Goal: Task Accomplishment & Management: Use online tool/utility

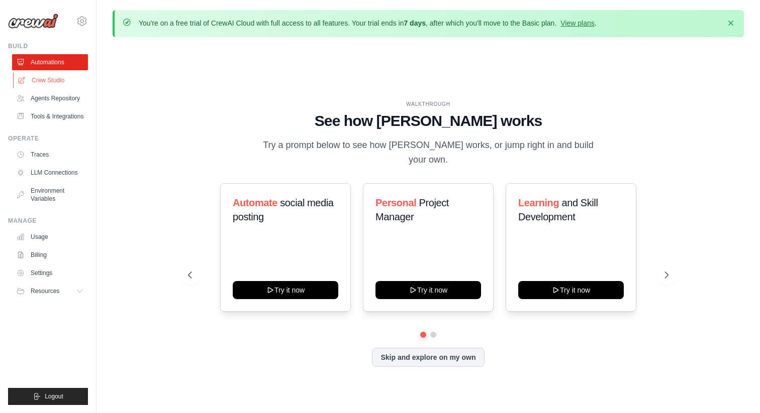
click at [50, 76] on link "Crew Studio" at bounding box center [51, 80] width 76 height 16
click at [45, 82] on link "Crew Studio" at bounding box center [51, 80] width 76 height 16
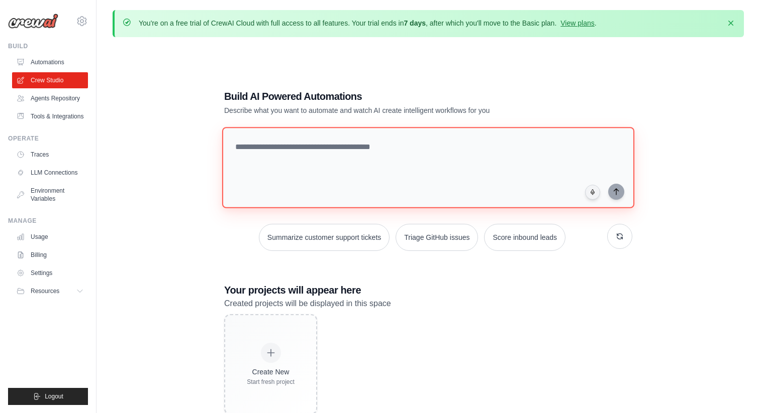
click at [412, 148] on textarea at bounding box center [428, 167] width 412 height 81
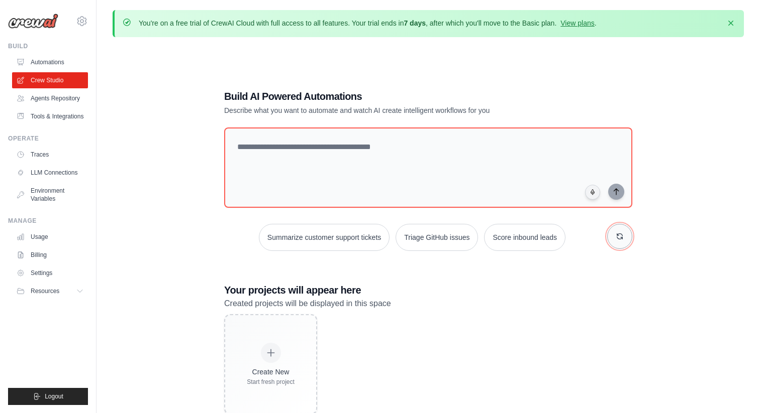
click at [613, 238] on button "button" at bounding box center [619, 236] width 25 height 25
click at [413, 244] on button "Summarize customer support tickets" at bounding box center [406, 237] width 131 height 27
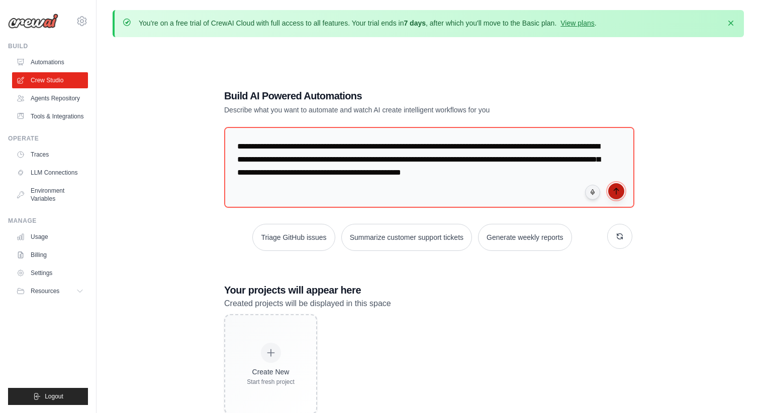
click at [617, 195] on button "submit" at bounding box center [616, 191] width 16 height 16
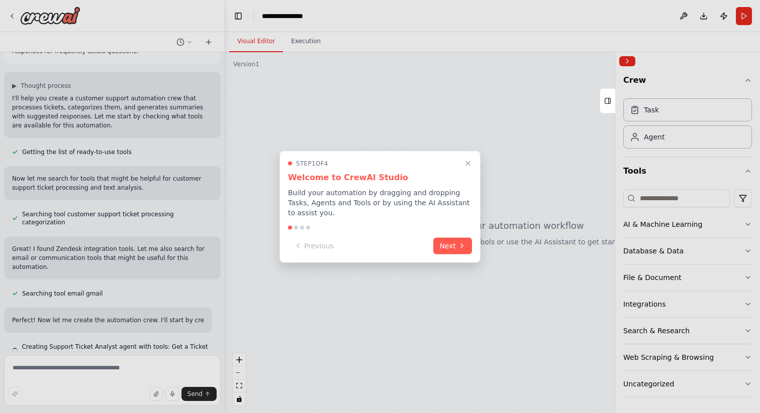
scroll to position [67, 0]
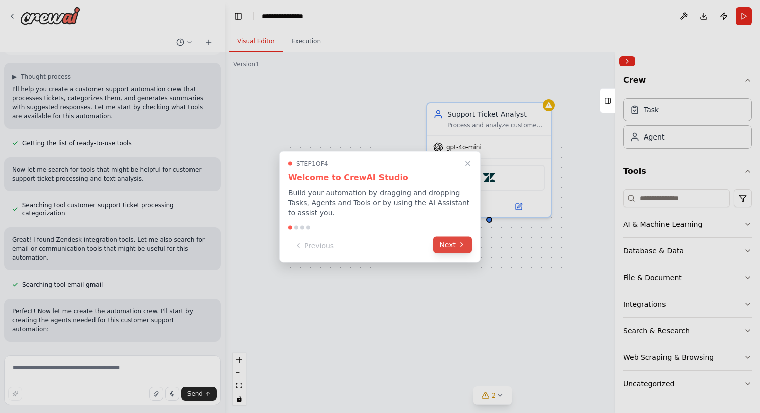
click at [450, 249] on button "Next" at bounding box center [452, 245] width 39 height 17
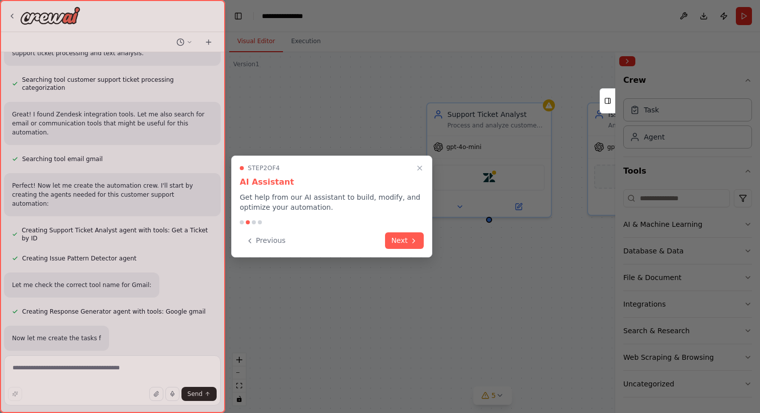
scroll to position [193, 0]
click at [398, 238] on button "Next" at bounding box center [404, 240] width 39 height 17
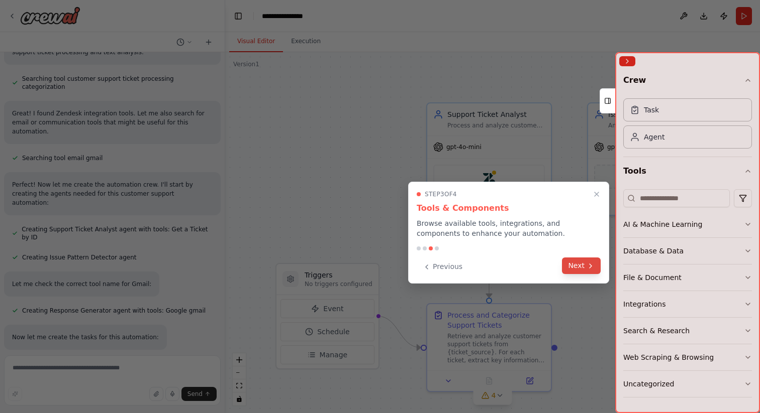
click at [588, 269] on icon at bounding box center [590, 266] width 8 height 8
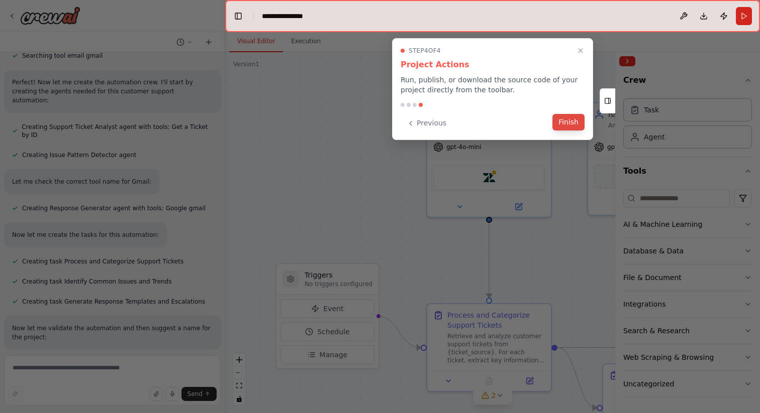
scroll to position [316, 0]
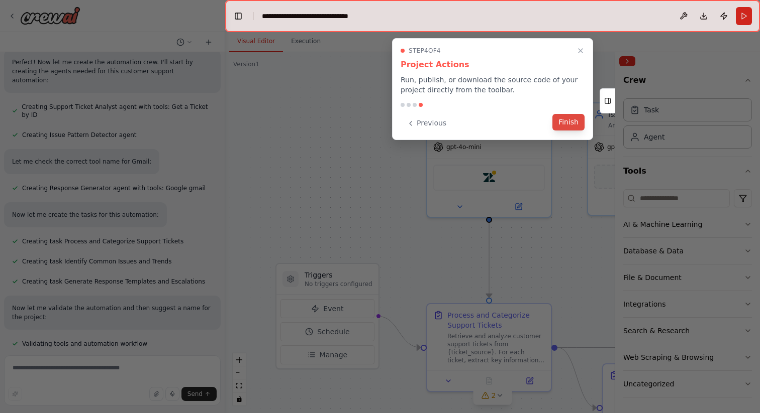
click at [565, 123] on button "Finish" at bounding box center [568, 122] width 32 height 17
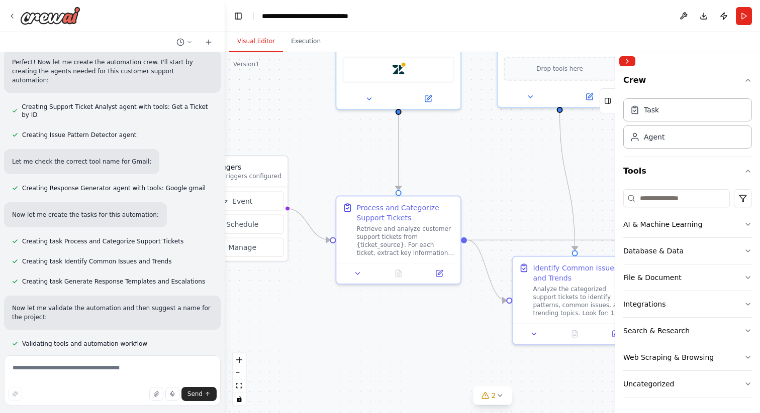
drag, startPoint x: 364, startPoint y: 219, endPoint x: 266, endPoint y: 108, distance: 147.4
click at [266, 108] on div ".deletable-edge-delete-btn { width: 20px; height: 20px; border: 0px solid #ffff…" at bounding box center [492, 232] width 535 height 361
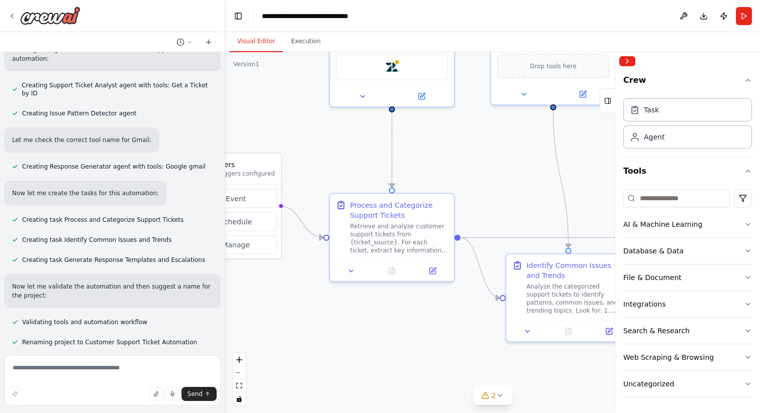
scroll to position [340, 0]
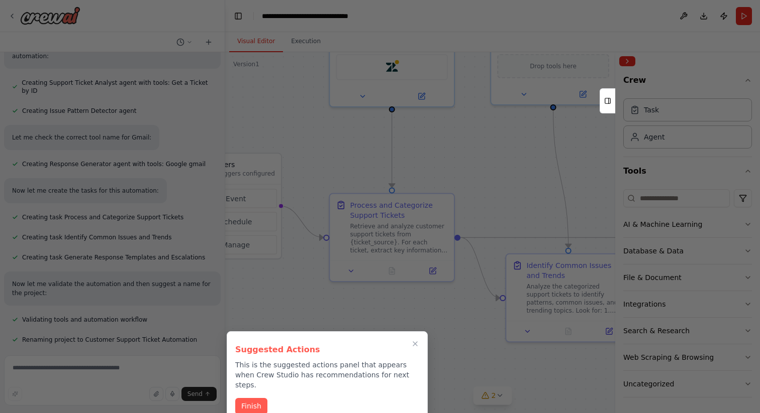
click at [331, 371] on p "This is the suggested actions panel that appears when Crew Studio has recommend…" at bounding box center [327, 375] width 184 height 30
click at [261, 397] on button "Finish" at bounding box center [251, 405] width 32 height 17
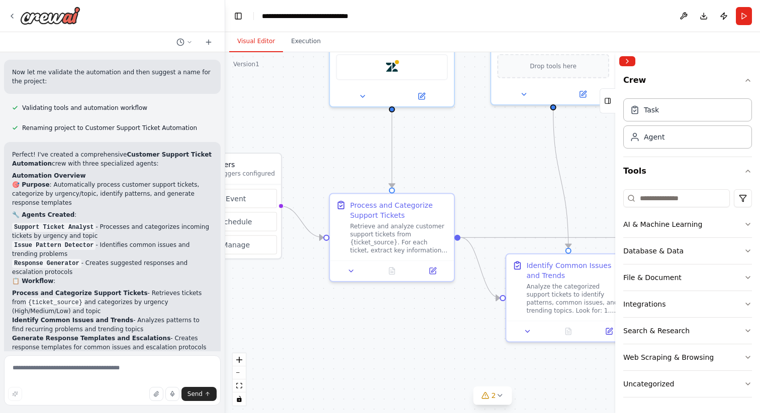
scroll to position [560, 0]
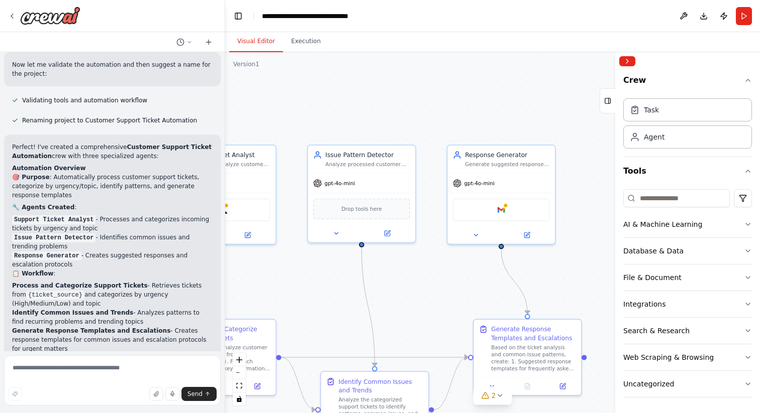
drag, startPoint x: 511, startPoint y: 160, endPoint x: 301, endPoint y: 286, distance: 244.5
click at [303, 286] on div ".deletable-edge-delete-btn { width: 20px; height: 20px; border: 0px solid #ffff…" at bounding box center [492, 232] width 535 height 361
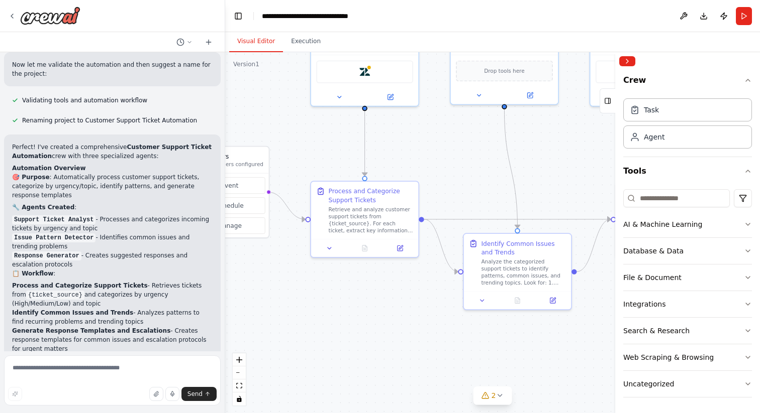
drag, startPoint x: 372, startPoint y: 281, endPoint x: 548, endPoint y: 149, distance: 219.6
click at [548, 149] on div ".deletable-edge-delete-btn { width: 20px; height: 20px; border: 0px solid #ffff…" at bounding box center [492, 232] width 535 height 361
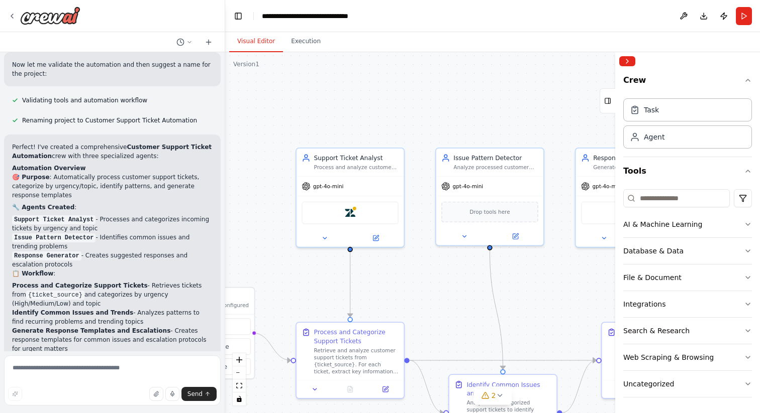
drag, startPoint x: 407, startPoint y: 166, endPoint x: 387, endPoint y: 303, distance: 139.1
click at [387, 303] on div ".deletable-edge-delete-btn { width: 20px; height: 20px; border: 0px solid #ffff…" at bounding box center [492, 232] width 535 height 361
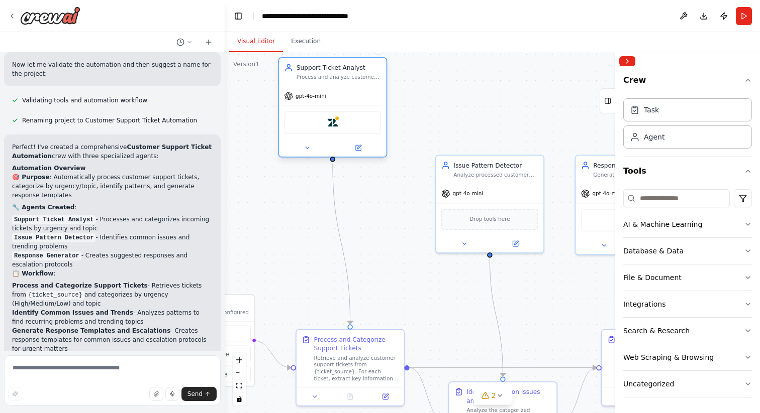
drag, startPoint x: 353, startPoint y: 156, endPoint x: 332, endPoint y: 63, distance: 94.8
click at [332, 63] on div "Support Ticket Analyst" at bounding box center [338, 67] width 84 height 9
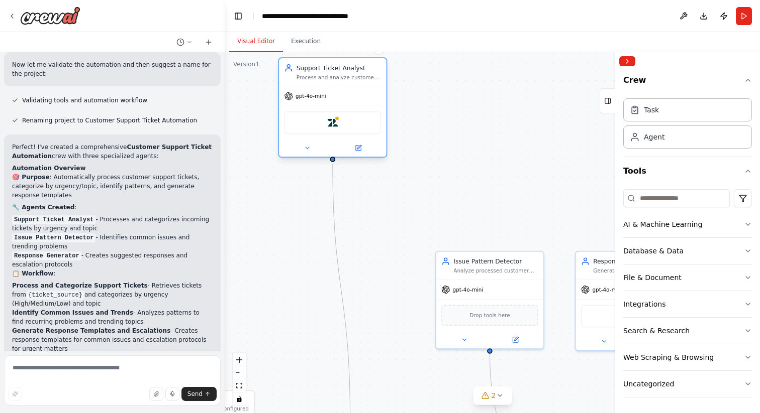
click at [359, 90] on div "gpt-4o-mini" at bounding box center [333, 96] width 108 height 19
click at [351, 86] on div "gpt-4o-mini Zendesk" at bounding box center [333, 121] width 108 height 71
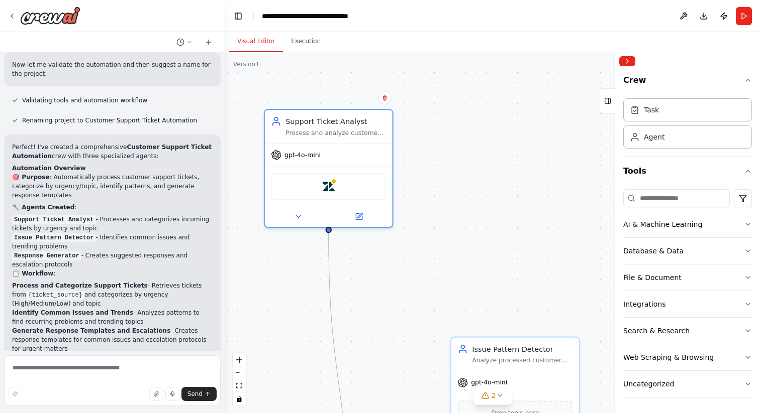
drag, startPoint x: 452, startPoint y: 106, endPoint x: 452, endPoint y: 160, distance: 54.3
click at [452, 160] on div ".deletable-edge-delete-btn { width: 20px; height: 20px; border: 0px solid #ffff…" at bounding box center [492, 232] width 535 height 361
click at [326, 183] on img at bounding box center [328, 184] width 13 height 13
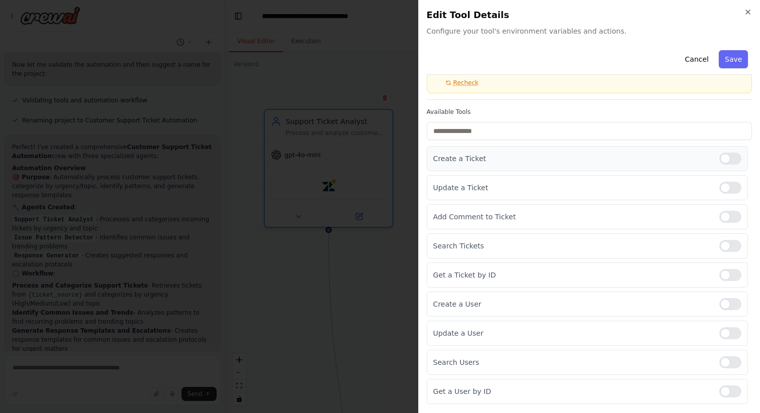
scroll to position [44, 0]
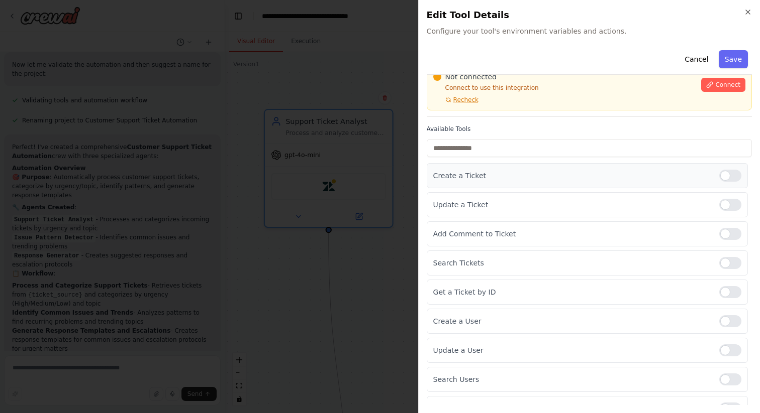
click at [507, 170] on div "Create a Ticket" at bounding box center [587, 175] width 321 height 25
click at [736, 176] on div at bounding box center [730, 176] width 22 height 12
click at [722, 208] on div at bounding box center [730, 205] width 22 height 12
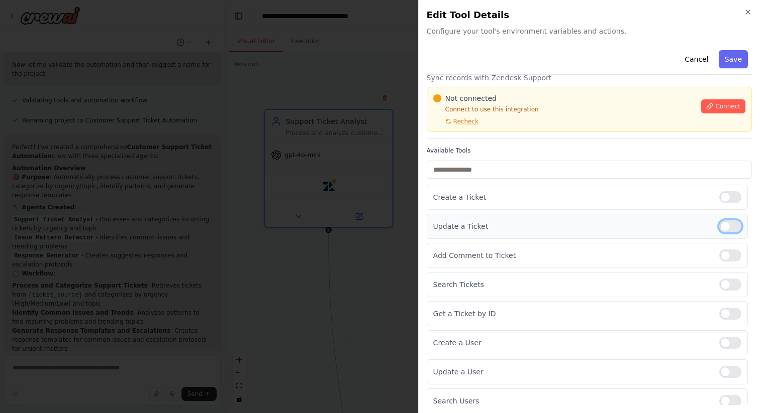
scroll to position [0, 0]
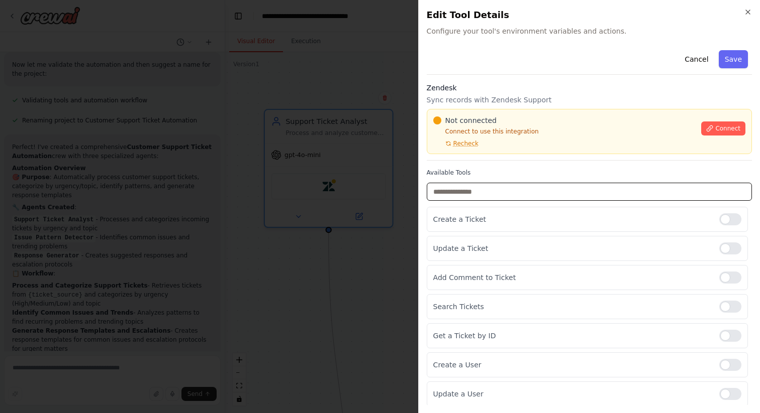
click at [589, 193] on input "text" at bounding box center [589, 192] width 325 height 18
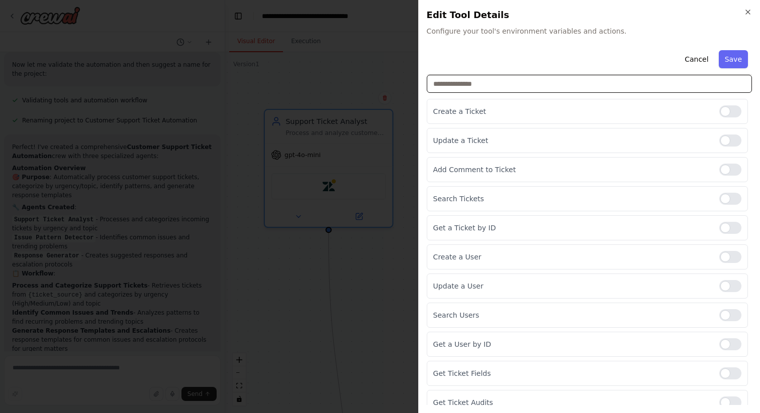
scroll to position [118, 0]
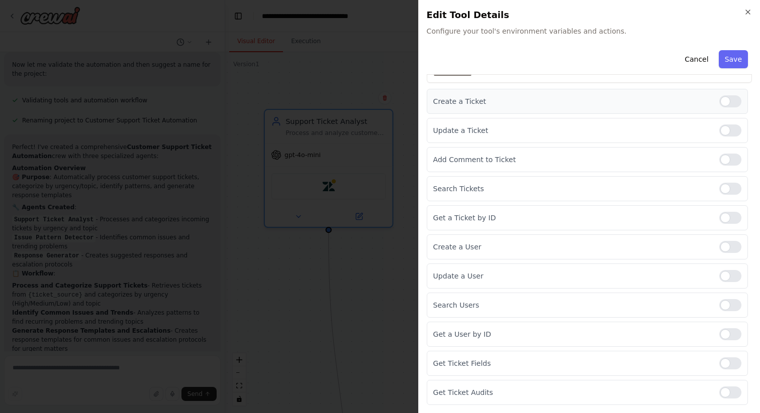
click at [733, 100] on div at bounding box center [730, 101] width 22 height 12
click at [728, 124] on div "Update a Ticket" at bounding box center [587, 130] width 321 height 25
click at [728, 128] on div at bounding box center [730, 131] width 22 height 12
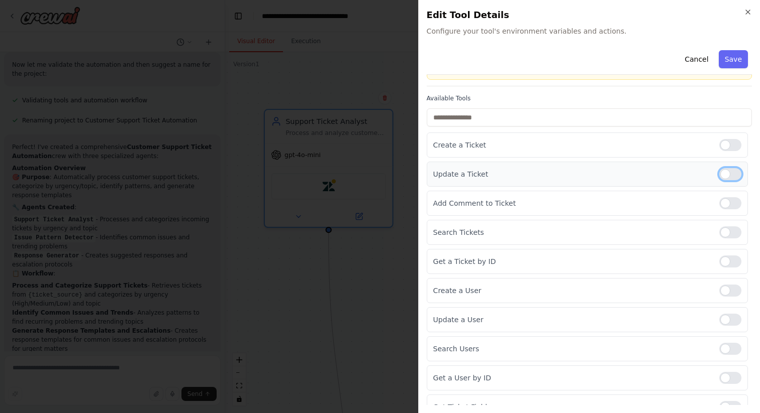
scroll to position [68, 0]
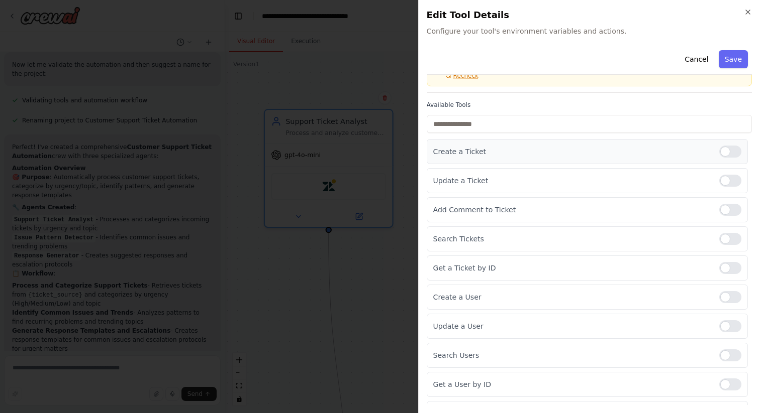
click at [515, 158] on div "Create a Ticket" at bounding box center [587, 151] width 321 height 25
click at [467, 149] on p "Create a Ticket" at bounding box center [572, 152] width 278 height 10
click at [467, 154] on p "Create a Ticket" at bounding box center [572, 152] width 278 height 10
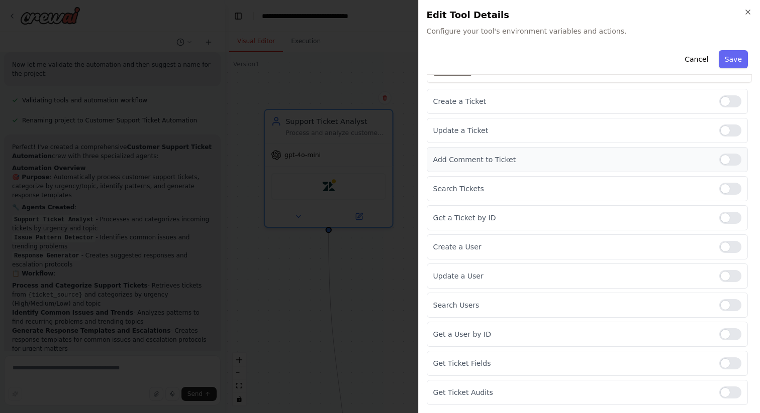
scroll to position [0, 0]
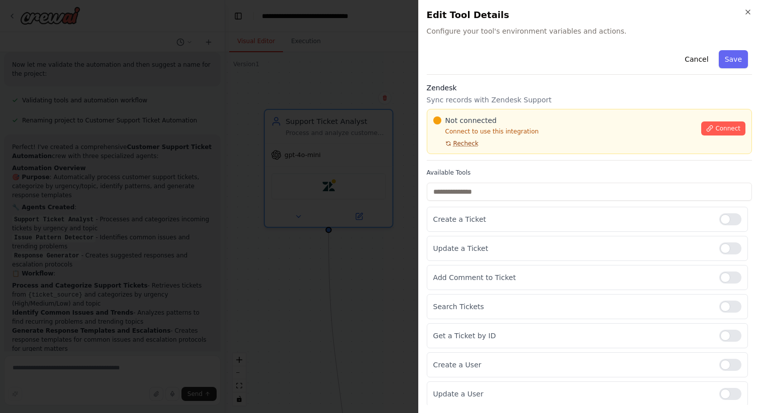
click at [461, 145] on span "Recheck" at bounding box center [465, 144] width 25 height 8
click at [718, 131] on span "Connect" at bounding box center [727, 129] width 25 height 8
click at [718, 128] on span "Connect" at bounding box center [727, 129] width 25 height 8
click at [716, 135] on button "Connect" at bounding box center [723, 129] width 44 height 14
click at [718, 124] on button "Connect" at bounding box center [723, 129] width 44 height 14
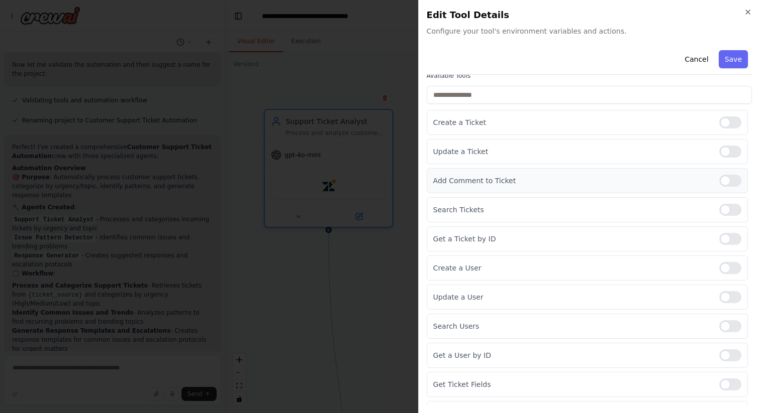
scroll to position [118, 0]
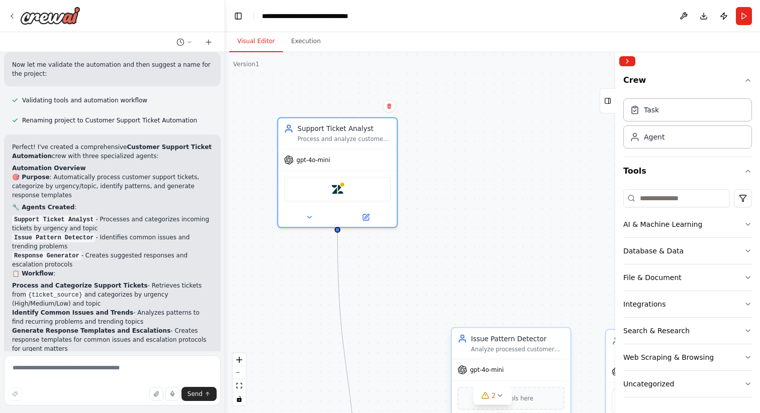
click at [472, 360] on div "gpt-4o-mini" at bounding box center [511, 370] width 119 height 21
click at [492, 350] on div "Analyze processed customer support tickets to identify common issues, recurring…" at bounding box center [517, 350] width 93 height 8
click at [354, 182] on div "Zendesk" at bounding box center [337, 187] width 107 height 25
click at [310, 219] on icon at bounding box center [309, 216] width 8 height 8
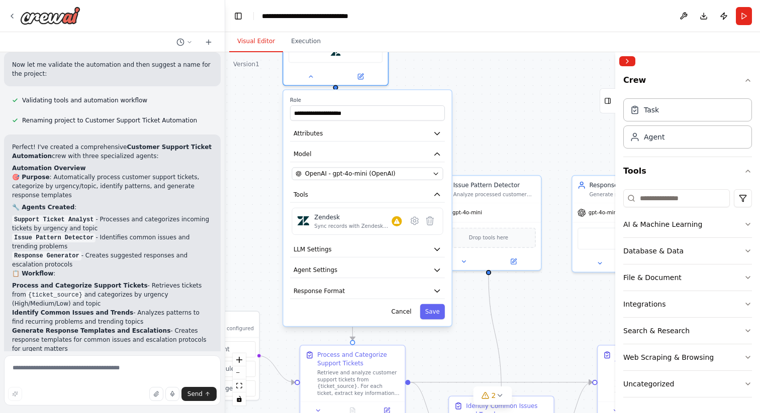
drag, startPoint x: 504, startPoint y: 208, endPoint x: 490, endPoint y: 86, distance: 122.4
click at [490, 86] on div ".deletable-edge-delete-btn { width: 20px; height: 20px; border: 0px solid #ffff…" at bounding box center [492, 232] width 535 height 361
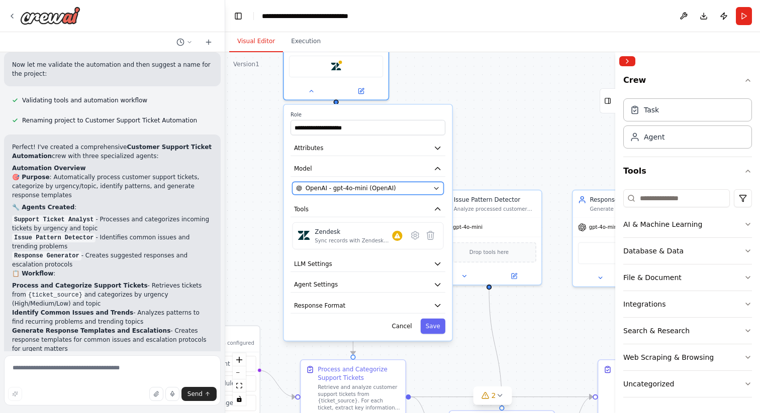
click at [395, 190] on div "OpenAI - gpt-4o-mini (OpenAI)" at bounding box center [363, 188] width 134 height 9
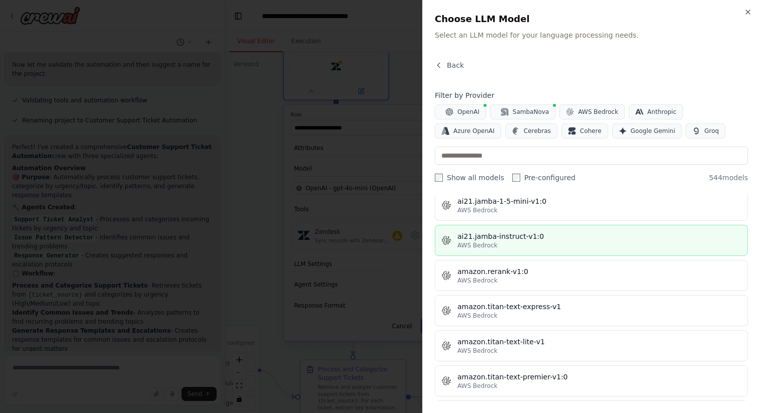
scroll to position [849, 0]
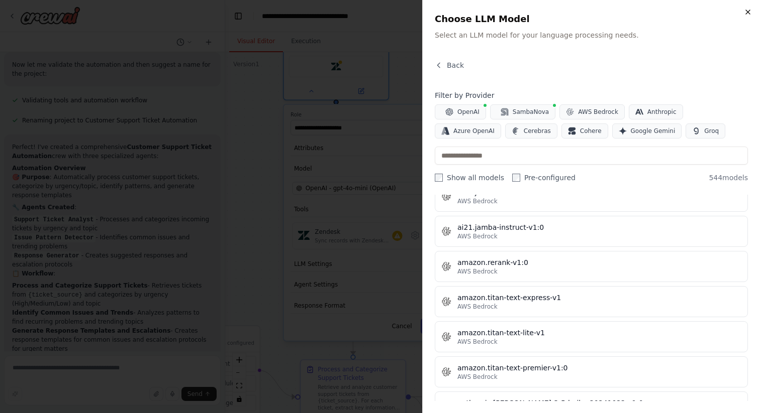
click at [749, 13] on icon "button" at bounding box center [748, 12] width 8 height 8
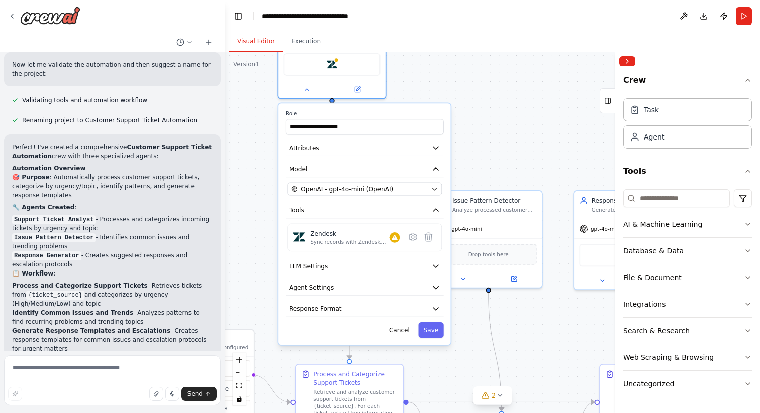
drag, startPoint x: 517, startPoint y: 135, endPoint x: 516, endPoint y: 61, distance: 73.9
click at [516, 63] on div ".deletable-edge-delete-btn { width: 20px; height: 20px; border: 0px solid #ffff…" at bounding box center [492, 232] width 535 height 361
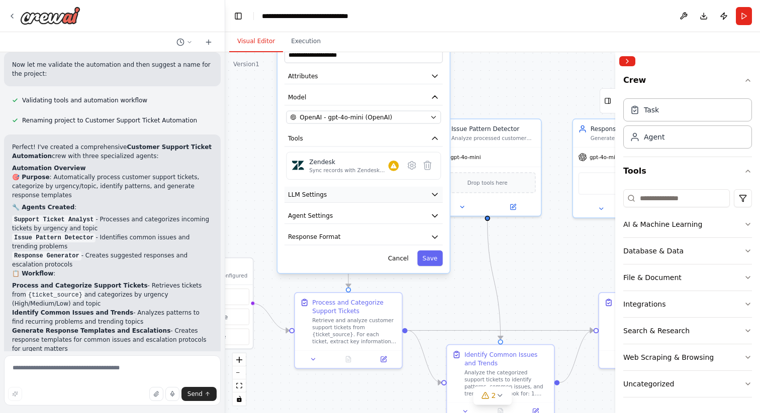
click at [439, 197] on button "LLM Settings" at bounding box center [363, 195] width 158 height 16
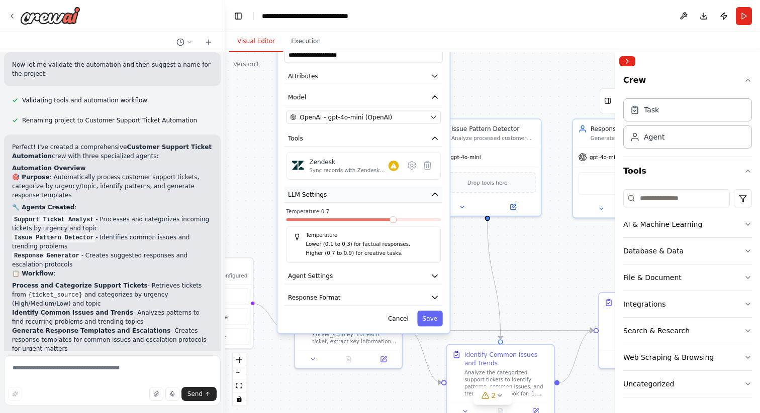
click at [435, 196] on icon "button" at bounding box center [434, 194] width 9 height 9
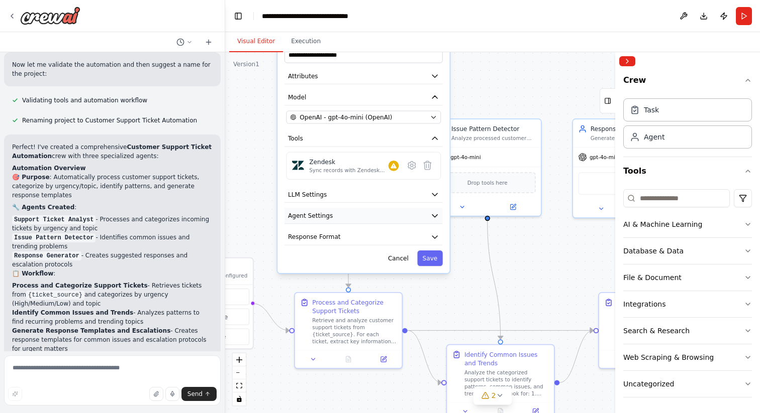
click at [428, 215] on button "Agent Settings" at bounding box center [363, 216] width 158 height 16
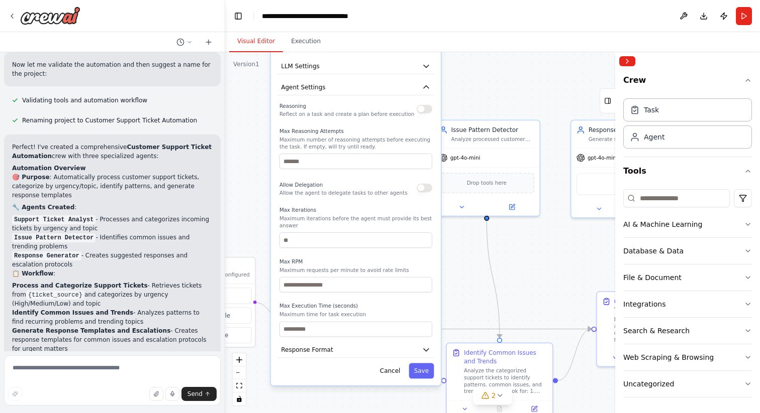
drag, startPoint x: 426, startPoint y: 251, endPoint x: 415, endPoint y: 127, distance: 125.1
click at [415, 127] on div "Reasoning Reflect on a task and create a plan before execution Max Reasoning At…" at bounding box center [355, 218] width 153 height 237
click at [420, 113] on div "Reasoning Reflect on a task and create a plan before execution" at bounding box center [355, 108] width 153 height 17
click at [425, 108] on button "button" at bounding box center [425, 109] width 16 height 9
click at [386, 166] on input "number" at bounding box center [355, 162] width 153 height 16
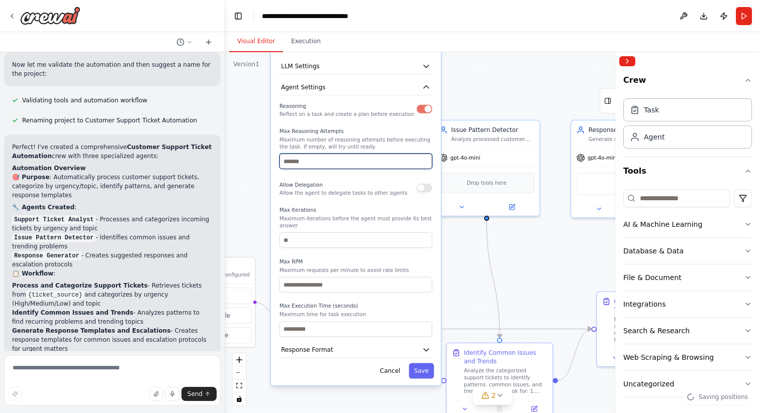
type input "*"
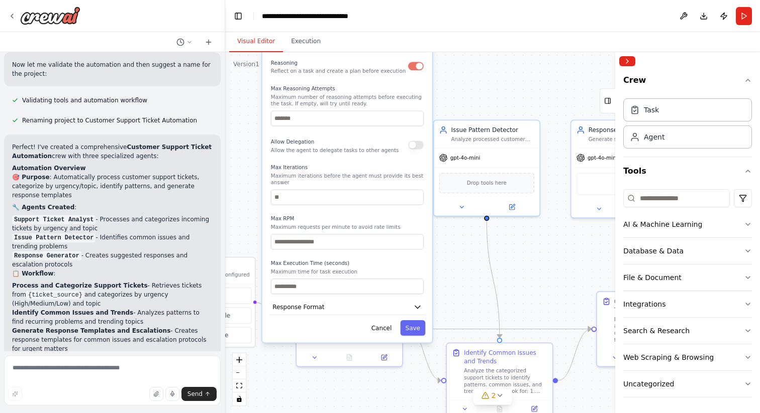
drag, startPoint x: 380, startPoint y: 213, endPoint x: 375, endPoint y: 169, distance: 44.4
click at [375, 168] on label "Max Iterations" at bounding box center [347, 167] width 153 height 7
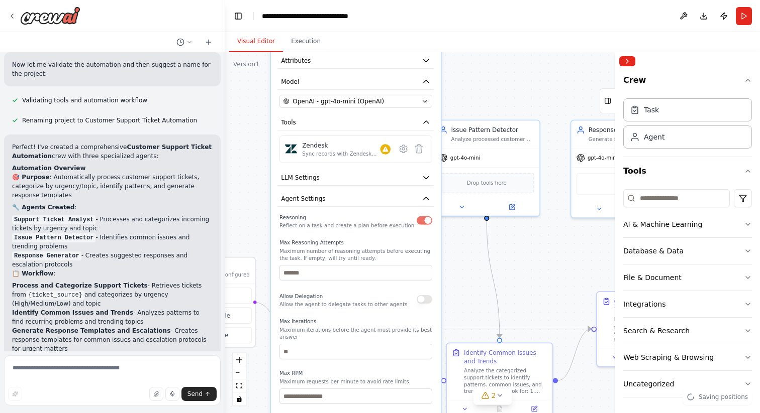
drag, startPoint x: 391, startPoint y: 233, endPoint x: 399, endPoint y: 385, distance: 152.4
click at [399, 384] on div "Max RPM Maximum requests per minute to avoid rate limits" at bounding box center [355, 387] width 153 height 34
click at [427, 124] on icon "button" at bounding box center [426, 122] width 9 height 9
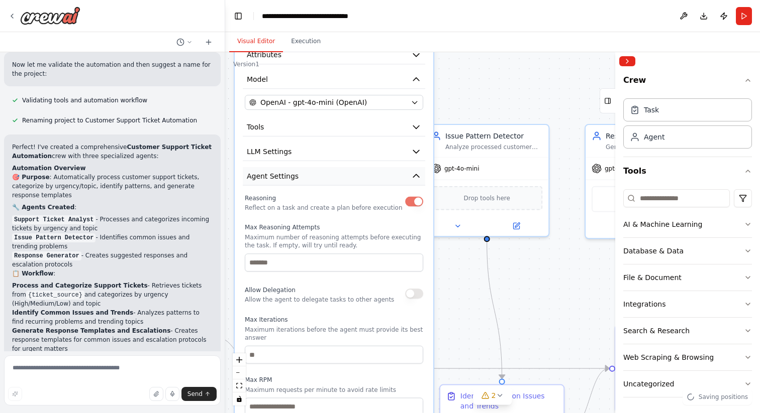
click at [417, 172] on icon "button" at bounding box center [416, 176] width 10 height 10
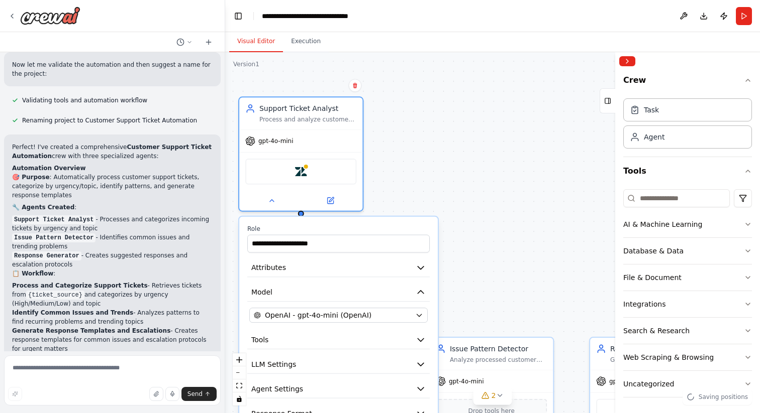
drag, startPoint x: 498, startPoint y: 80, endPoint x: 509, endPoint y: 303, distance: 223.4
click at [509, 303] on div ".deletable-edge-delete-btn { width: 20px; height: 20px; border: 0px solid #ffff…" at bounding box center [492, 232] width 535 height 361
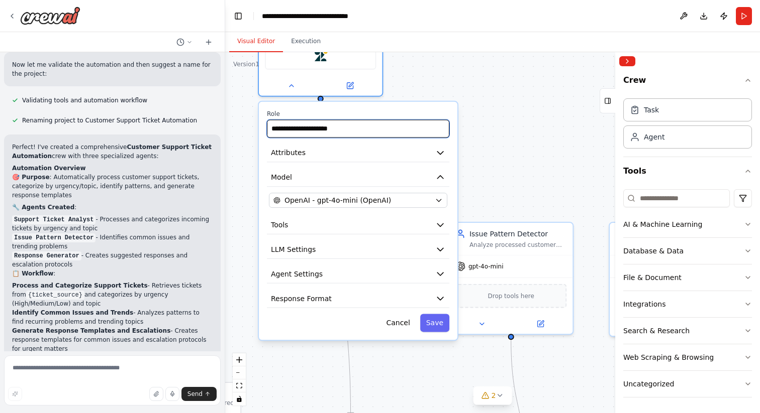
drag, startPoint x: 428, startPoint y: 169, endPoint x: 450, endPoint y: 37, distance: 134.5
click at [450, 37] on div "Visual Editor Execution Version 1 Show Tools Hide Agents .deletable-edge-delete…" at bounding box center [492, 222] width 535 height 381
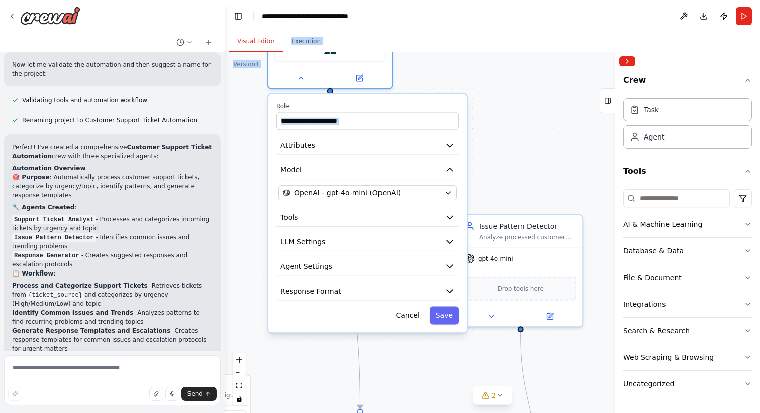
drag, startPoint x: 450, startPoint y: 37, endPoint x: 442, endPoint y: 93, distance: 57.3
click at [442, 93] on div "Visual Editor Execution Version 1 Show Tools Hide Agents .deletable-edge-delete…" at bounding box center [492, 222] width 535 height 381
click at [528, 104] on div ".deletable-edge-delete-btn { width: 20px; height: 20px; border: 0px solid #ffff…" at bounding box center [492, 232] width 535 height 361
click at [386, 74] on button at bounding box center [359, 76] width 57 height 12
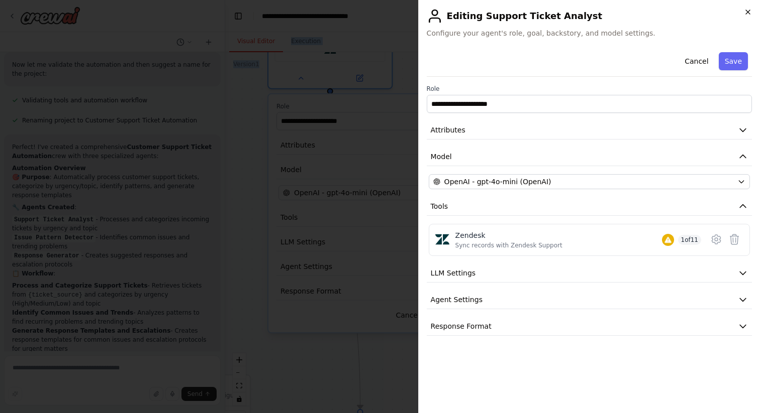
click at [748, 12] on icon "button" at bounding box center [748, 12] width 8 height 8
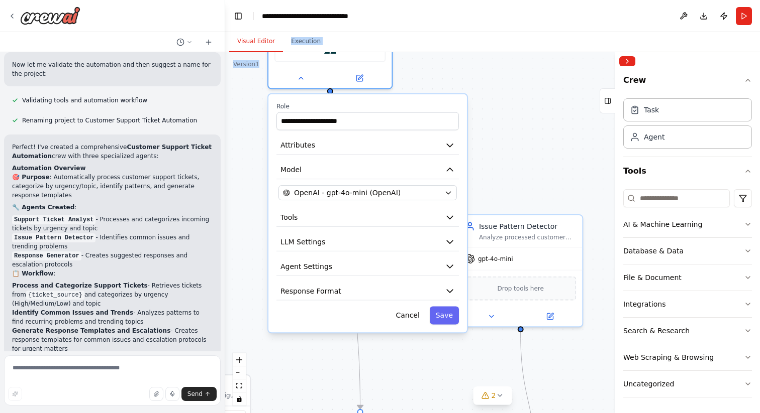
click at [492, 129] on div ".deletable-edge-delete-btn { width: 20px; height: 20px; border: 0px solid #ffff…" at bounding box center [492, 232] width 535 height 361
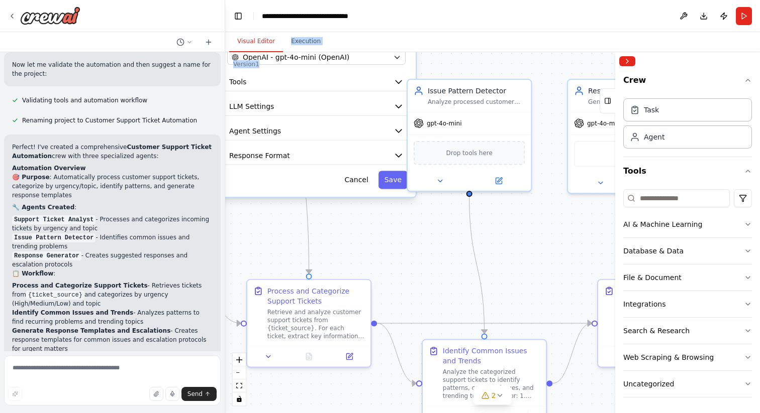
drag, startPoint x: 502, startPoint y: 104, endPoint x: 450, endPoint y: -32, distance: 145.4
click at [450, 0] on html "Create a crew that automatically reads through customer support tickets, catego…" at bounding box center [380, 206] width 760 height 413
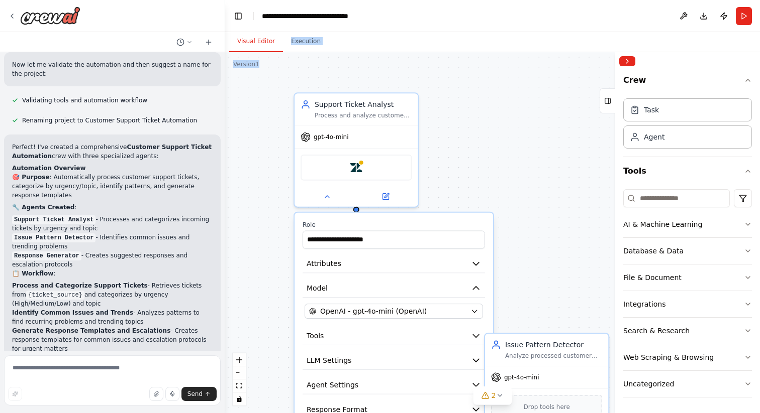
drag, startPoint x: 538, startPoint y: 71, endPoint x: 614, endPoint y: 324, distance: 264.0
click at [615, 324] on div "Create a crew that automatically reads through customer support tickets, catego…" at bounding box center [380, 206] width 760 height 413
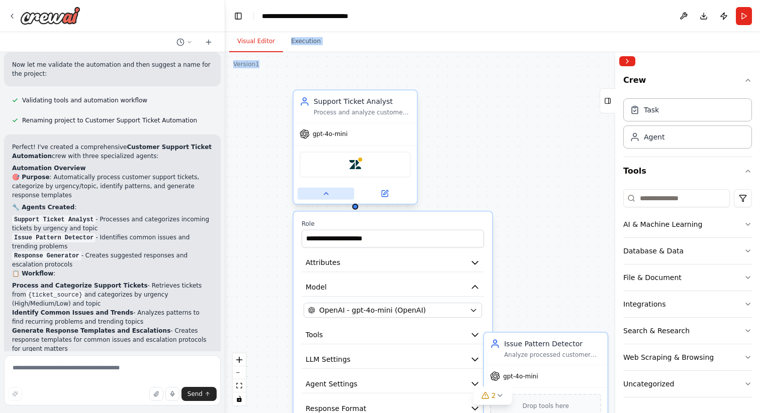
click at [326, 192] on icon at bounding box center [326, 194] width 8 height 8
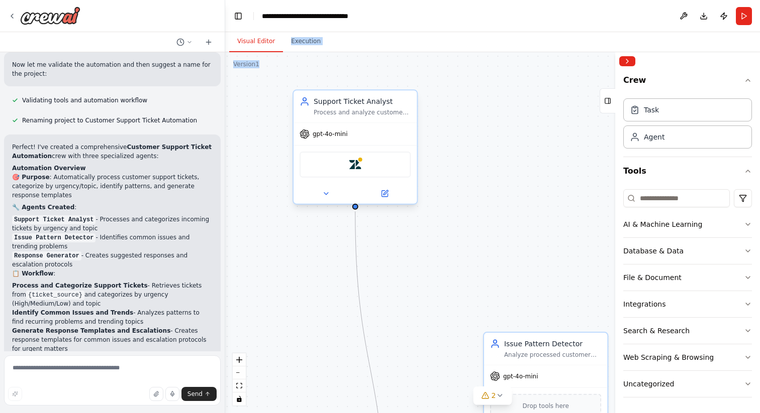
click at [375, 165] on div "Zendesk" at bounding box center [354, 165] width 111 height 26
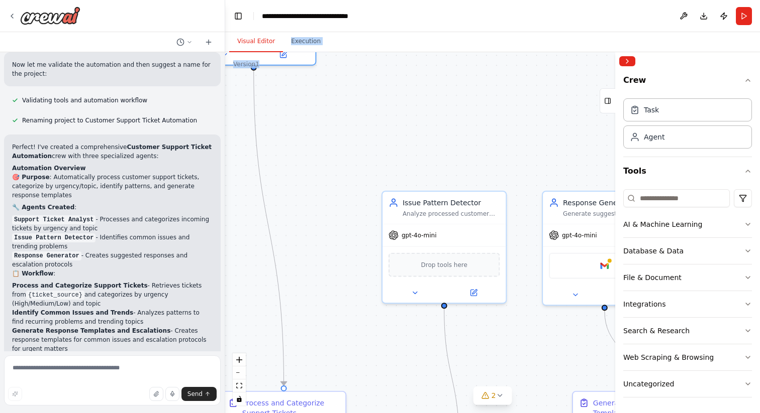
drag, startPoint x: 454, startPoint y: 173, endPoint x: 349, endPoint y: 21, distance: 184.8
click at [349, 21] on main "**********" at bounding box center [492, 206] width 535 height 413
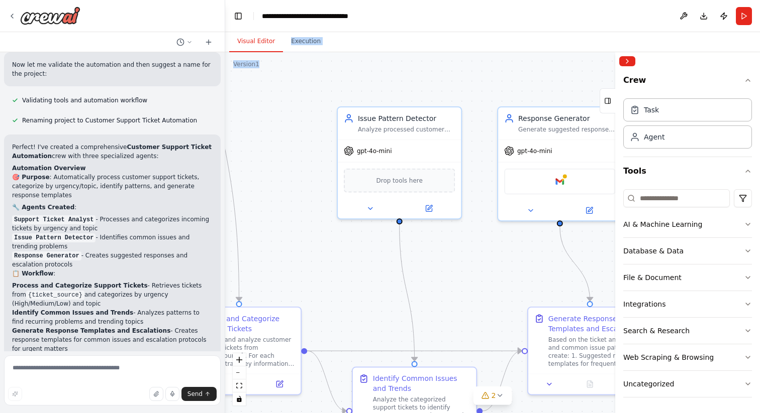
drag, startPoint x: 401, startPoint y: 72, endPoint x: 360, endPoint y: -2, distance: 84.3
click at [360, 0] on html "Create a crew that automatically reads through customer support tickets, catego…" at bounding box center [380, 206] width 760 height 413
click at [430, 56] on div ".deletable-edge-delete-btn { width: 20px; height: 20px; border: 0px solid #ffff…" at bounding box center [492, 232] width 535 height 361
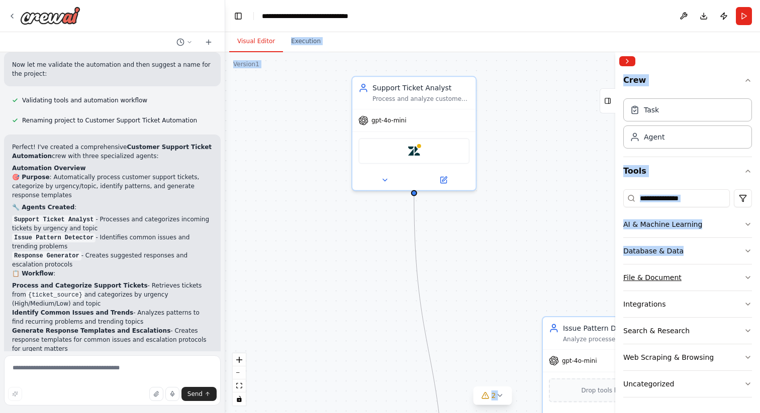
drag, startPoint x: 430, startPoint y: 56, endPoint x: 634, endPoint y: 265, distance: 292.1
click at [635, 266] on div "Create a crew that automatically reads through customer support tickets, catego…" at bounding box center [380, 206] width 760 height 413
click at [398, 156] on div "Zendesk" at bounding box center [413, 149] width 111 height 26
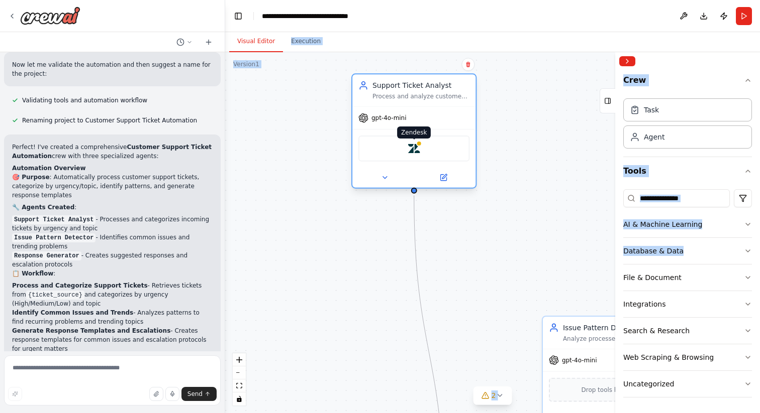
click at [412, 147] on img at bounding box center [414, 149] width 12 height 12
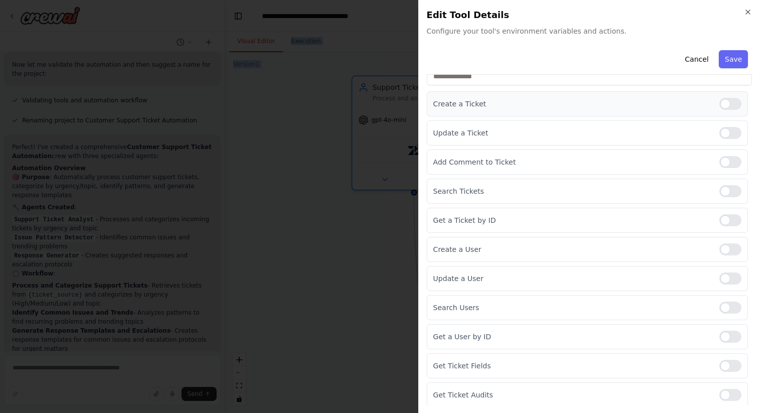
scroll to position [118, 0]
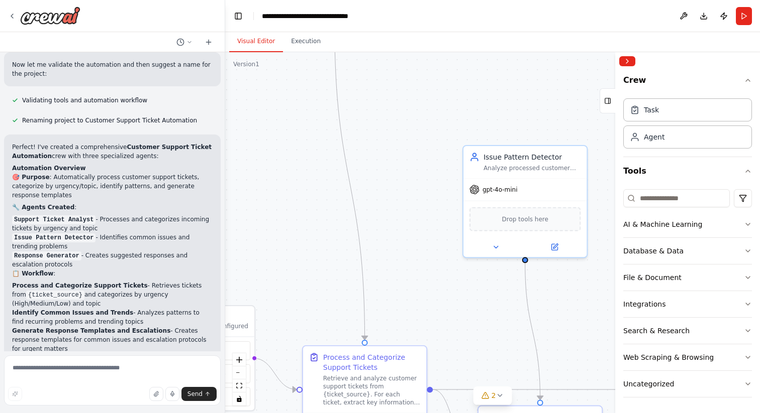
drag, startPoint x: 537, startPoint y: 144, endPoint x: 450, endPoint y: -38, distance: 201.4
click at [450, 0] on html "Create a crew that automatically reads through customer support tickets, catego…" at bounding box center [380, 206] width 760 height 413
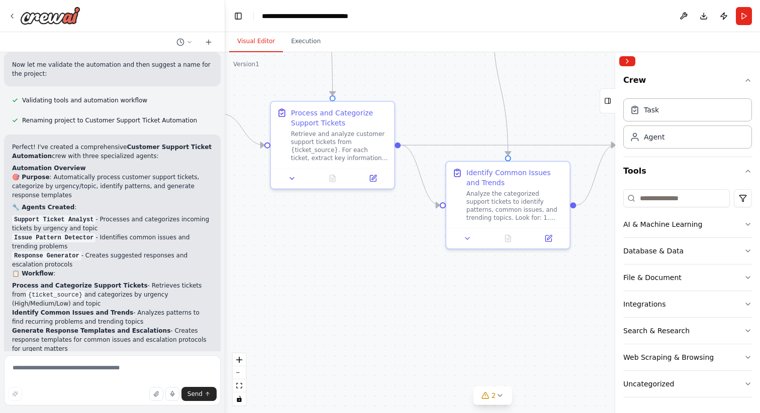
drag, startPoint x: 437, startPoint y: 319, endPoint x: 412, endPoint y: 85, distance: 235.0
click at [412, 85] on div ".deletable-edge-delete-btn { width: 20px; height: 20px; border: 0px solid #ffff…" at bounding box center [492, 232] width 535 height 361
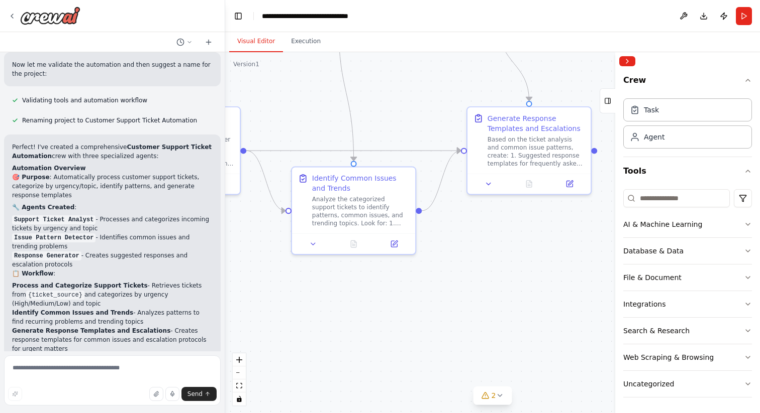
drag, startPoint x: 412, startPoint y: 215, endPoint x: 244, endPoint y: 241, distance: 169.8
click at [244, 240] on div ".deletable-edge-delete-btn { width: 20px; height: 20px; border: 0px solid #ffff…" at bounding box center [492, 232] width 535 height 361
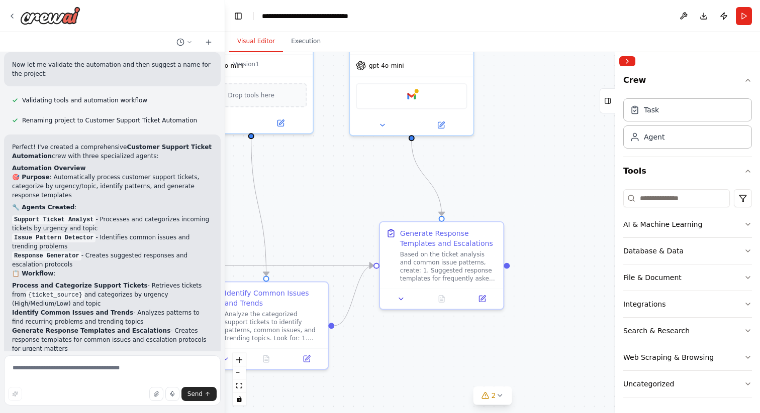
drag, startPoint x: 451, startPoint y: 241, endPoint x: 377, endPoint y: 335, distance: 119.6
click at [377, 336] on div ".deletable-edge-delete-btn { width: 20px; height: 20px; border: 0px solid #ffff…" at bounding box center [492, 232] width 535 height 361
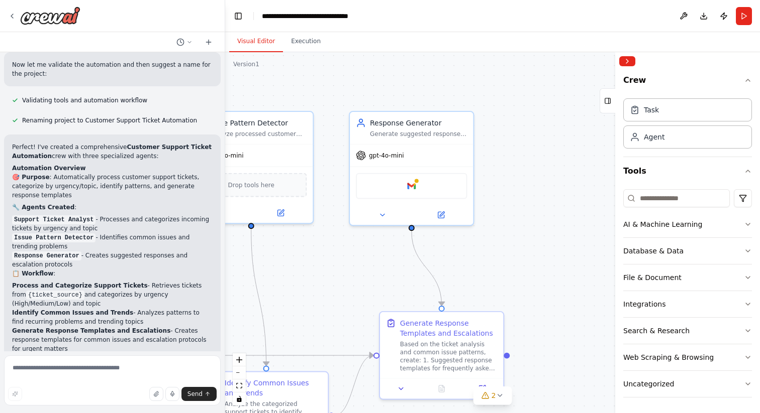
drag, startPoint x: 539, startPoint y: 86, endPoint x: 539, endPoint y: 176, distance: 89.9
click at [539, 176] on div ".deletable-edge-delete-btn { width: 20px; height: 20px; border: 0px solid #ffff…" at bounding box center [492, 232] width 535 height 361
click at [404, 192] on div "Google gmail" at bounding box center [411, 184] width 111 height 26
click at [426, 185] on div "Google gmail" at bounding box center [411, 184] width 111 height 26
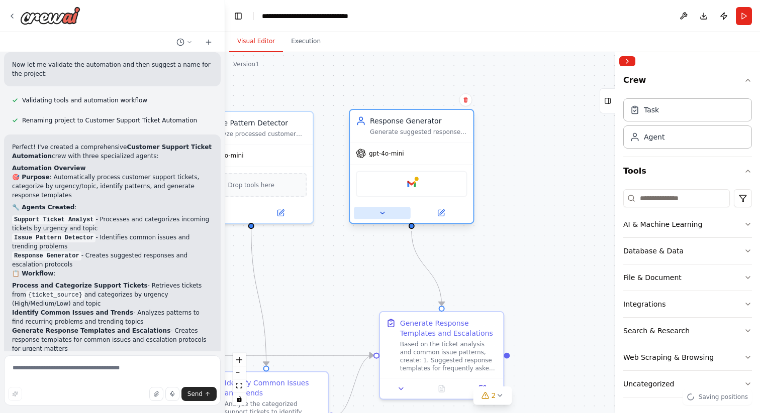
click at [384, 210] on icon at bounding box center [382, 213] width 8 height 8
click at [420, 183] on div "Google gmail" at bounding box center [411, 184] width 111 height 26
click at [416, 183] on img at bounding box center [411, 184] width 12 height 12
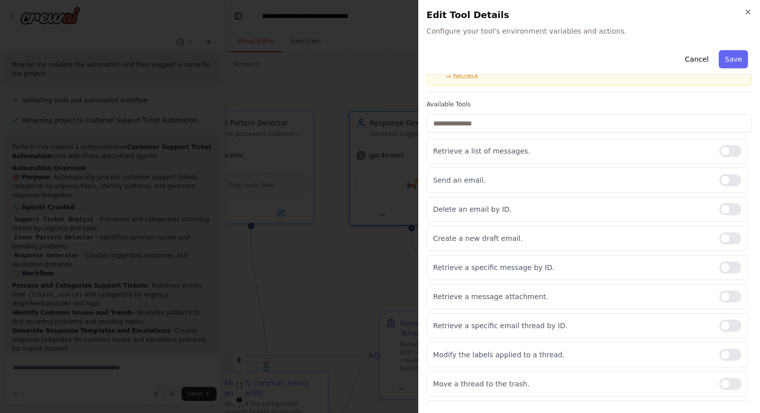
scroll to position [89, 0]
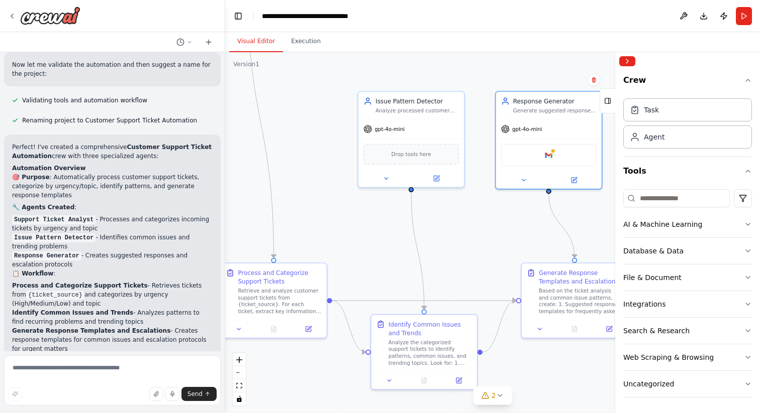
drag, startPoint x: 532, startPoint y: 119, endPoint x: 651, endPoint y: 97, distance: 121.4
click at [651, 97] on div "Create a crew that automatically reads through customer support tickets, catego…" at bounding box center [380, 206] width 760 height 413
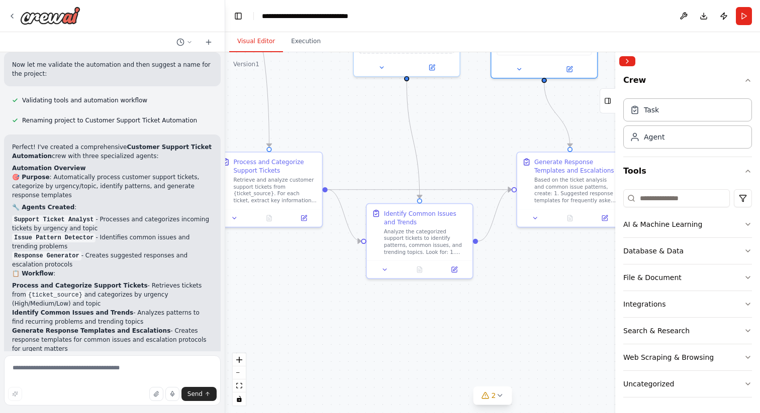
drag, startPoint x: 504, startPoint y: 204, endPoint x: 500, endPoint y: 93, distance: 111.1
click at [500, 93] on div ".deletable-edge-delete-btn { width: 20px; height: 20px; border: 0px solid #ffff…" at bounding box center [492, 232] width 535 height 361
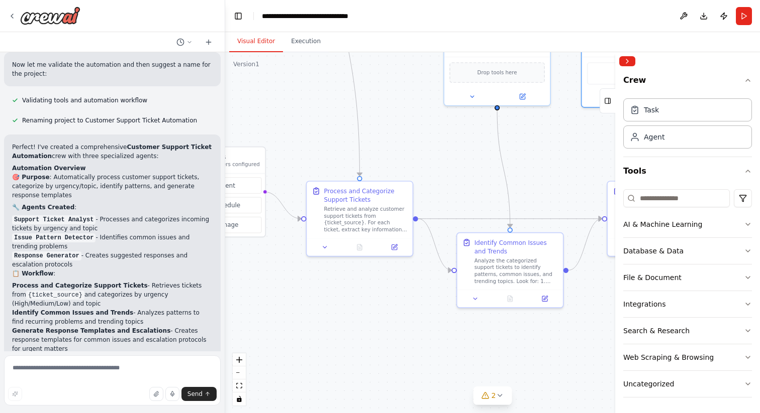
drag, startPoint x: 470, startPoint y: 110, endPoint x: 558, endPoint y: 139, distance: 92.9
click at [559, 139] on div ".deletable-edge-delete-btn { width: 20px; height: 20px; border: 0px solid #ffff…" at bounding box center [492, 232] width 535 height 361
click at [689, 113] on div "Task" at bounding box center [687, 109] width 129 height 23
click at [655, 114] on div "Task" at bounding box center [651, 110] width 15 height 10
click at [745, 82] on icon "button" at bounding box center [748, 80] width 8 height 8
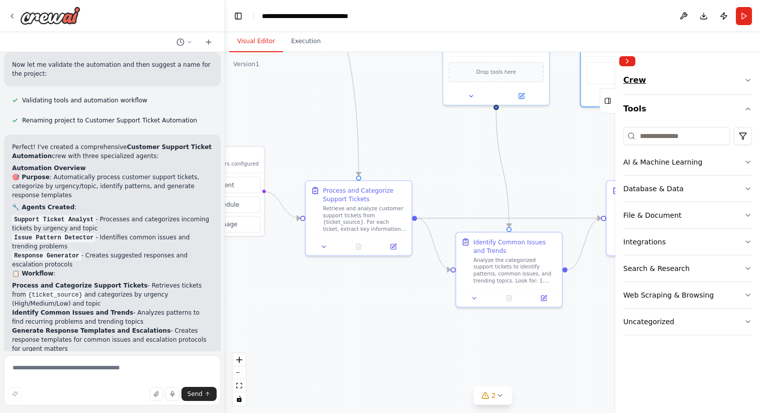
click at [748, 78] on icon "button" at bounding box center [748, 80] width 8 height 8
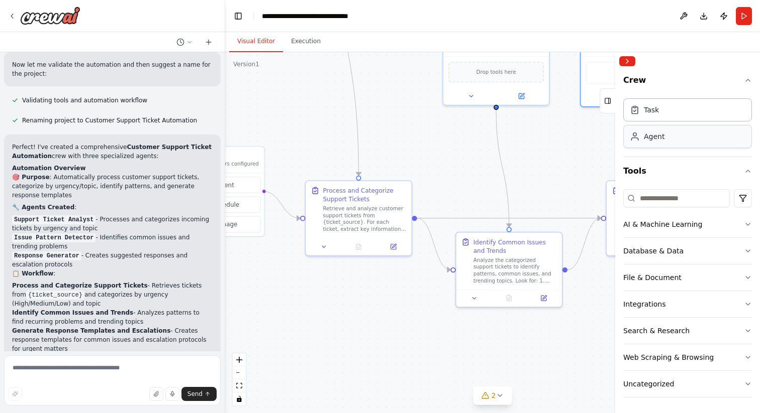
click at [675, 141] on div "Agent" at bounding box center [687, 136] width 129 height 23
click at [633, 136] on circle at bounding box center [635, 135] width 4 height 4
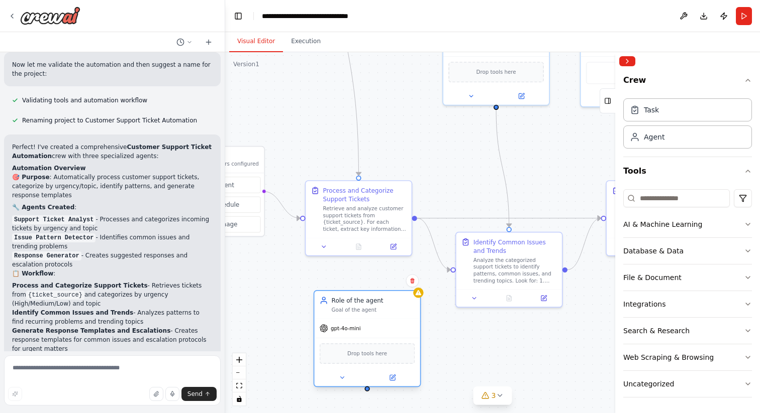
drag, startPoint x: 579, startPoint y: 161, endPoint x: 381, endPoint y: 323, distance: 255.7
click at [381, 326] on div "gpt-4o-mini" at bounding box center [367, 328] width 106 height 19
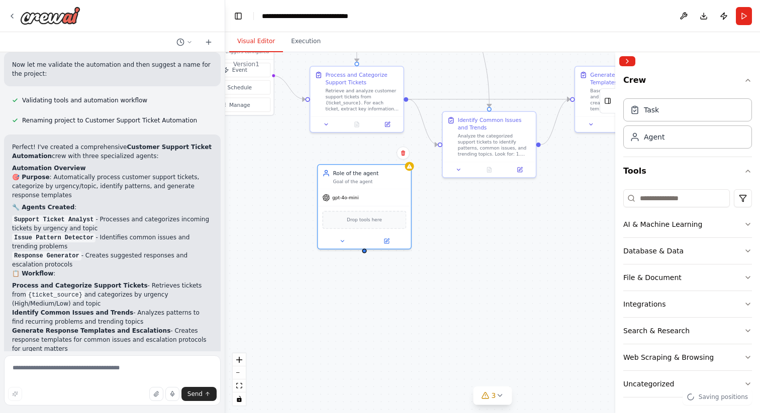
drag, startPoint x: 447, startPoint y: 375, endPoint x: 434, endPoint y: 236, distance: 140.2
click at [434, 236] on div ".deletable-edge-delete-btn { width: 20px; height: 20px; border: 0px solid #ffff…" at bounding box center [492, 232] width 535 height 361
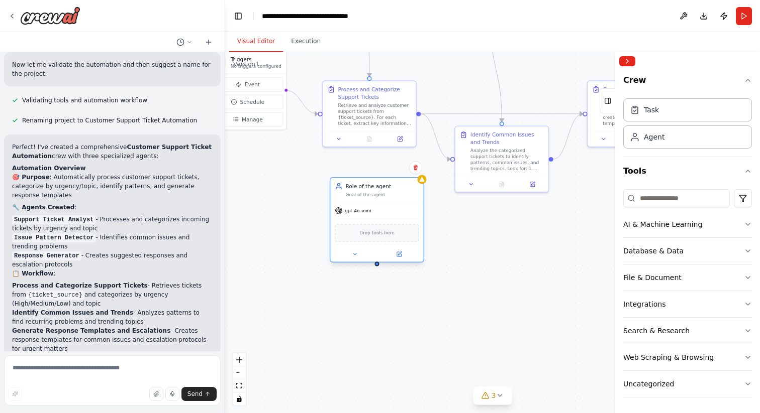
drag, startPoint x: 365, startPoint y: 245, endPoint x: 375, endPoint y: 267, distance: 24.0
click at [375, 267] on div ".deletable-edge-delete-btn { width: 20px; height: 20px; border: 0px solid #ffff…" at bounding box center [492, 232] width 535 height 361
drag, startPoint x: 376, startPoint y: 264, endPoint x: 387, endPoint y: 286, distance: 25.2
click at [387, 286] on div ".deletable-edge-delete-btn { width: 20px; height: 20px; border: 0px solid #ffff…" at bounding box center [492, 232] width 535 height 361
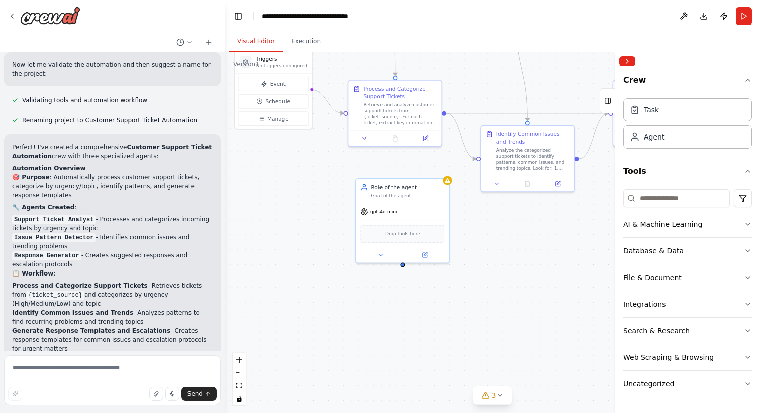
drag, startPoint x: 387, startPoint y: 286, endPoint x: 412, endPoint y: 286, distance: 25.1
click at [412, 286] on div ".deletable-edge-delete-btn { width: 20px; height: 20px; border: 0px solid #ffff…" at bounding box center [492, 232] width 535 height 361
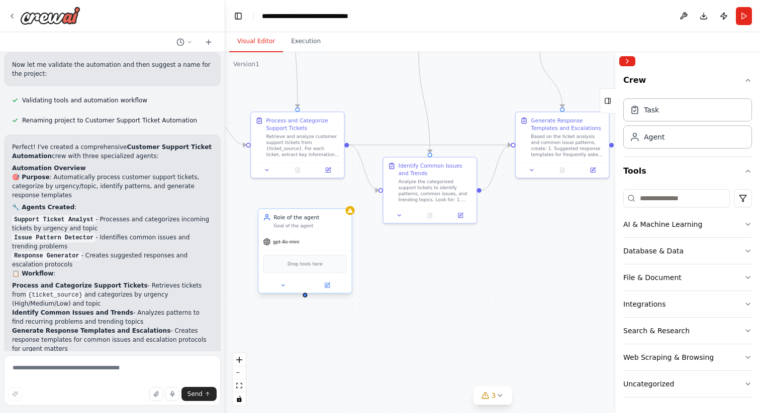
drag, startPoint x: 402, startPoint y: 266, endPoint x: 305, endPoint y: 298, distance: 101.7
click at [305, 298] on div ".deletable-edge-delete-btn { width: 20px; height: 20px; border: 0px solid #ffff…" at bounding box center [492, 232] width 535 height 361
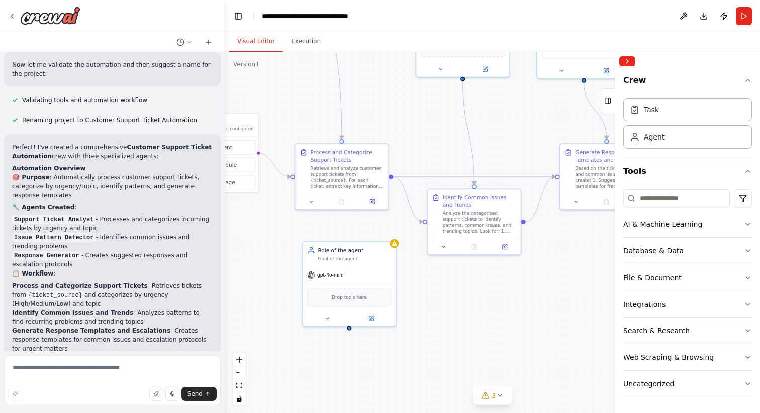
drag, startPoint x: 305, startPoint y: 298, endPoint x: 349, endPoint y: 329, distance: 53.4
click at [349, 329] on div ".deletable-edge-delete-btn { width: 20px; height: 20px; border: 0px solid #ffff…" at bounding box center [492, 232] width 535 height 361
drag, startPoint x: 349, startPoint y: 328, endPoint x: 423, endPoint y: 221, distance: 130.0
click at [423, 221] on div "Triggers No triggers configured Event Schedule Manage Support Ticket Analyst Pr…" at bounding box center [344, 89] width 402 height 272
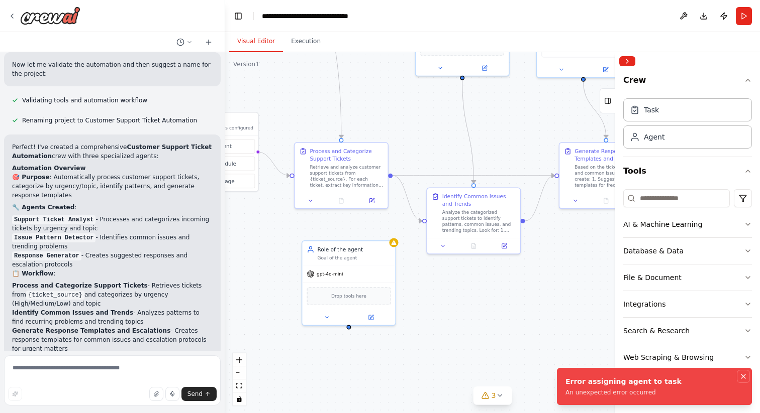
click at [744, 374] on icon "Notifications (F8)" at bounding box center [743, 377] width 8 height 8
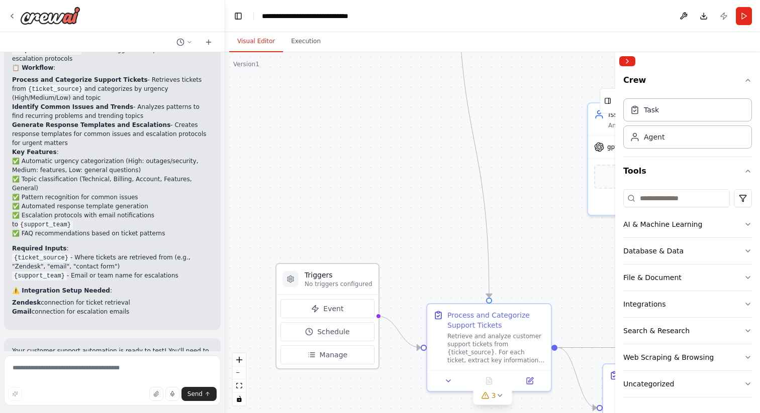
scroll to position [768, 0]
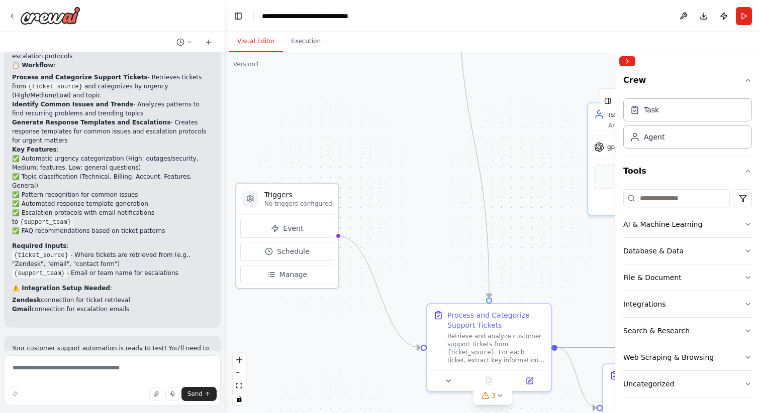
drag, startPoint x: 331, startPoint y: 282, endPoint x: 289, endPoint y: 199, distance: 92.1
click at [289, 199] on div "Triggers No triggers configured" at bounding box center [298, 199] width 68 height 18
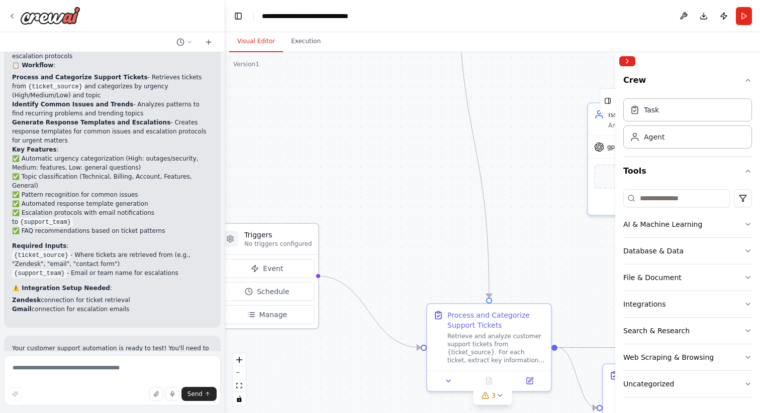
drag, startPoint x: 309, startPoint y: 198, endPoint x: 290, endPoint y: 240, distance: 45.4
click at [290, 240] on div "Triggers No triggers configured" at bounding box center [278, 239] width 68 height 18
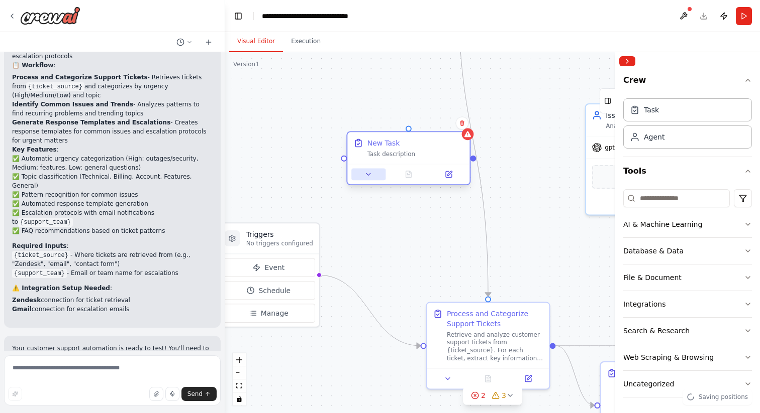
click at [369, 176] on icon at bounding box center [368, 174] width 8 height 8
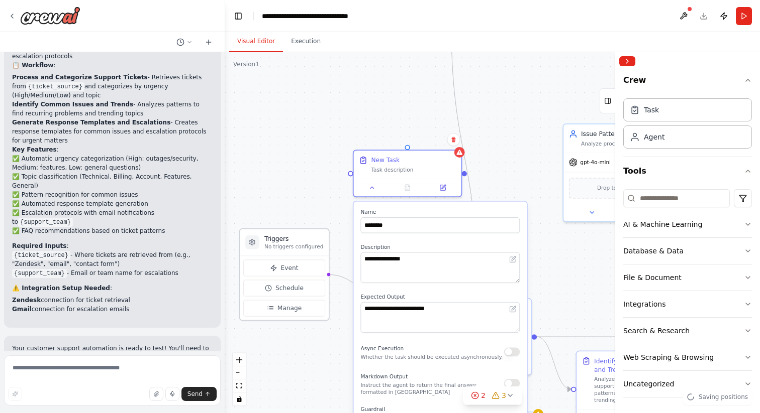
click at [286, 246] on p "No triggers configured" at bounding box center [293, 246] width 59 height 7
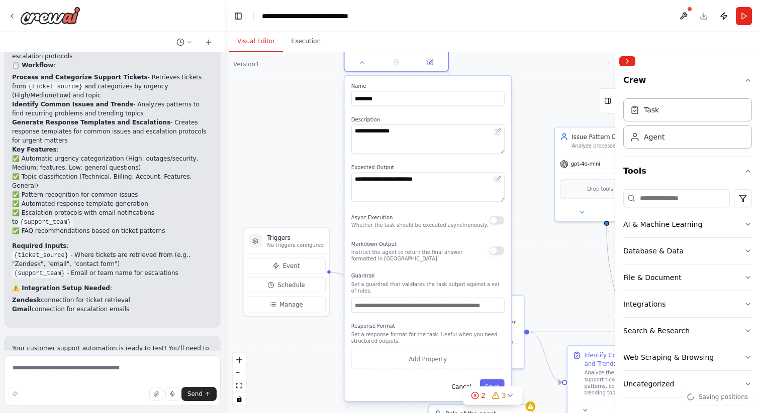
drag, startPoint x: 354, startPoint y: 236, endPoint x: 343, endPoint y: 105, distance: 131.1
click at [343, 105] on div ".deletable-edge-delete-btn { width: 20px; height: 20px; border: 0px solid #ffff…" at bounding box center [492, 232] width 535 height 361
click at [403, 360] on button "Add Property" at bounding box center [427, 359] width 153 height 19
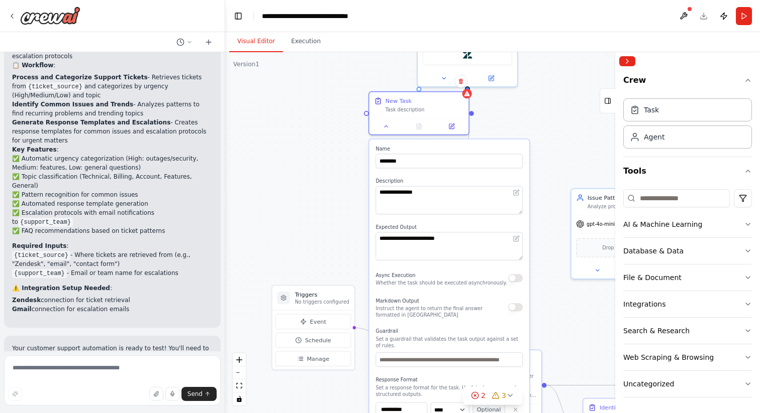
drag, startPoint x: 333, startPoint y: 361, endPoint x: 360, endPoint y: 413, distance: 58.9
click at [360, 413] on div ".deletable-edge-delete-btn { width: 20px; height: 20px; border: 0px solid #ffff…" at bounding box center [492, 232] width 535 height 361
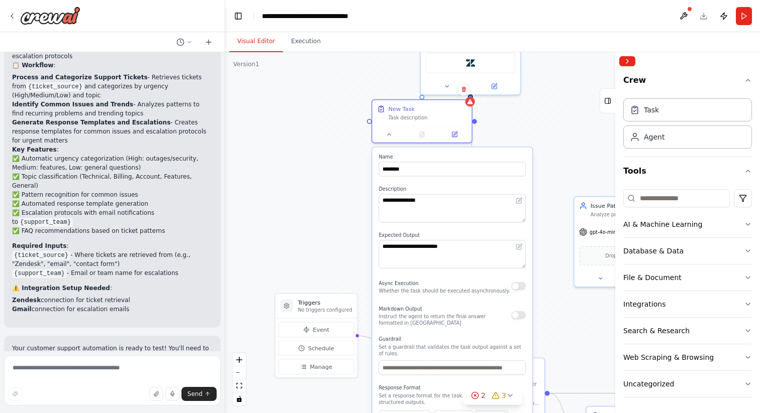
drag, startPoint x: 354, startPoint y: 220, endPoint x: 355, endPoint y: 228, distance: 8.1
click at [355, 228] on div ".deletable-edge-delete-btn { width: 20px; height: 20px; border: 0px solid #ffff…" at bounding box center [492, 232] width 535 height 361
click at [358, 257] on div ".deletable-edge-delete-btn { width: 20px; height: 20px; border: 0px solid #ffff…" at bounding box center [492, 232] width 535 height 361
click at [542, 136] on div ".deletable-edge-delete-btn { width: 20px; height: 20px; border: 0px solid #ffff…" at bounding box center [492, 232] width 535 height 361
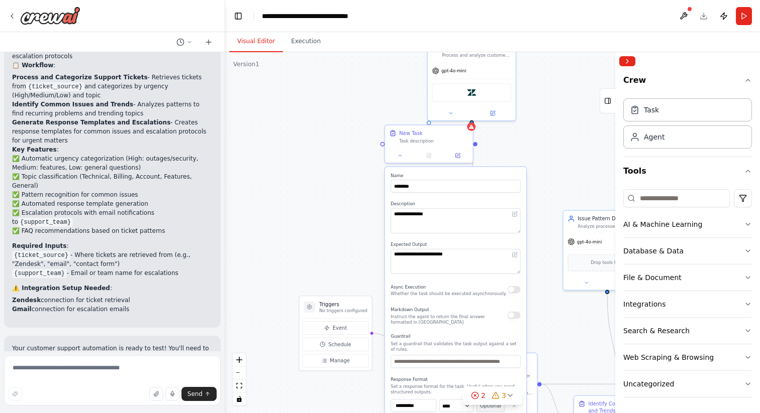
click at [493, 176] on label "Name" at bounding box center [455, 176] width 130 height 6
click at [490, 170] on div "**********" at bounding box center [455, 314] width 141 height 294
click at [464, 115] on icon at bounding box center [465, 115] width 6 height 6
click at [397, 154] on icon at bounding box center [400, 155] width 6 height 6
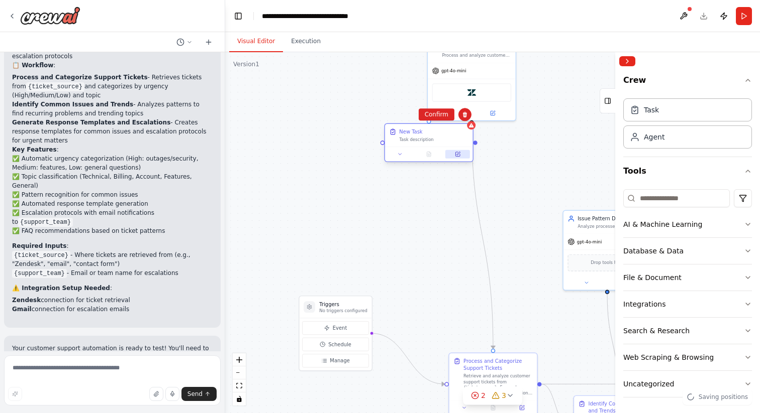
click at [455, 153] on icon at bounding box center [457, 154] width 5 height 5
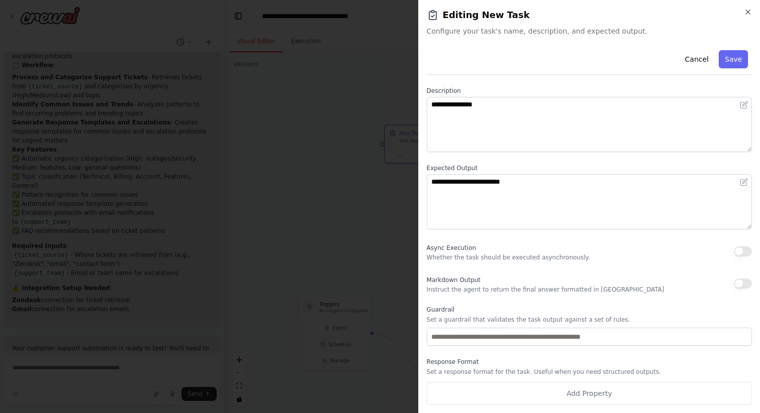
scroll to position [0, 0]
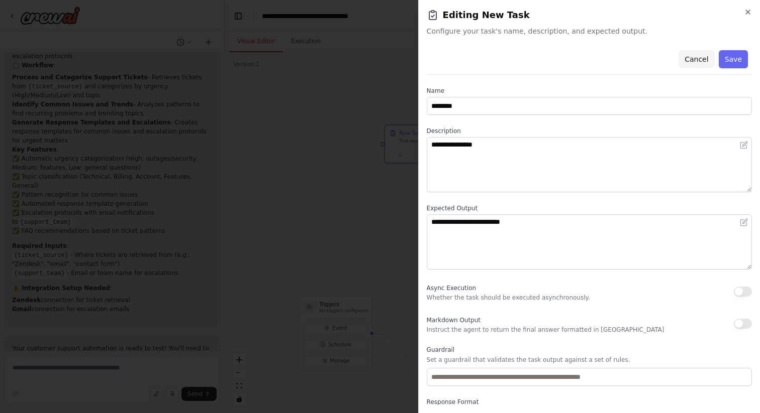
click at [705, 58] on button "Cancel" at bounding box center [696, 59] width 36 height 18
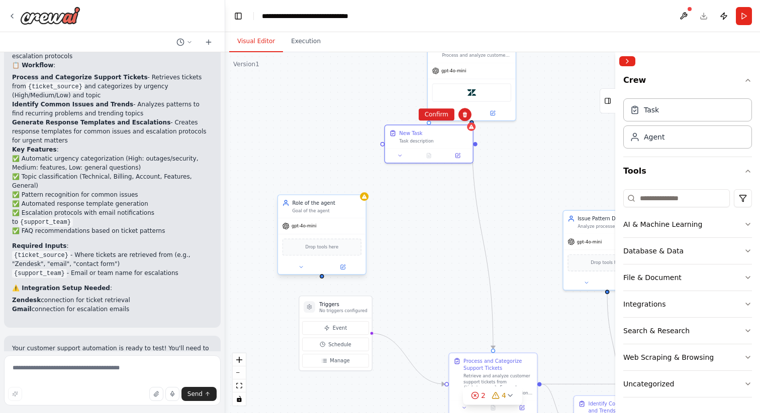
click at [308, 229] on span "gpt-4o-mini" at bounding box center [303, 227] width 25 height 6
click at [303, 266] on icon at bounding box center [301, 267] width 6 height 6
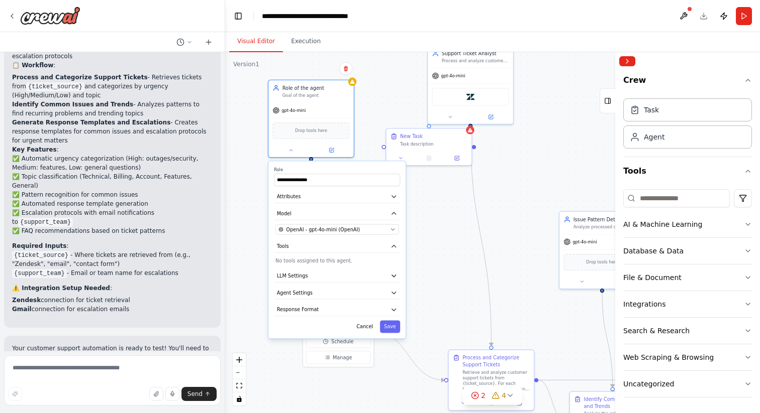
drag, startPoint x: 399, startPoint y: 309, endPoint x: 387, endPoint y: 189, distance: 120.7
click at [387, 188] on div "**********" at bounding box center [336, 249] width 137 height 177
click at [369, 245] on button "Tools" at bounding box center [337, 246] width 126 height 13
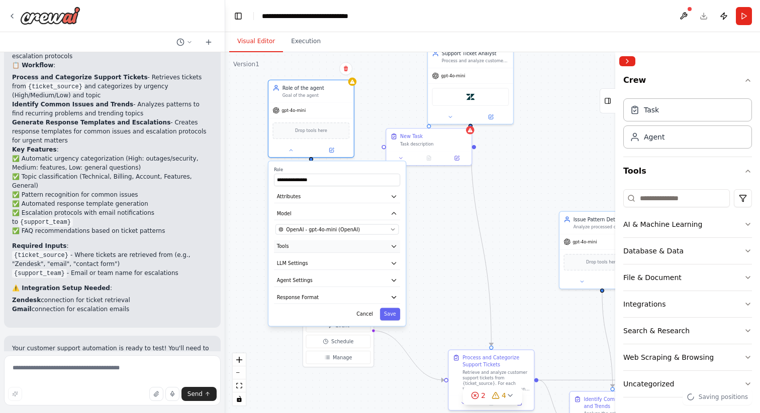
click at [369, 245] on button "Tools" at bounding box center [337, 246] width 126 height 13
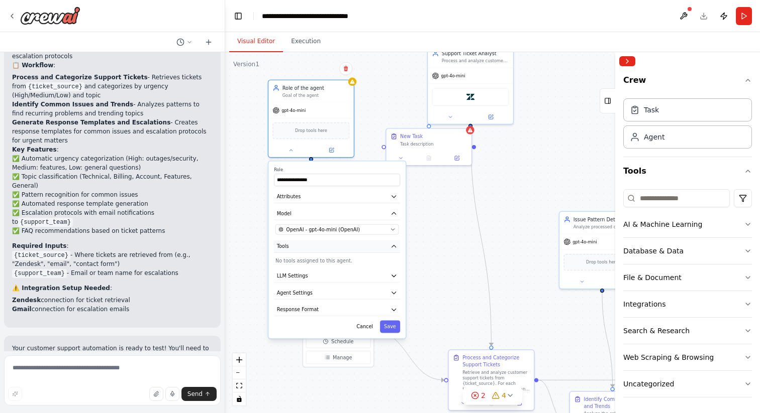
click at [318, 246] on button "Tools" at bounding box center [337, 246] width 126 height 13
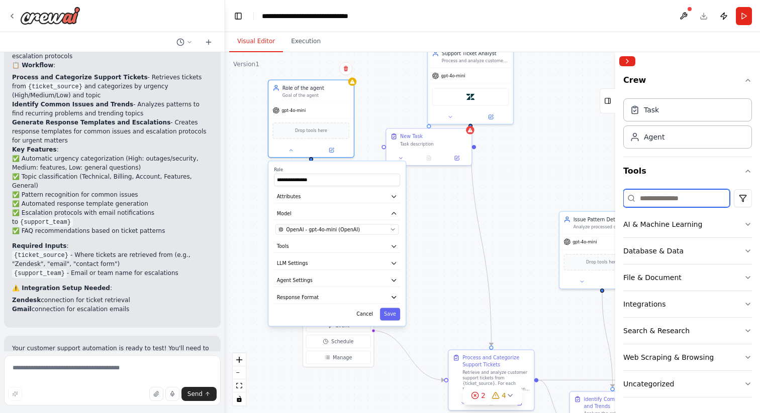
click at [652, 197] on input at bounding box center [676, 198] width 107 height 18
drag, startPoint x: 661, startPoint y: 251, endPoint x: 441, endPoint y: 239, distance: 220.4
click at [441, 239] on div "Create a crew that automatically reads through customer support tickets, catego…" at bounding box center [380, 206] width 760 height 413
click at [668, 253] on div "Database & Data" at bounding box center [653, 251] width 60 height 10
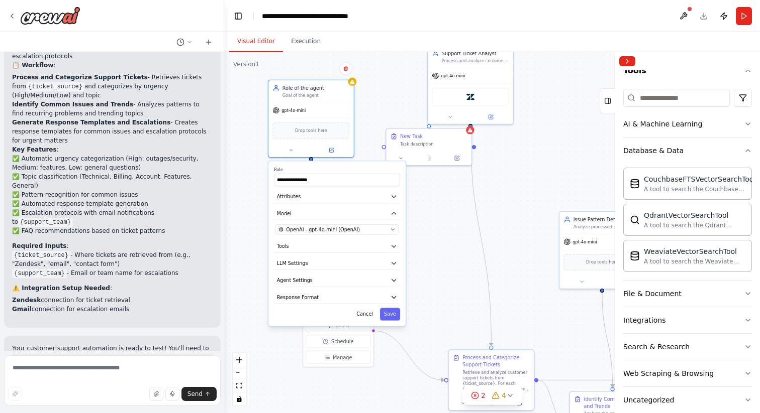
scroll to position [117, 0]
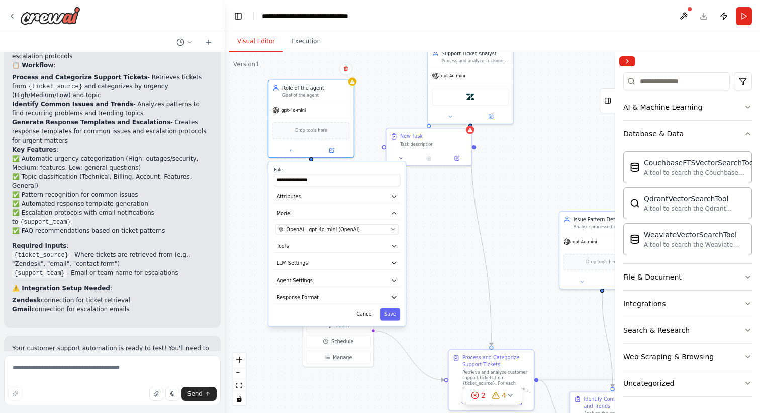
click at [675, 132] on div "Database & Data" at bounding box center [653, 134] width 60 height 10
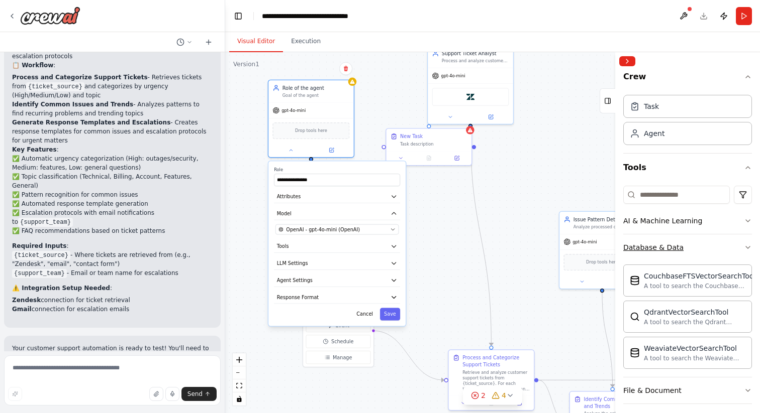
scroll to position [1, 0]
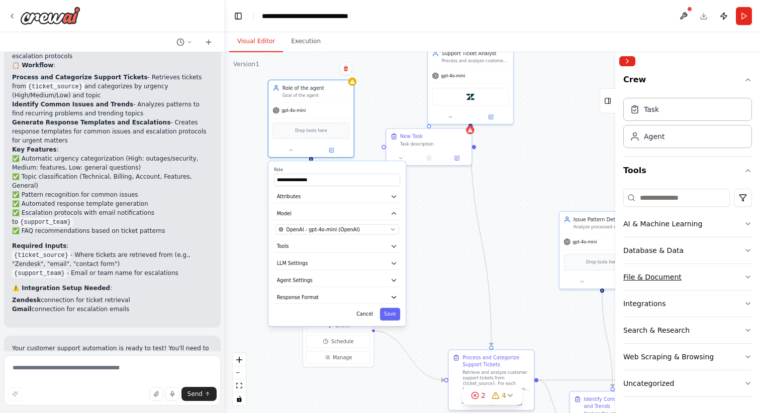
click at [652, 278] on div "File & Document" at bounding box center [652, 277] width 58 height 10
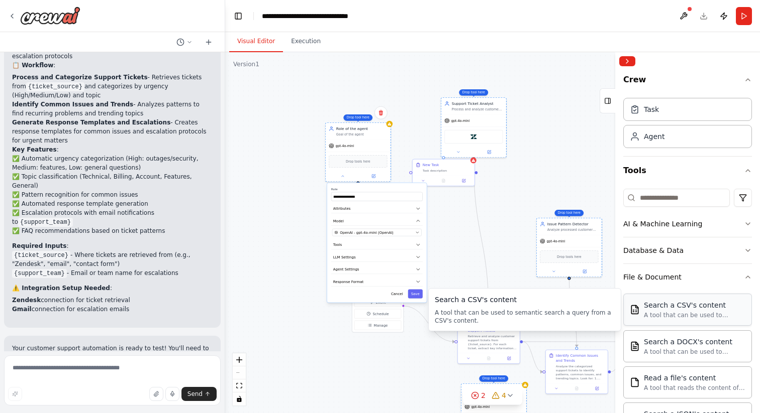
drag, startPoint x: 652, startPoint y: 314, endPoint x: 647, endPoint y: 308, distance: 7.8
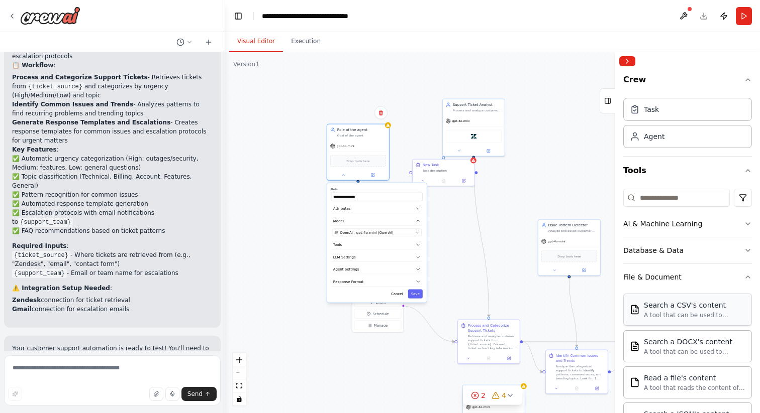
click at [686, 309] on div "Search a CSV's content" at bounding box center [694, 305] width 101 height 10
click at [684, 312] on div "A tool that can be used to semantic search a query from a CSV's content." at bounding box center [694, 316] width 101 height 8
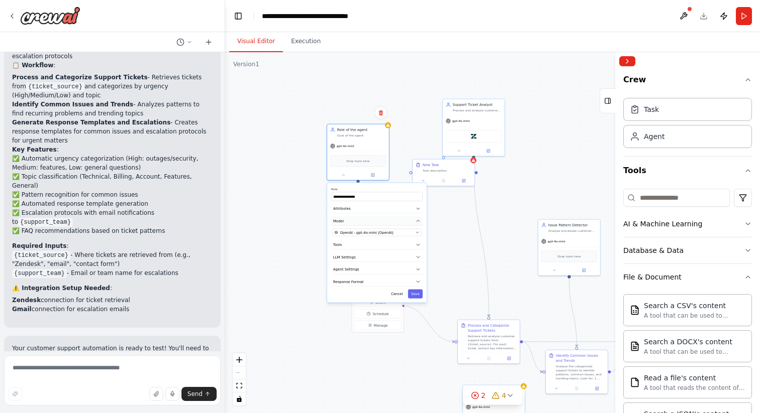
click at [399, 224] on button "Model" at bounding box center [376, 222] width 91 height 10
click at [397, 279] on button "Cancel" at bounding box center [397, 282] width 18 height 9
click at [344, 177] on div at bounding box center [358, 174] width 62 height 10
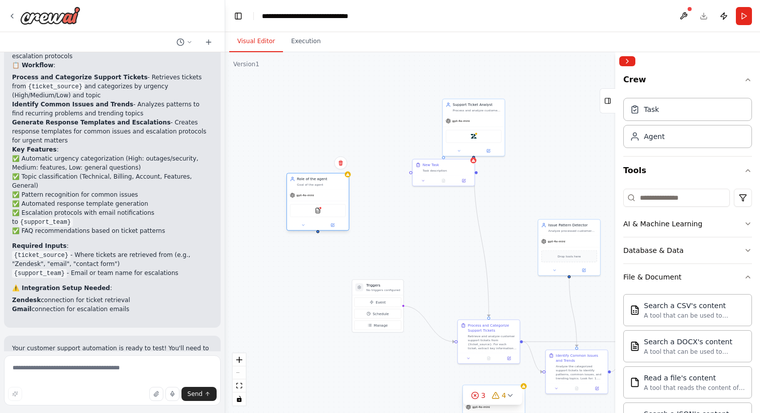
drag, startPoint x: 359, startPoint y: 162, endPoint x: 319, endPoint y: 216, distance: 66.4
click at [319, 215] on div "CSVSearchTool" at bounding box center [318, 210] width 56 height 13
click at [324, 211] on div "CSVSearchTool" at bounding box center [318, 210] width 56 height 13
drag, startPoint x: 324, startPoint y: 211, endPoint x: 312, endPoint y: 202, distance: 14.5
click at [312, 202] on div "CSVSearchTool" at bounding box center [308, 200] width 56 height 13
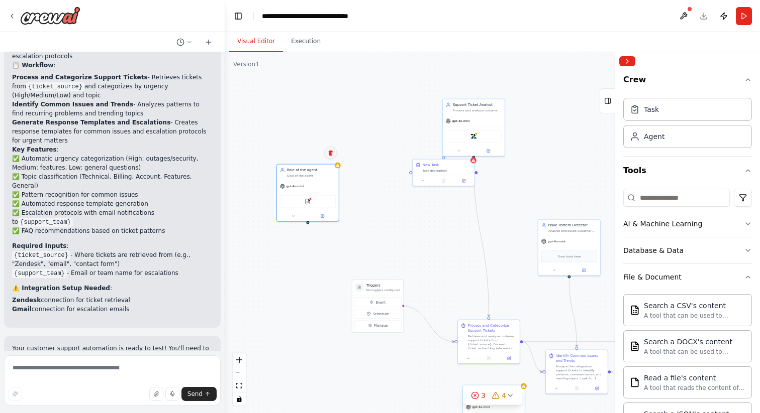
click at [329, 153] on icon at bounding box center [331, 153] width 4 height 6
click at [309, 155] on button "Confirm" at bounding box center [302, 153] width 36 height 12
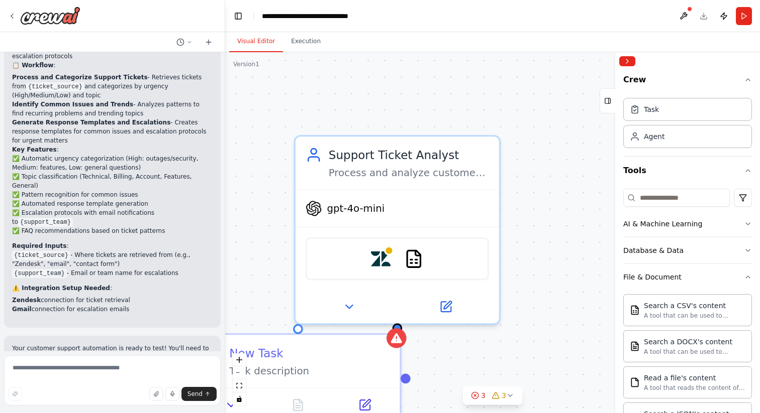
drag, startPoint x: 509, startPoint y: 173, endPoint x: 516, endPoint y: 379, distance: 206.6
click at [515, 380] on div ".deletable-edge-delete-btn { width: 20px; height: 20px; border: 0px solid #ffff…" at bounding box center [492, 232] width 535 height 361
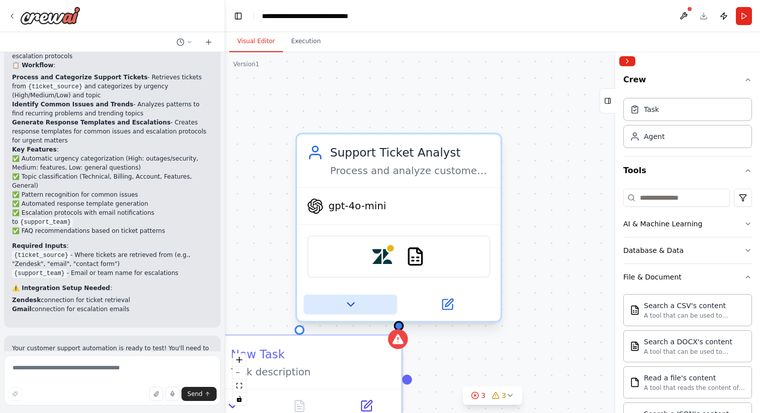
click at [348, 304] on icon at bounding box center [350, 305] width 7 height 4
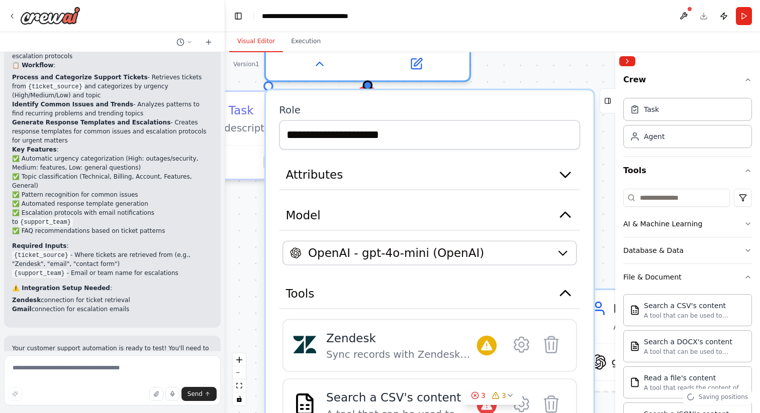
drag, startPoint x: 549, startPoint y: 309, endPoint x: 516, endPoint y: 67, distance: 244.4
click at [518, 64] on div ".deletable-edge-delete-btn { width: 20px; height: 20px; border: 0px solid #ffff…" at bounding box center [492, 232] width 535 height 361
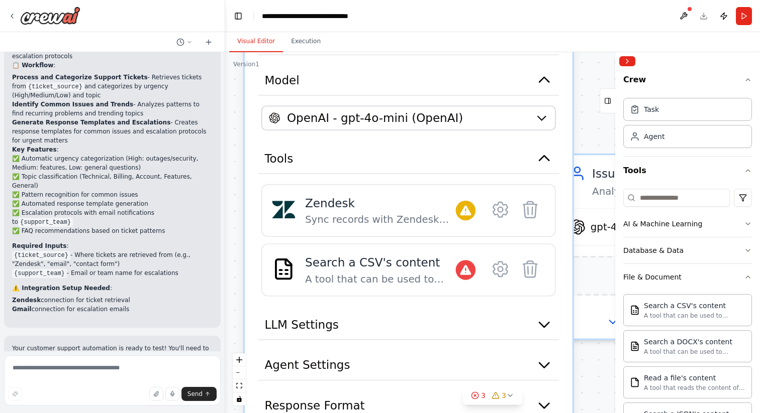
drag, startPoint x: 603, startPoint y: 258, endPoint x: 582, endPoint y: 120, distance: 139.8
click at [582, 119] on div ".deletable-edge-delete-btn { width: 20px; height: 20px; border: 0px solid #ffff…" at bounding box center [492, 232] width 535 height 361
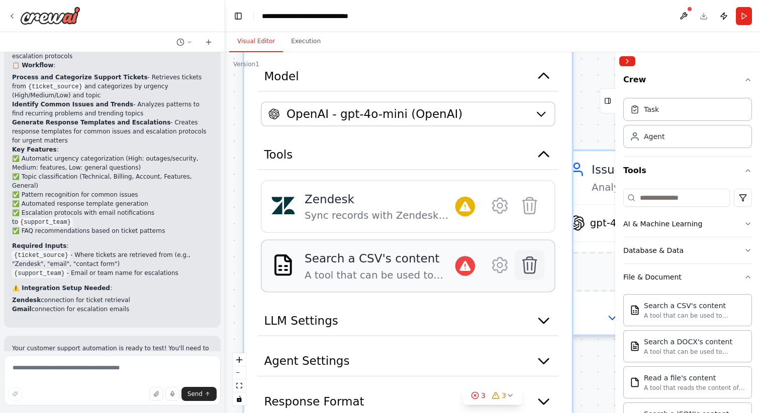
click at [528, 261] on icon at bounding box center [530, 265] width 14 height 16
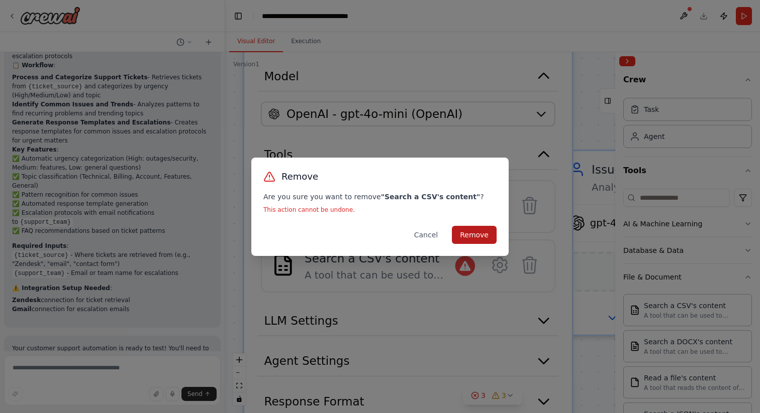
click at [477, 238] on button "Remove" at bounding box center [474, 235] width 45 height 18
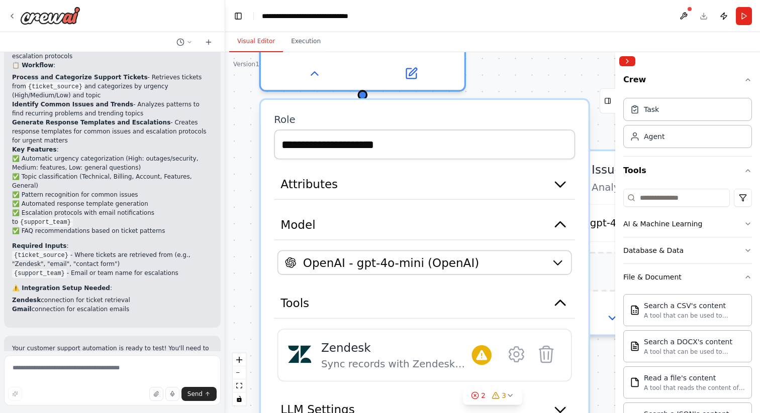
drag, startPoint x: 569, startPoint y: 97, endPoint x: 581, endPoint y: 245, distance: 148.2
click at [581, 245] on div "**********" at bounding box center [425, 330] width 328 height 460
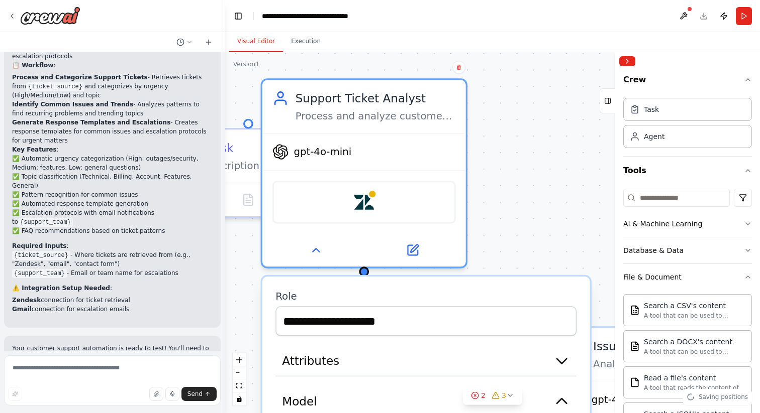
drag, startPoint x: 585, startPoint y: 74, endPoint x: 588, endPoint y: 255, distance: 180.9
click at [587, 255] on div ".deletable-edge-delete-btn { width: 20px; height: 20px; border: 0px solid #ffff…" at bounding box center [492, 232] width 535 height 361
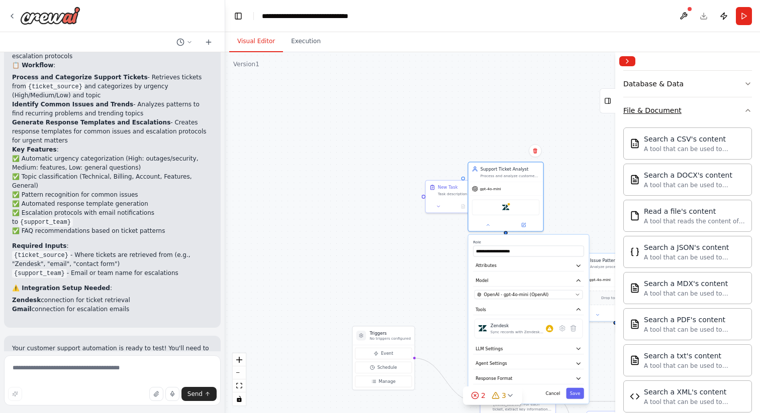
click at [660, 110] on div "File & Document" at bounding box center [652, 111] width 58 height 10
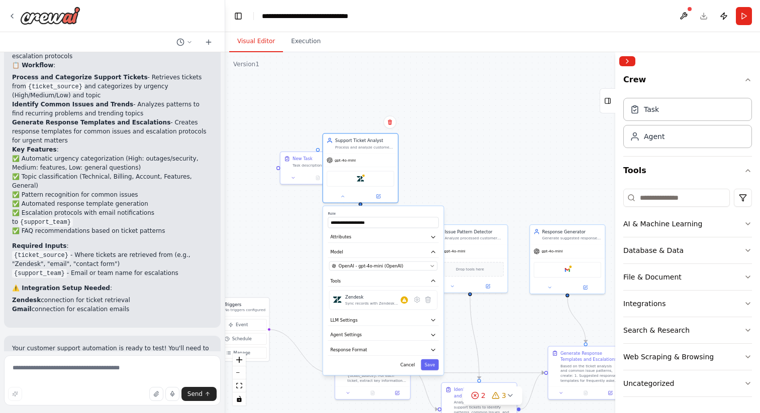
drag, startPoint x: 460, startPoint y: 141, endPoint x: 315, endPoint y: 113, distance: 148.5
click at [315, 113] on div ".deletable-edge-delete-btn { width: 20px; height: 20px; border: 0px solid #ffff…" at bounding box center [492, 232] width 535 height 361
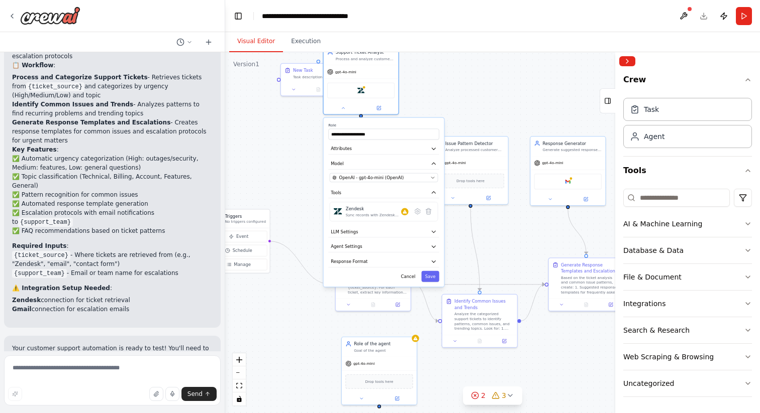
drag, startPoint x: 509, startPoint y: 155, endPoint x: 521, endPoint y: 140, distance: 19.0
click at [521, 141] on div ".deletable-edge-delete-btn { width: 20px; height: 20px; border: 0px solid #ffff…" at bounding box center [492, 232] width 535 height 361
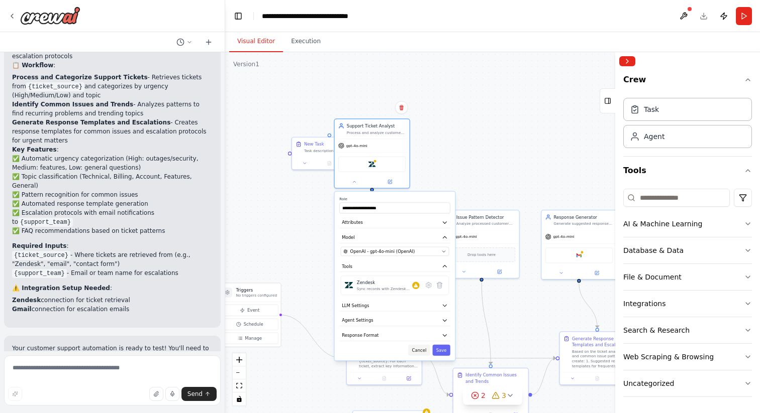
click at [424, 347] on button "Cancel" at bounding box center [419, 350] width 22 height 11
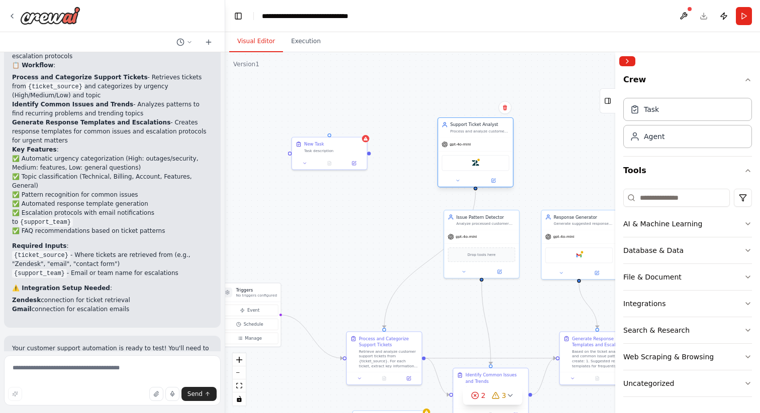
drag, startPoint x: 366, startPoint y: 147, endPoint x: 465, endPoint y: 147, distance: 99.0
click at [465, 147] on div "gpt-4o-mini" at bounding box center [475, 145] width 75 height 14
drag, startPoint x: 452, startPoint y: 144, endPoint x: 401, endPoint y: 104, distance: 64.3
click at [402, 104] on span "gpt-4o-mini" at bounding box center [405, 101] width 21 height 5
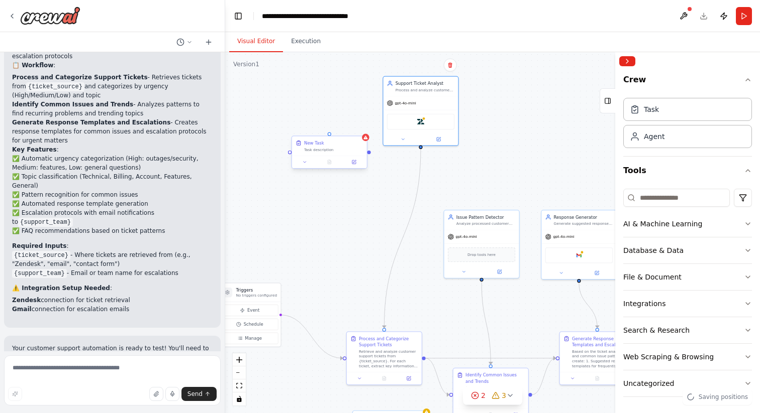
click at [314, 147] on div "Task description" at bounding box center [333, 149] width 59 height 5
click at [363, 129] on button at bounding box center [358, 127] width 13 height 13
click at [363, 126] on button at bounding box center [358, 127] width 13 height 13
click at [358, 127] on icon at bounding box center [358, 127] width 6 height 6
click at [360, 128] on icon at bounding box center [358, 127] width 6 height 6
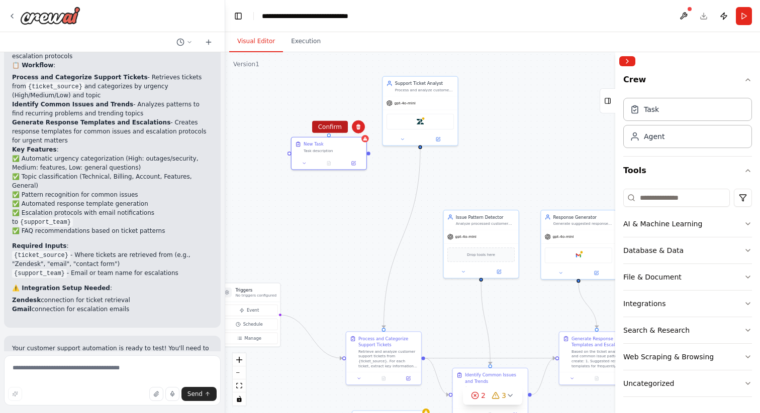
click at [337, 125] on button "Confirm" at bounding box center [330, 127] width 36 height 12
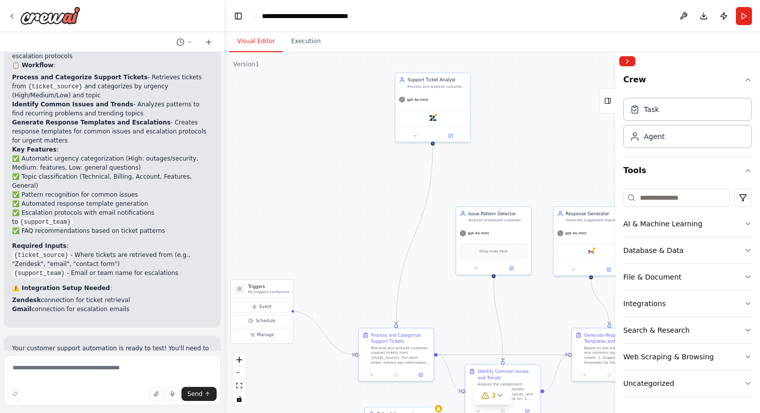
drag, startPoint x: 367, startPoint y: 223, endPoint x: 380, endPoint y: 219, distance: 13.0
click at [380, 219] on div ".deletable-edge-delete-btn { width: 20px; height: 20px; border: 0px solid #ffff…" at bounding box center [492, 232] width 535 height 361
click at [322, 199] on div "New Task Task description" at bounding box center [323, 191] width 75 height 20
click at [299, 211] on button at bounding box center [298, 208] width 21 height 8
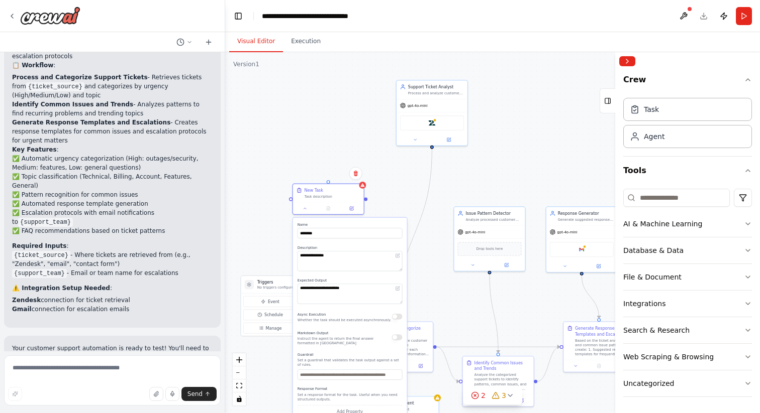
click at [396, 186] on div ".deletable-edge-delete-btn { width: 20px; height: 20px; border: 0px solid #ffff…" at bounding box center [492, 232] width 535 height 361
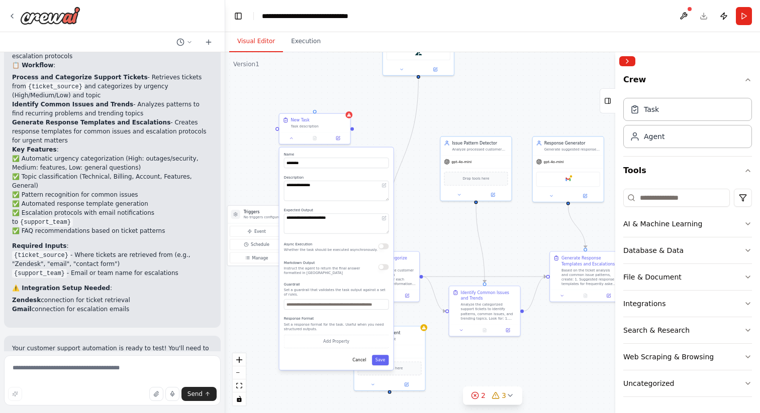
drag, startPoint x: 396, startPoint y: 186, endPoint x: 382, endPoint y: 115, distance: 72.7
click at [382, 116] on div ".deletable-edge-delete-btn { width: 20px; height: 20px; border: 0px solid #ffff…" at bounding box center [492, 232] width 535 height 361
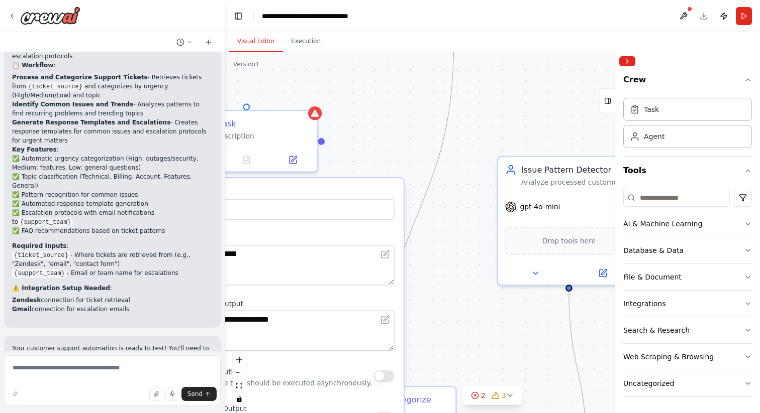
drag, startPoint x: 392, startPoint y: 121, endPoint x: 565, endPoint y: 129, distance: 173.0
click at [565, 129] on div ".deletable-edge-delete-btn { width: 20px; height: 20px; border: 0px solid #ffff…" at bounding box center [492, 232] width 535 height 361
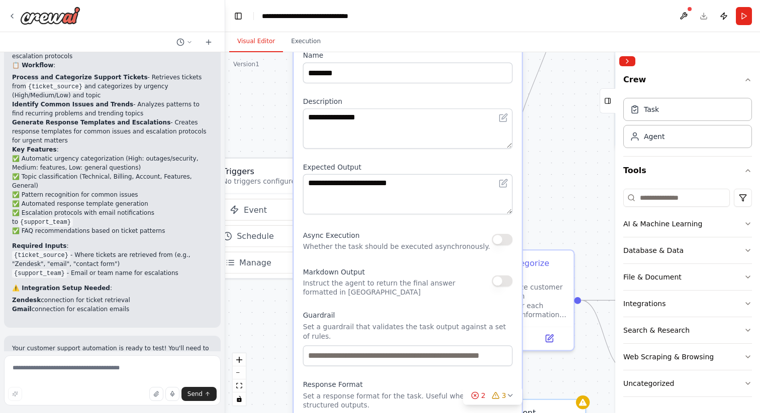
drag, startPoint x: 529, startPoint y: 157, endPoint x: 471, endPoint y: 11, distance: 157.0
click at [471, 11] on main "**********" at bounding box center [492, 206] width 535 height 413
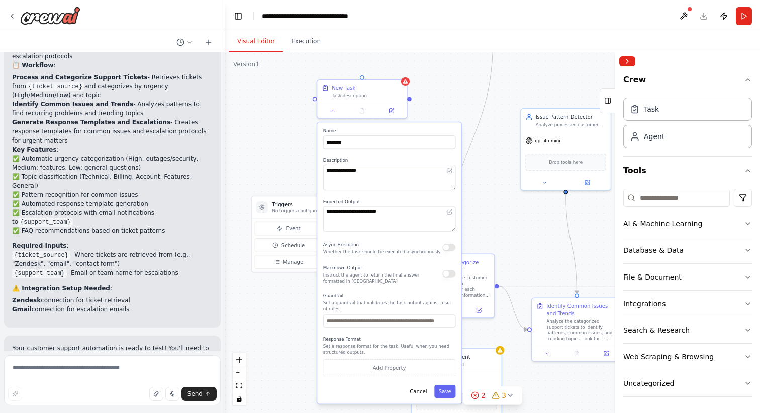
drag, startPoint x: 580, startPoint y: 166, endPoint x: 500, endPoint y: 202, distance: 88.2
click at [500, 202] on div ".deletable-edge-delete-btn { width: 20px; height: 20px; border: 0px solid #ffff…" at bounding box center [492, 232] width 535 height 361
click at [350, 175] on textarea "**********" at bounding box center [389, 178] width 133 height 26
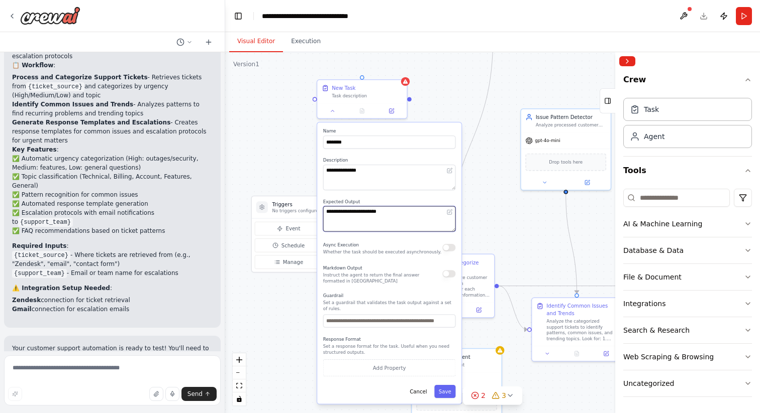
click at [370, 216] on textarea "**********" at bounding box center [389, 219] width 133 height 26
click at [360, 342] on label "Response Format" at bounding box center [389, 340] width 133 height 6
click at [344, 347] on p "Set a response format for the task. Useful when you need structured outputs." at bounding box center [389, 350] width 133 height 12
click at [365, 324] on input "text" at bounding box center [389, 321] width 133 height 13
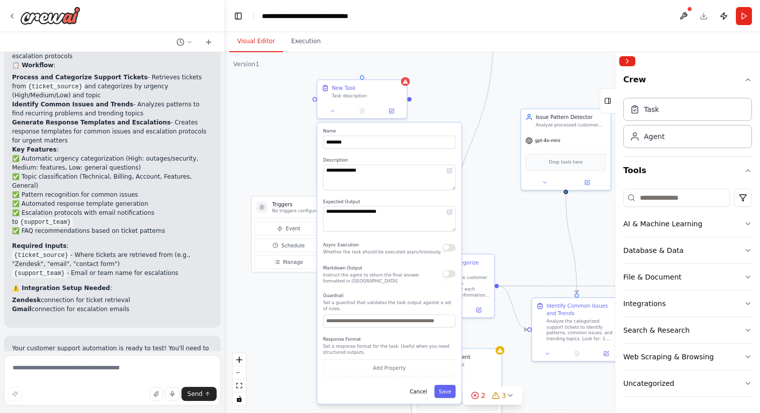
click at [359, 302] on p "Set a guardrail that validates the task output against a set of rules." at bounding box center [389, 306] width 133 height 12
click at [386, 375] on button "Add Property" at bounding box center [389, 368] width 133 height 17
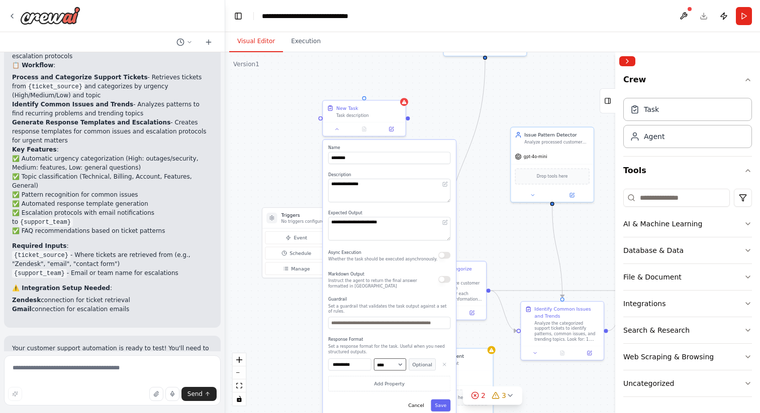
click at [401, 365] on select "**** ******* ******* **** ******" at bounding box center [390, 365] width 32 height 12
click at [295, 153] on div ".deletable-edge-delete-btn { width: 20px; height: 20px; border: 0px solid #ffff…" at bounding box center [492, 232] width 535 height 361
click at [403, 105] on div at bounding box center [404, 100] width 8 height 8
click at [399, 94] on button at bounding box center [397, 89] width 13 height 13
click at [374, 89] on button "Confirm" at bounding box center [369, 90] width 36 height 12
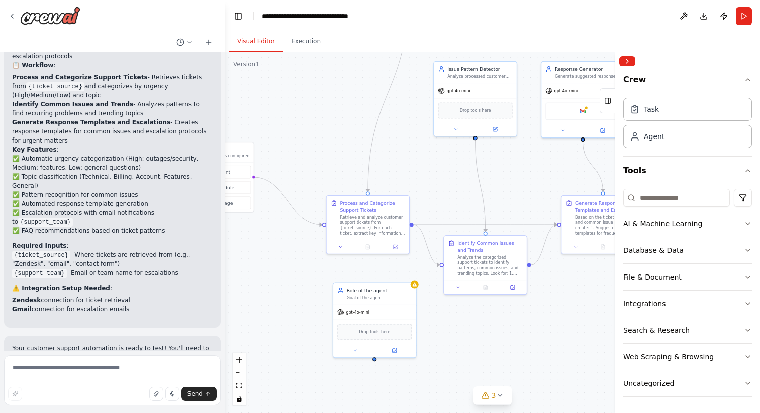
drag, startPoint x: 373, startPoint y: 216, endPoint x: 296, endPoint y: 150, distance: 101.6
click at [296, 150] on div ".deletable-edge-delete-btn { width: 20px; height: 20px; border: 0px solid #ffff…" at bounding box center [492, 232] width 535 height 361
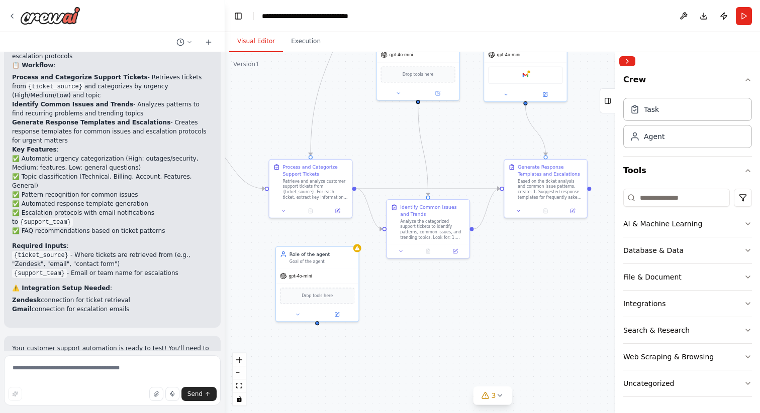
drag, startPoint x: 398, startPoint y: 175, endPoint x: 342, endPoint y: 139, distance: 67.3
click at [342, 139] on div ".deletable-edge-delete-btn { width: 20px; height: 20px; border: 0px solid #ffff…" at bounding box center [492, 232] width 535 height 361
click at [301, 178] on div "Retrieve and analyze customer support tickets from {ticket_source}. For each ti…" at bounding box center [314, 188] width 65 height 22
click at [285, 212] on icon at bounding box center [284, 210] width 6 height 6
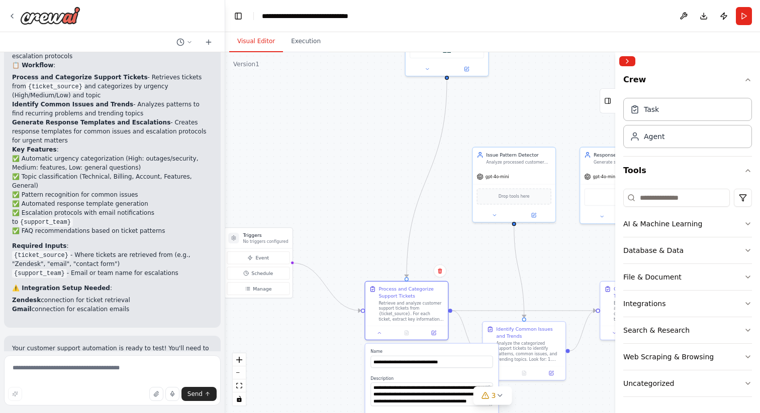
drag, startPoint x: 254, startPoint y: 257, endPoint x: 350, endPoint y: 379, distance: 155.3
click at [350, 379] on div ".deletable-edge-delete-btn { width: 20px; height: 20px; border: 0px solid #ffff…" at bounding box center [492, 232] width 535 height 361
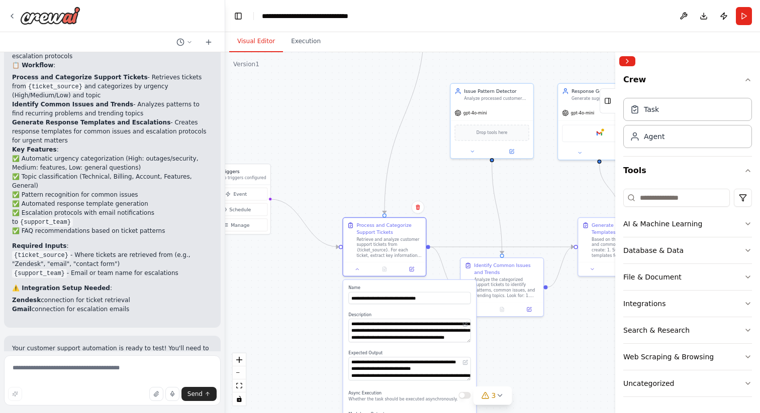
drag, startPoint x: 354, startPoint y: 262, endPoint x: 329, endPoint y: 169, distance: 95.8
click at [330, 171] on div ".deletable-edge-delete-btn { width: 20px; height: 20px; border: 0px solid #ffff…" at bounding box center [492, 232] width 535 height 361
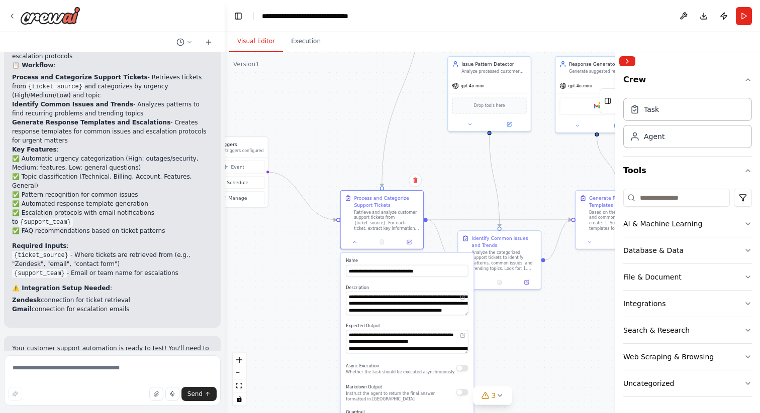
click at [264, 287] on div ".deletable-edge-delete-btn { width: 20px; height: 20px; border: 0px solid #ffff…" at bounding box center [492, 232] width 535 height 361
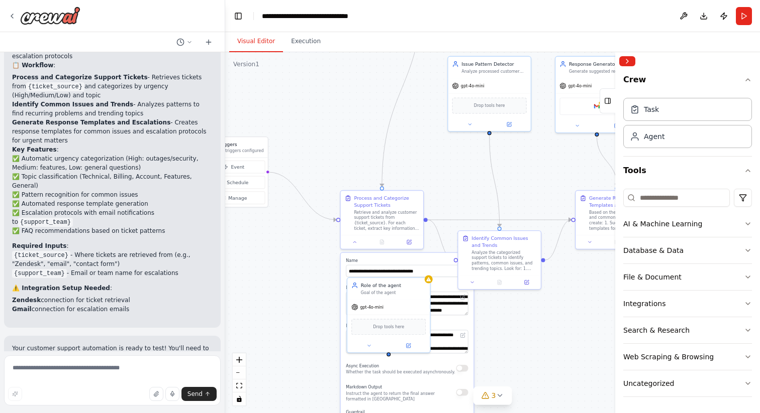
click at [295, 274] on div ".deletable-edge-delete-btn { width: 20px; height: 20px; border: 0px solid #ffff…" at bounding box center [492, 232] width 535 height 361
click at [359, 244] on button at bounding box center [354, 241] width 23 height 8
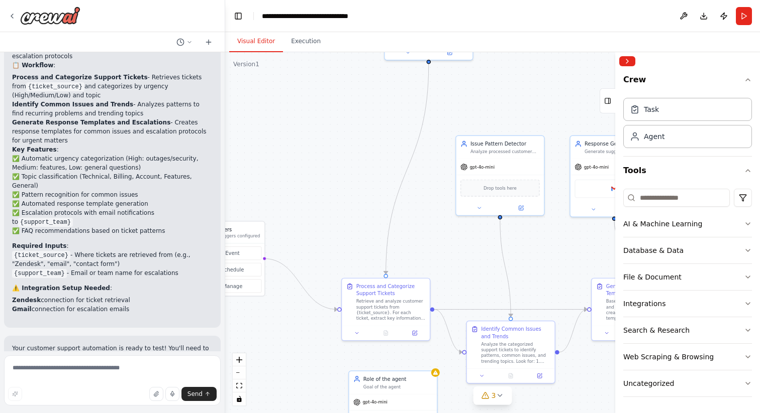
drag, startPoint x: 326, startPoint y: 245, endPoint x: 324, endPoint y: 337, distance: 92.0
click at [324, 337] on div ".deletable-edge-delete-btn { width: 20px; height: 20px; border: 0px solid #ffff…" at bounding box center [492, 232] width 535 height 361
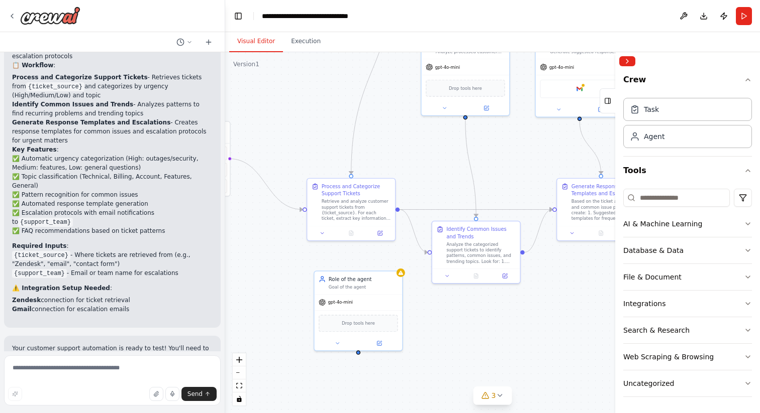
drag, startPoint x: 332, startPoint y: 212, endPoint x: 295, endPoint y: 111, distance: 107.4
click at [295, 111] on div ".deletable-edge-delete-btn { width: 20px; height: 20px; border: 0px solid #ffff…" at bounding box center [492, 232] width 535 height 361
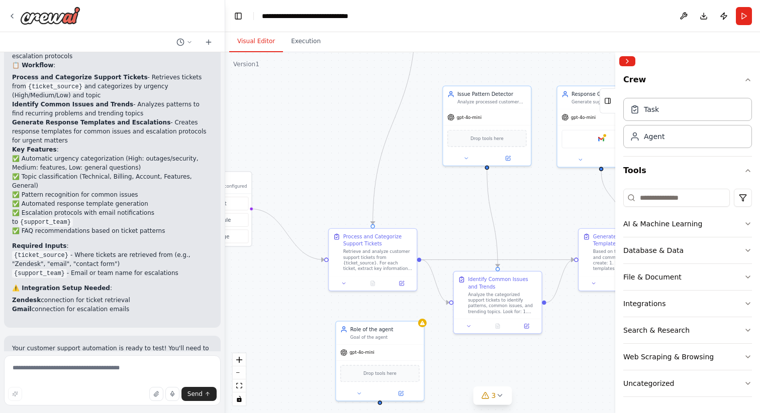
drag, startPoint x: 300, startPoint y: 123, endPoint x: 322, endPoint y: 173, distance: 54.5
click at [322, 173] on div ".deletable-edge-delete-btn { width: 20px; height: 20px; border: 0px solid #ffff…" at bounding box center [492, 232] width 535 height 361
click at [346, 281] on button at bounding box center [341, 280] width 25 height 9
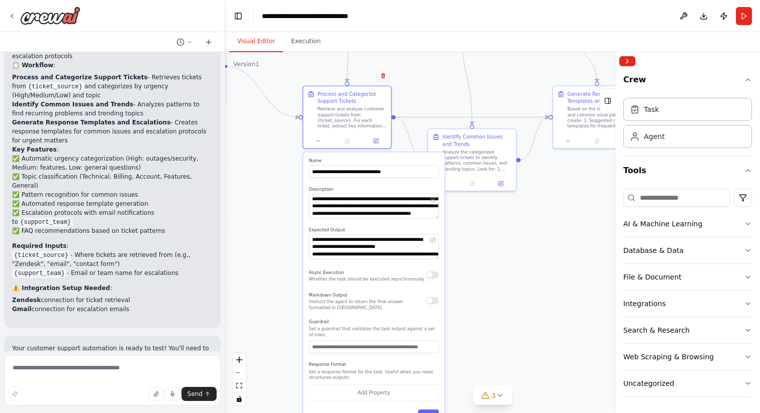
drag, startPoint x: 309, startPoint y: 317, endPoint x: 286, endPoint y: 173, distance: 145.0
click at [286, 173] on div ".deletable-edge-delete-btn { width: 20px; height: 20px; border: 0px solid #ffff…" at bounding box center [492, 232] width 535 height 361
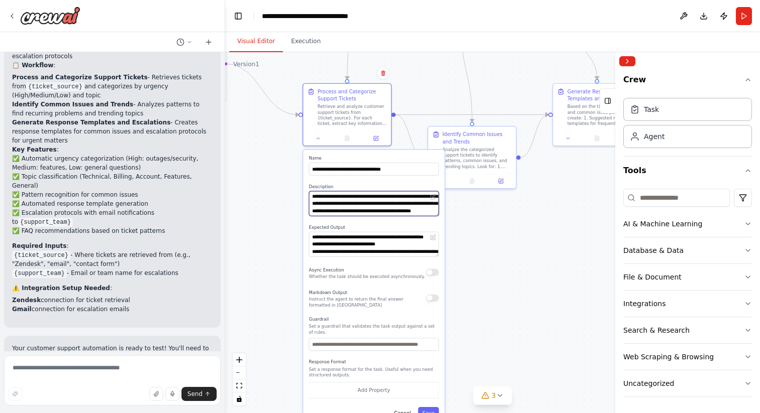
click at [338, 205] on textarea "**********" at bounding box center [374, 203] width 130 height 25
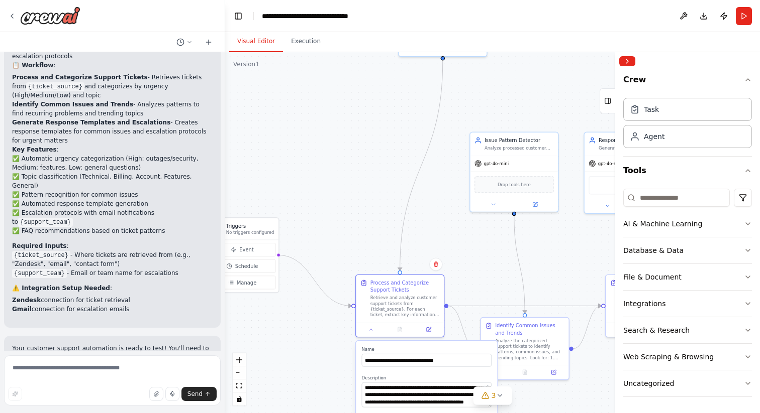
drag, startPoint x: 279, startPoint y: 185, endPoint x: 332, endPoint y: 377, distance: 198.6
click at [332, 377] on div ".deletable-edge-delete-btn { width: 20px; height: 20px; border: 0px solid #ffff…" at bounding box center [492, 232] width 535 height 361
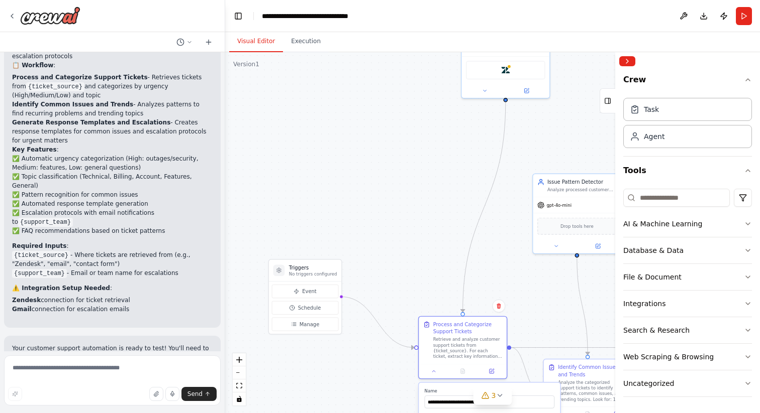
drag, startPoint x: 379, startPoint y: 208, endPoint x: 441, endPoint y: 248, distance: 74.4
click at [441, 248] on div ".deletable-edge-delete-btn { width: 20px; height: 20px; border: 0px solid #ffff…" at bounding box center [492, 232] width 535 height 361
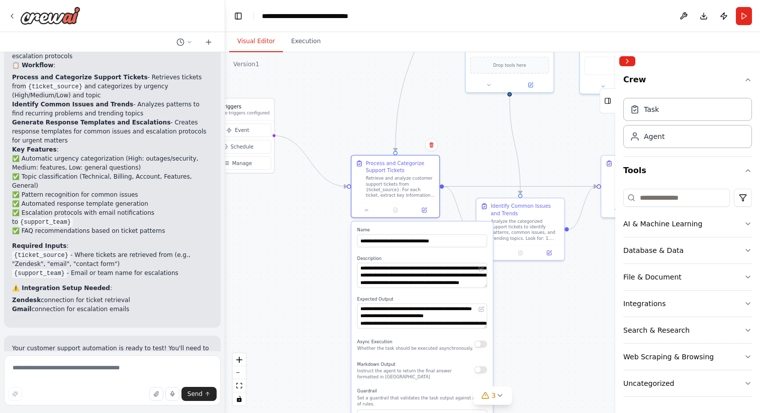
drag, startPoint x: 394, startPoint y: 237, endPoint x: 325, endPoint y: 75, distance: 176.0
click at [325, 75] on div ".deletable-edge-delete-btn { width: 20px; height: 20px; border: 0px solid #ffff…" at bounding box center [492, 232] width 535 height 361
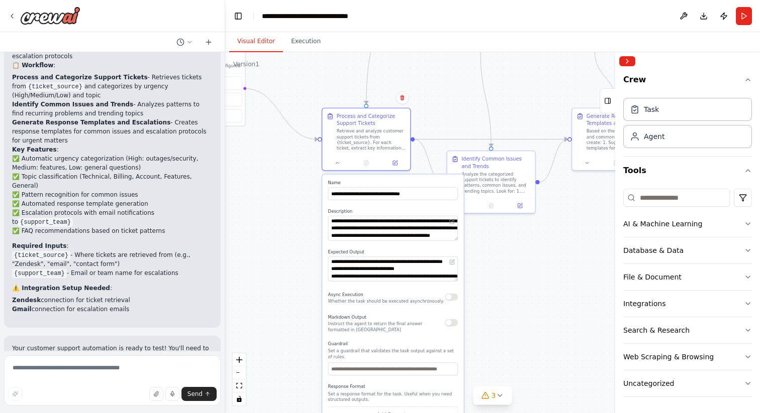
drag, startPoint x: 318, startPoint y: 284, endPoint x: 290, endPoint y: 238, distance: 53.6
click at [290, 238] on div ".deletable-edge-delete-btn { width: 20px; height: 20px; border: 0px solid #ffff…" at bounding box center [492, 232] width 535 height 361
click at [357, 228] on textarea "**********" at bounding box center [393, 228] width 130 height 25
drag, startPoint x: 366, startPoint y: 230, endPoint x: 294, endPoint y: 230, distance: 71.3
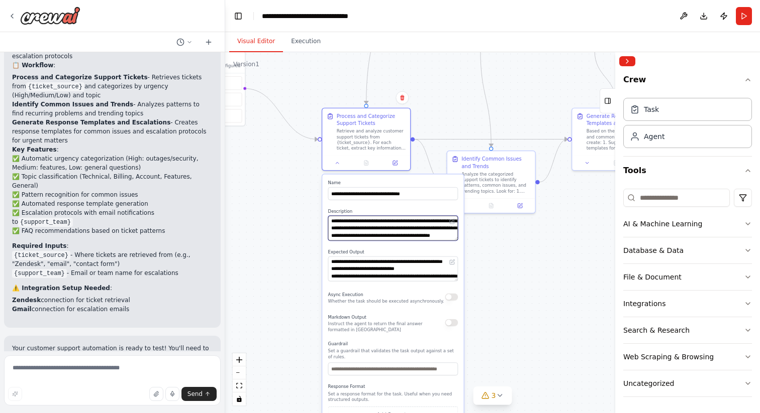
click at [294, 230] on div ".deletable-edge-delete-btn { width: 20px; height: 20px; border: 0px solid #ffff…" at bounding box center [492, 232] width 535 height 361
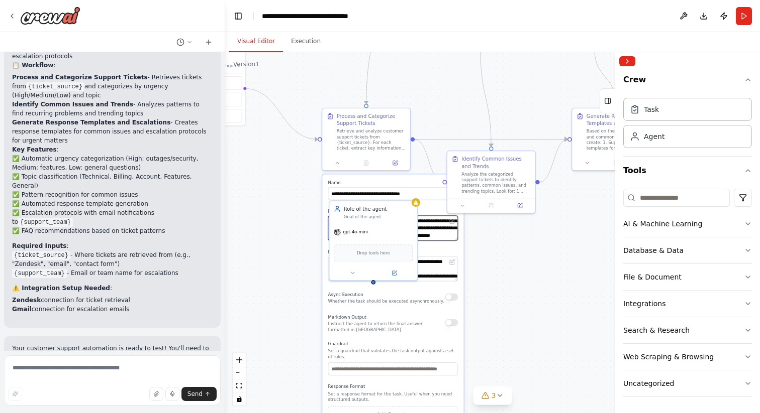
click at [429, 231] on textarea "**********" at bounding box center [393, 228] width 130 height 25
click at [289, 229] on div ".deletable-edge-delete-btn { width: 20px; height: 20px; border: 0px solid #ffff…" at bounding box center [492, 232] width 535 height 361
click at [324, 218] on div "**********" at bounding box center [392, 312] width 141 height 276
click at [353, 272] on icon at bounding box center [352, 272] width 3 height 2
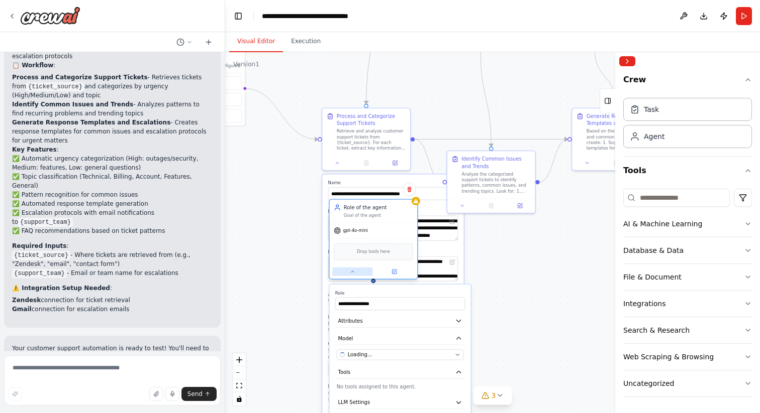
click at [353, 272] on icon at bounding box center [352, 272] width 3 height 2
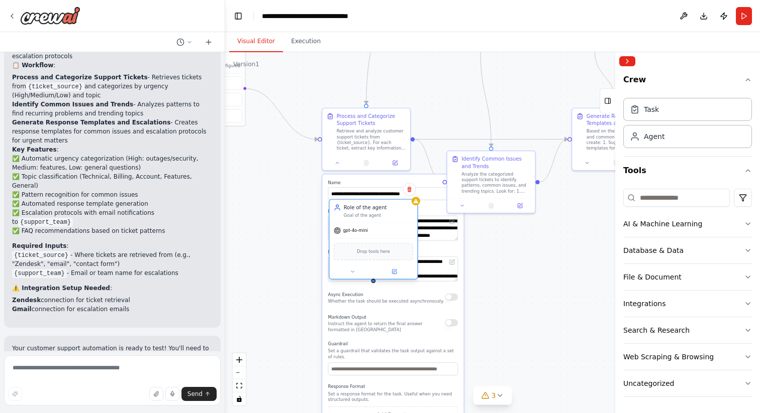
click at [419, 186] on div "**********" at bounding box center [369, 58] width 380 height 257
click at [430, 212] on label "Description" at bounding box center [393, 212] width 130 height 6
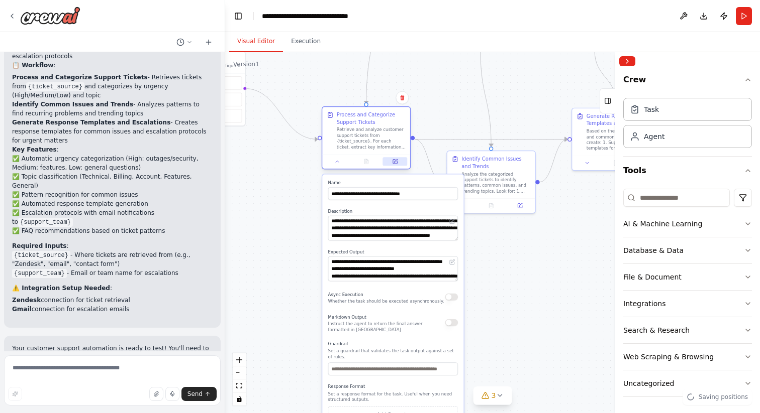
click at [396, 165] on button at bounding box center [395, 161] width 25 height 9
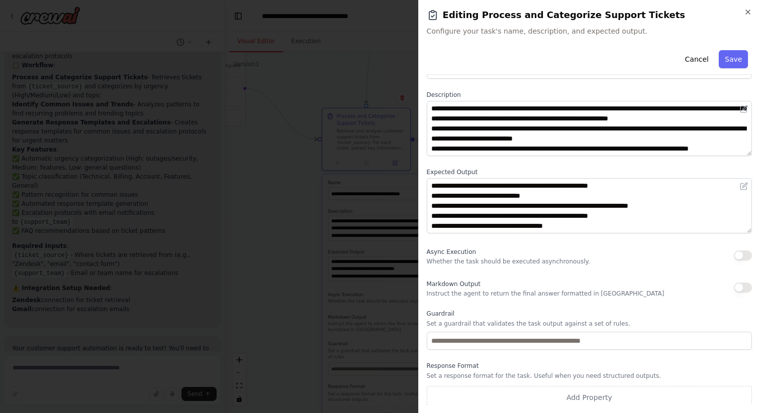
scroll to position [40, 0]
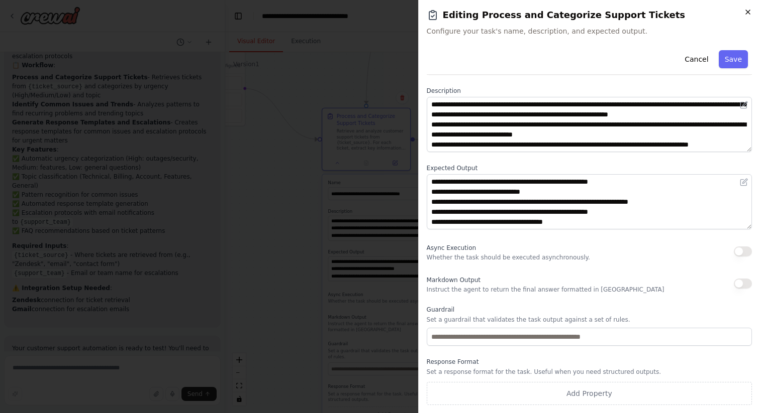
click at [748, 13] on icon "button" at bounding box center [748, 12] width 8 height 8
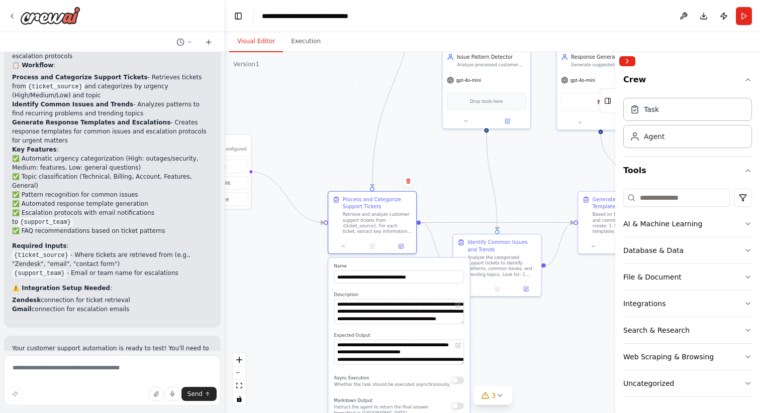
drag, startPoint x: 276, startPoint y: 223, endPoint x: 282, endPoint y: 306, distance: 83.1
click at [282, 306] on div ".deletable-edge-delete-btn { width: 20px; height: 20px; border: 0px solid #ffff…" at bounding box center [492, 232] width 535 height 361
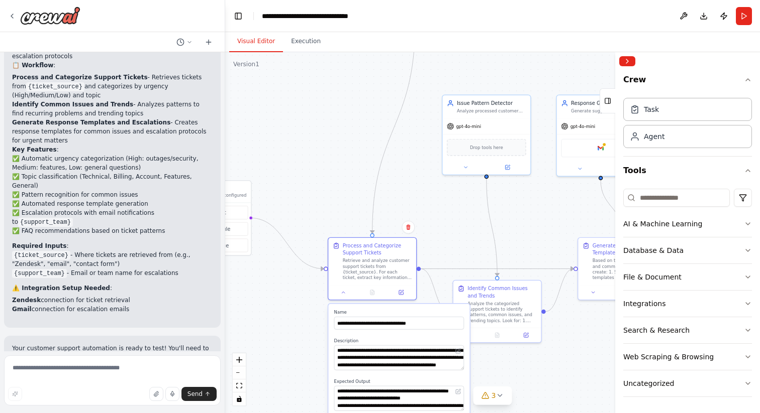
drag, startPoint x: 297, startPoint y: 282, endPoint x: 297, endPoint y: 331, distance: 48.7
click at [297, 331] on div ".deletable-edge-delete-btn { width: 20px; height: 20px; border: 0px solid #ffff…" at bounding box center [492, 232] width 535 height 361
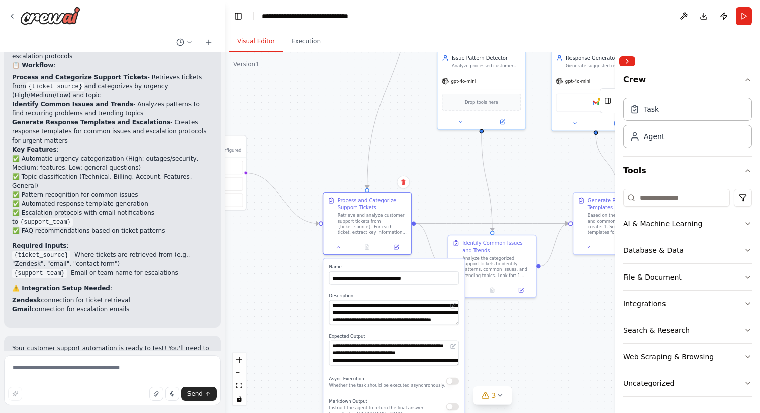
drag, startPoint x: 328, startPoint y: 183, endPoint x: 322, endPoint y: 136, distance: 47.6
click at [322, 136] on div ".deletable-edge-delete-btn { width: 20px; height: 20px; border: 0px solid #ffff…" at bounding box center [492, 232] width 535 height 361
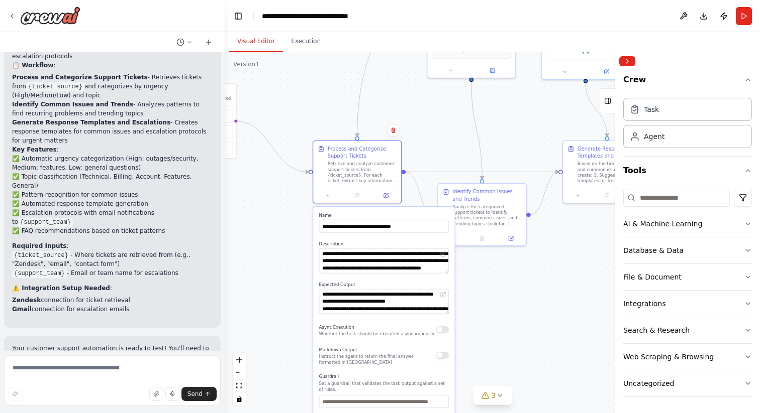
drag, startPoint x: 322, startPoint y: 136, endPoint x: 313, endPoint y: 84, distance: 52.6
click at [313, 84] on div ".deletable-edge-delete-btn { width: 20px; height: 20px; border: 0px solid #ffff…" at bounding box center [492, 232] width 535 height 361
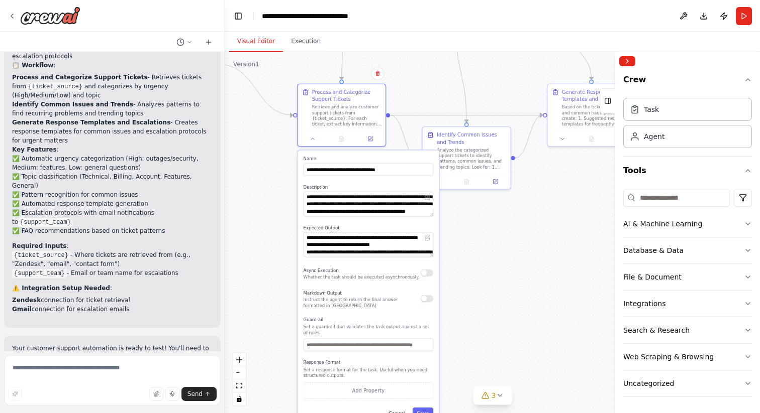
drag, startPoint x: 287, startPoint y: 272, endPoint x: 271, endPoint y: 217, distance: 57.9
click at [271, 217] on div ".deletable-edge-delete-btn { width: 20px; height: 20px; border: 0px solid #ffff…" at bounding box center [492, 232] width 535 height 361
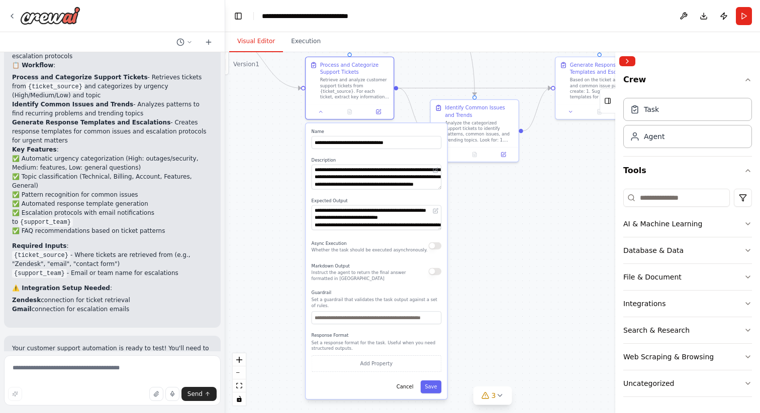
drag, startPoint x: 271, startPoint y: 217, endPoint x: 279, endPoint y: 187, distance: 30.2
click at [279, 187] on div ".deletable-edge-delete-btn { width: 20px; height: 20px; border: 0px solid #ffff…" at bounding box center [492, 232] width 535 height 361
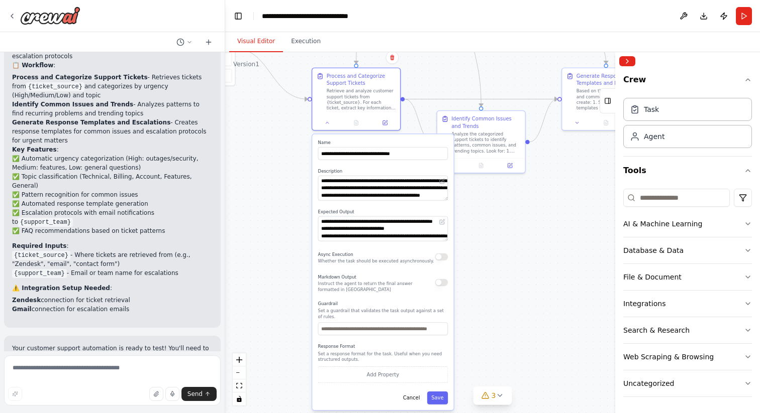
drag, startPoint x: 281, startPoint y: 244, endPoint x: 288, endPoint y: 256, distance: 13.7
click at [288, 256] on div ".deletable-edge-delete-btn { width: 20px; height: 20px; border: 0px solid #ffff…" at bounding box center [492, 232] width 535 height 361
click at [386, 375] on button "Add Property" at bounding box center [383, 375] width 130 height 17
drag, startPoint x: 350, startPoint y: 375, endPoint x: 288, endPoint y: 375, distance: 61.8
click at [288, 375] on div ".deletable-edge-delete-btn { width: 20px; height: 20px; border: 0px solid #ffff…" at bounding box center [492, 232] width 535 height 361
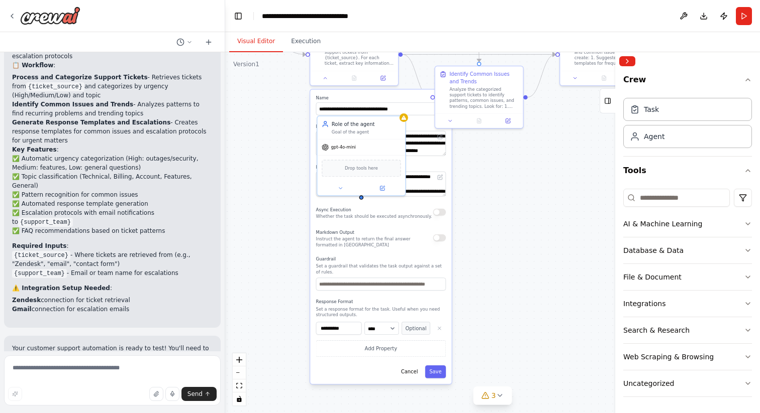
drag, startPoint x: 279, startPoint y: 338, endPoint x: 277, endPoint y: 283, distance: 54.3
click at [277, 283] on div ".deletable-edge-delete-btn { width: 20px; height: 20px; border: 0px solid #ffff…" at bounding box center [492, 232] width 535 height 361
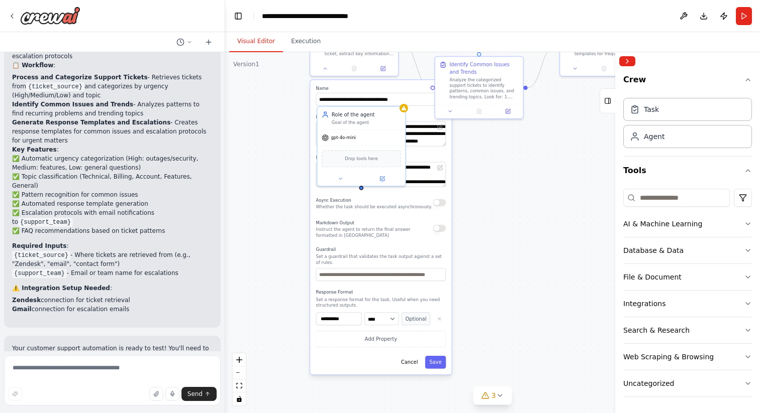
click at [356, 297] on p "Set a response format for the task. Useful when you need structured outputs." at bounding box center [381, 303] width 130 height 12
click at [319, 217] on div "**********" at bounding box center [380, 227] width 141 height 295
click at [353, 322] on input "**********" at bounding box center [339, 319] width 46 height 13
click at [383, 320] on select "**** ******* ******* **** ******" at bounding box center [381, 319] width 34 height 13
drag, startPoint x: 348, startPoint y: 319, endPoint x: 289, endPoint y: 319, distance: 59.3
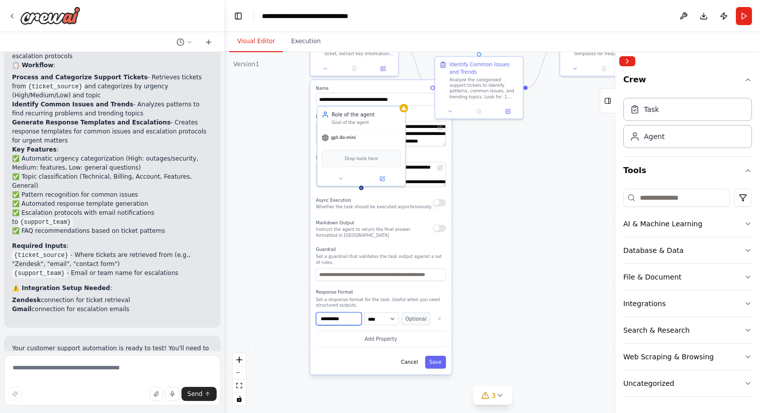
click at [289, 319] on div ".deletable-edge-delete-btn { width: 20px; height: 20px; border: 0px solid #ffff…" at bounding box center [492, 232] width 535 height 361
click at [385, 318] on select "**** ******* ******* **** ******" at bounding box center [381, 319] width 34 height 13
click at [439, 315] on button "button" at bounding box center [439, 319] width 13 height 13
click at [347, 296] on div "Response Format Set a response format for the task. Useful when you need struct…" at bounding box center [381, 309] width 130 height 39
click at [340, 300] on p "Set a response format for the task. Useful when you need structured outputs." at bounding box center [381, 303] width 130 height 12
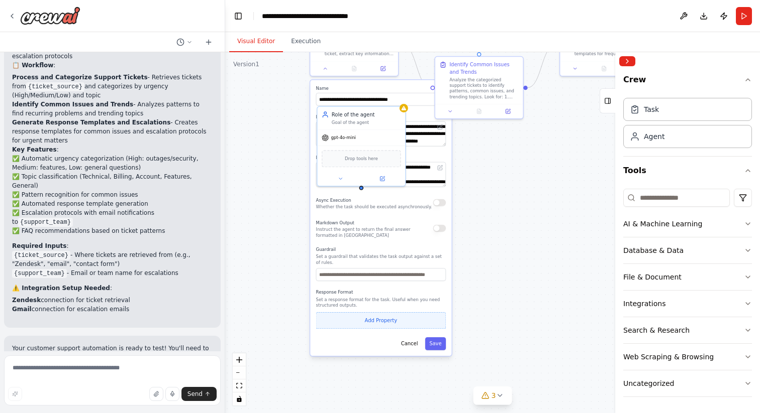
click at [370, 320] on button "Add Property" at bounding box center [381, 321] width 130 height 17
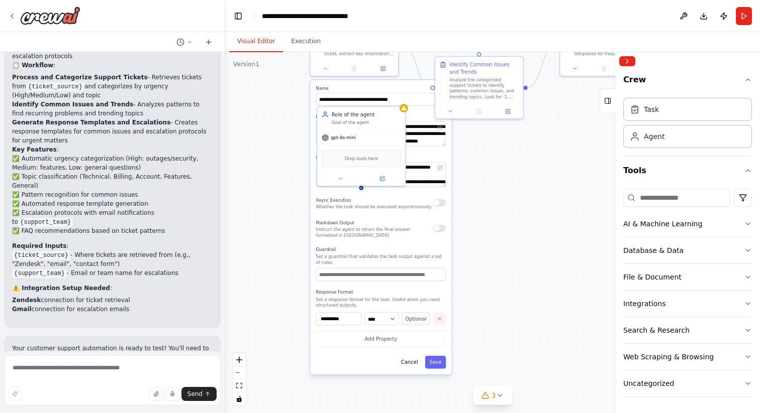
click at [437, 321] on icon "button" at bounding box center [440, 319] width 6 height 6
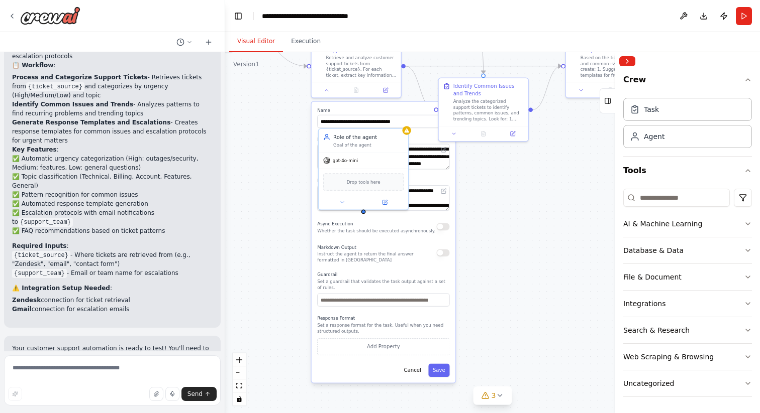
drag, startPoint x: 280, startPoint y: 227, endPoint x: 285, endPoint y: 272, distance: 45.9
click at [285, 272] on div ".deletable-edge-delete-btn { width: 20px; height: 20px; border: 0px solid #ffff…" at bounding box center [492, 232] width 535 height 361
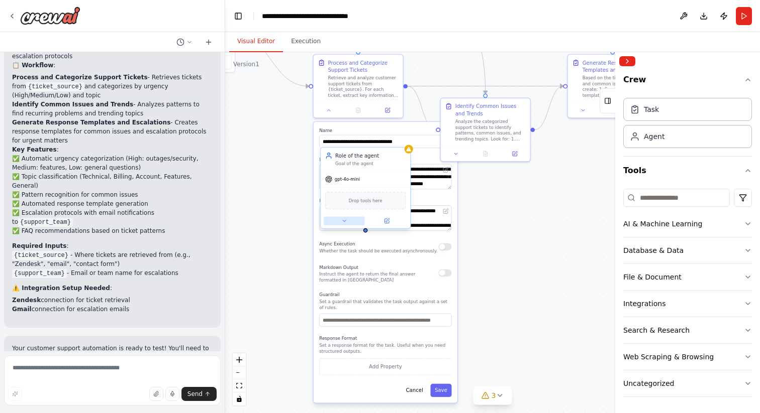
click at [344, 223] on icon at bounding box center [344, 221] width 6 height 6
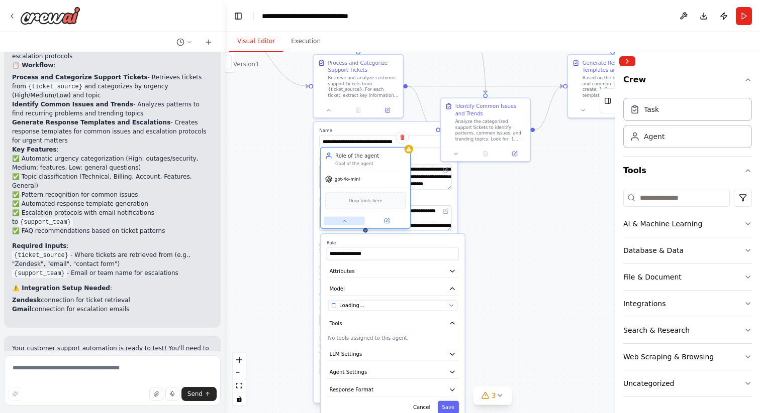
click at [344, 221] on icon at bounding box center [344, 222] width 3 height 2
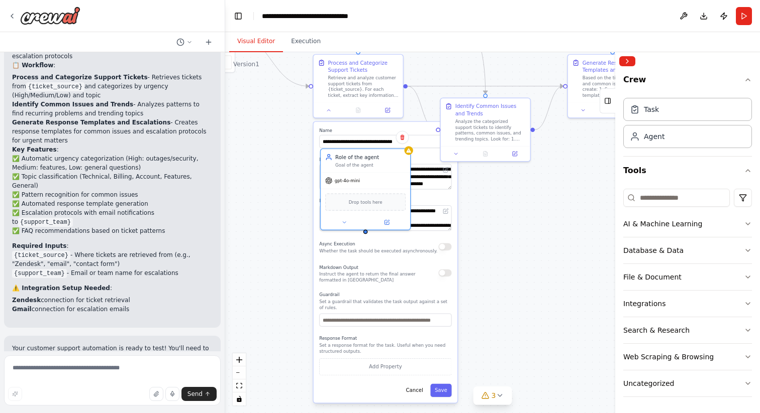
click at [345, 126] on div "**********" at bounding box center [386, 262] width 144 height 281
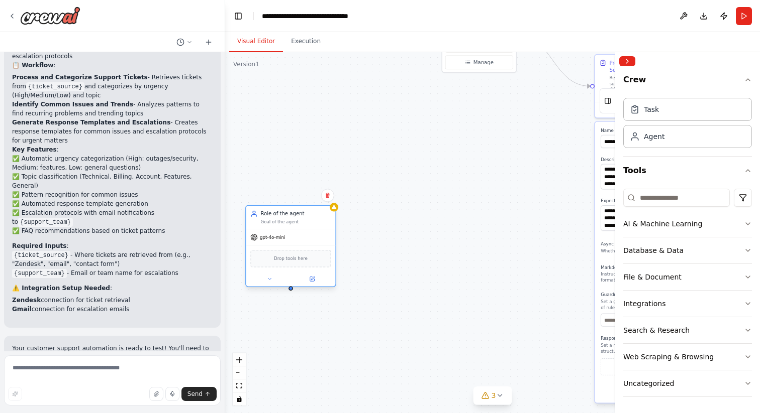
drag, startPoint x: 374, startPoint y: 157, endPoint x: 300, endPoint y: 214, distance: 93.2
click at [300, 214] on div "Role of the agent" at bounding box center [295, 214] width 70 height 7
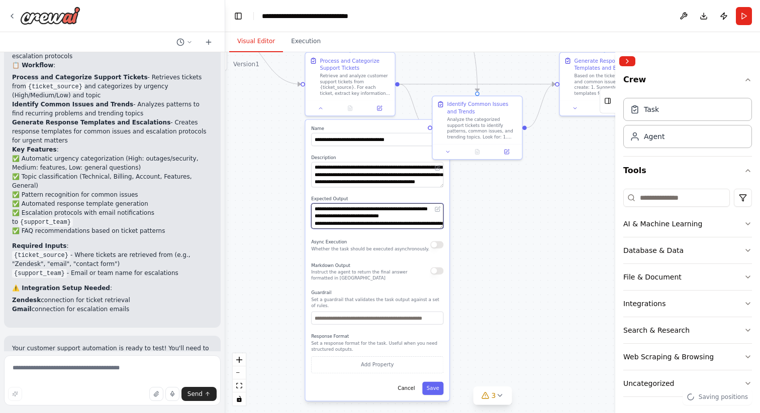
drag, startPoint x: 506, startPoint y: 213, endPoint x: 217, endPoint y: 211, distance: 289.4
click at [217, 211] on div "Create a crew that automatically reads through customer support tickets, catego…" at bounding box center [380, 206] width 760 height 413
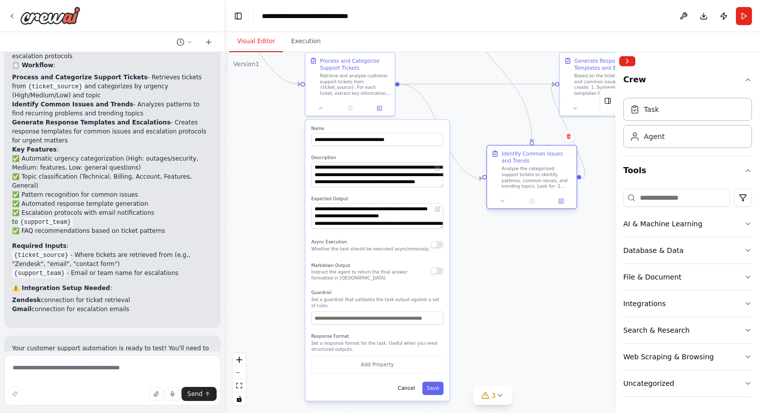
drag, startPoint x: 494, startPoint y: 106, endPoint x: 545, endPoint y: 155, distance: 70.0
click at [545, 155] on div "Identify Common Issues and Trends" at bounding box center [536, 157] width 70 height 15
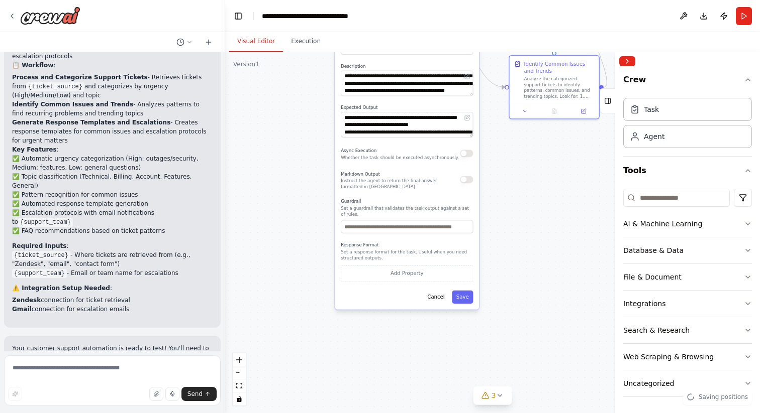
drag, startPoint x: 475, startPoint y: 292, endPoint x: 502, endPoint y: 209, distance: 88.3
click at [504, 203] on div ".deletable-edge-delete-btn { width: 20px; height: 20px; border: 0px solid #ffff…" at bounding box center [492, 232] width 535 height 361
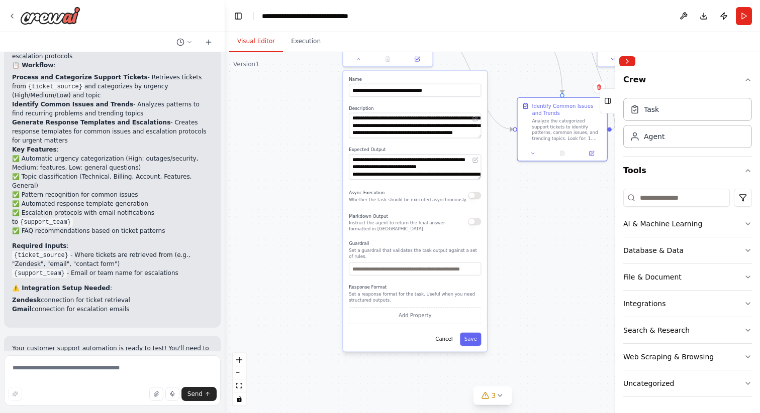
drag, startPoint x: 501, startPoint y: 221, endPoint x: 515, endPoint y: 276, distance: 56.7
click at [515, 276] on div ".deletable-edge-delete-btn { width: 20px; height: 20px; border: 0px solid #ffff…" at bounding box center [492, 232] width 535 height 361
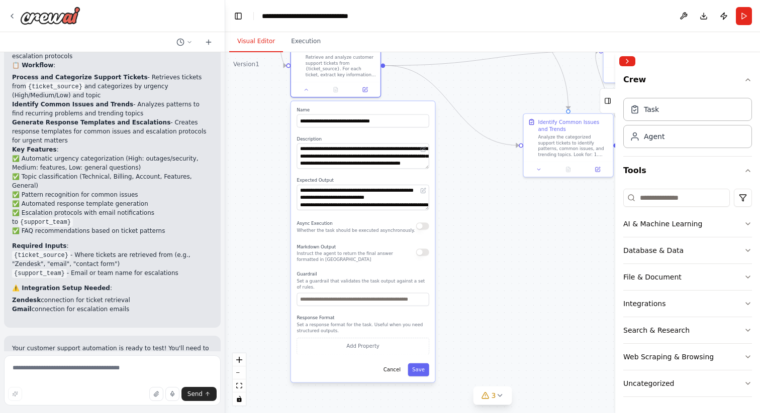
drag, startPoint x: 471, startPoint y: 92, endPoint x: 413, endPoint y: 109, distance: 60.1
click at [413, 109] on div "**********" at bounding box center [363, 241] width 144 height 281
click at [423, 108] on label "Name" at bounding box center [362, 110] width 132 height 6
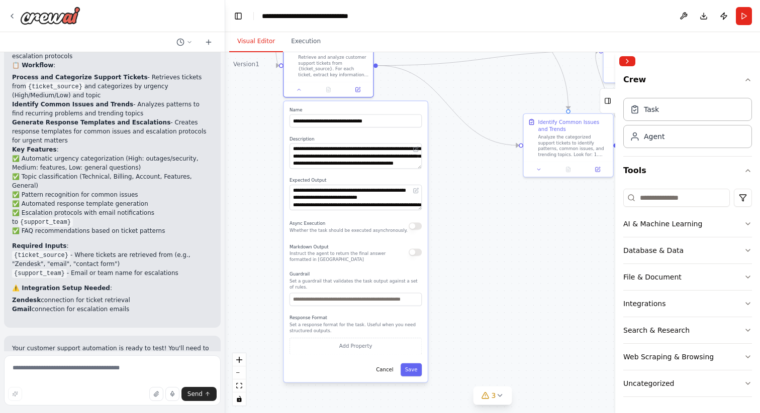
drag, startPoint x: 421, startPoint y: 108, endPoint x: 414, endPoint y: 108, distance: 7.0
click at [414, 108] on label "Name" at bounding box center [355, 110] width 132 height 6
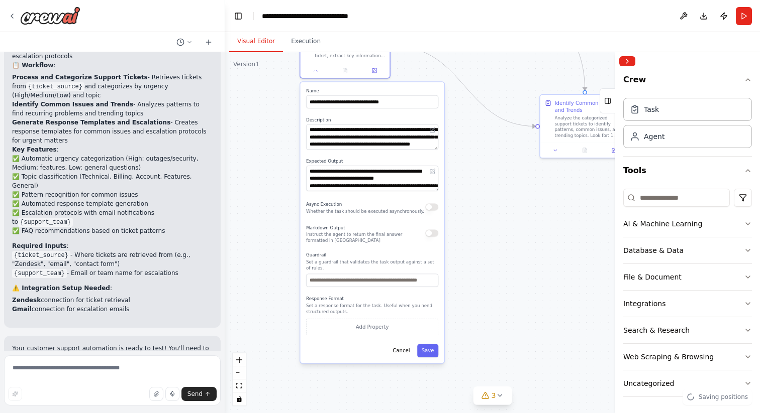
drag, startPoint x: 460, startPoint y: 167, endPoint x: 477, endPoint y: 148, distance: 26.0
click at [477, 148] on div ".deletable-edge-delete-btn { width: 20px; height: 20px; border: 0px solid #ffff…" at bounding box center [492, 232] width 535 height 361
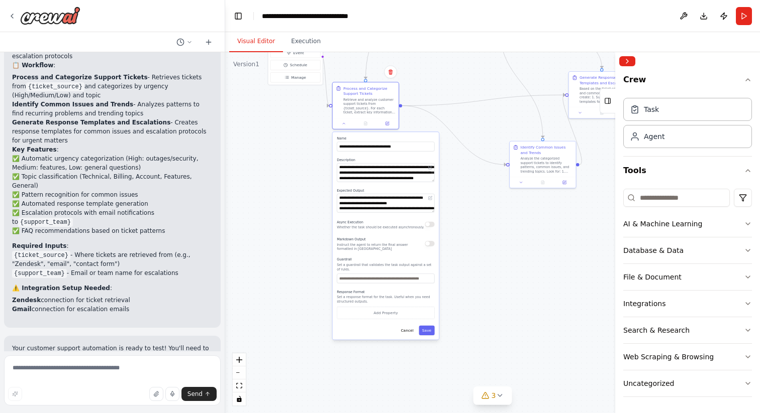
drag, startPoint x: 459, startPoint y: 250, endPoint x: 448, endPoint y: 258, distance: 13.3
click at [448, 258] on div ".deletable-edge-delete-btn { width: 20px; height: 20px; border: 0px solid #ffff…" at bounding box center [492, 232] width 535 height 361
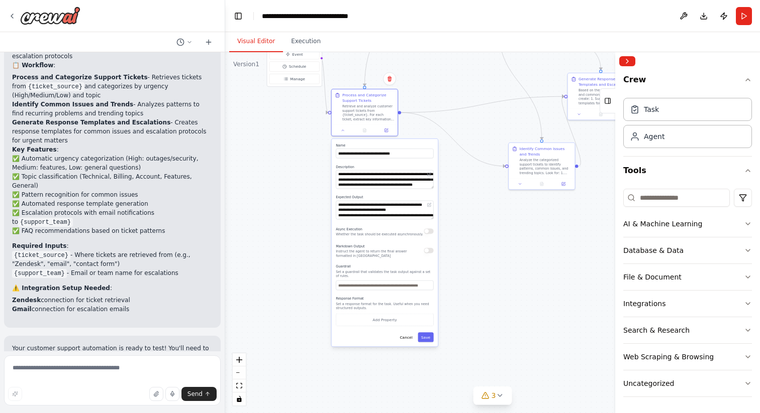
click at [383, 142] on div "**********" at bounding box center [385, 243] width 106 height 208
click at [376, 108] on div "Retrieve and analyze customer support tickets from {ticket_source}. For each ti…" at bounding box center [368, 112] width 52 height 17
click at [343, 131] on icon at bounding box center [343, 129] width 5 height 5
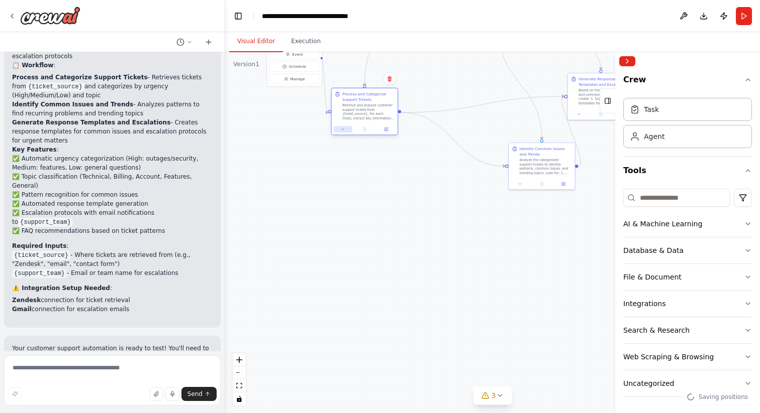
click at [343, 131] on icon at bounding box center [343, 129] width 5 height 5
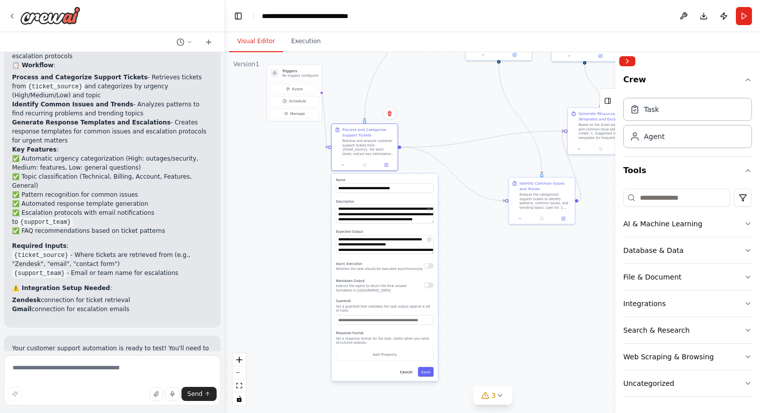
drag, startPoint x: 453, startPoint y: 272, endPoint x: 452, endPoint y: 306, distance: 34.2
click at [452, 306] on div ".deletable-edge-delete-btn { width: 20px; height: 20px; border: 0px solid #ffff…" at bounding box center [492, 232] width 535 height 361
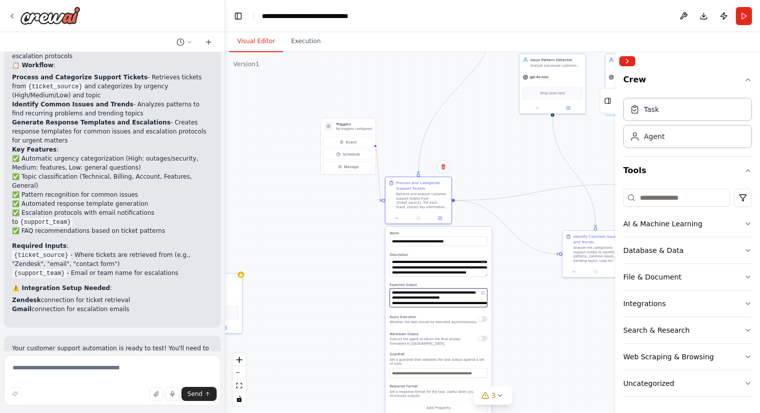
drag, startPoint x: 451, startPoint y: 296, endPoint x: 504, endPoint y: 350, distance: 75.7
click at [505, 350] on div ".deletable-edge-delete-btn { width: 20px; height: 20px; border: 0px solid #ffff…" at bounding box center [492, 232] width 535 height 361
drag, startPoint x: 361, startPoint y: 120, endPoint x: 326, endPoint y: 131, distance: 36.4
click at [326, 131] on div "Triggers No triggers configured" at bounding box center [315, 137] width 54 height 17
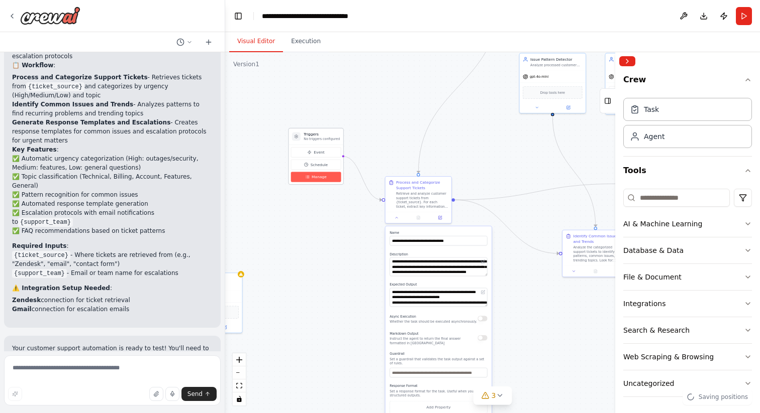
click at [320, 181] on button "Manage" at bounding box center [316, 177] width 50 height 10
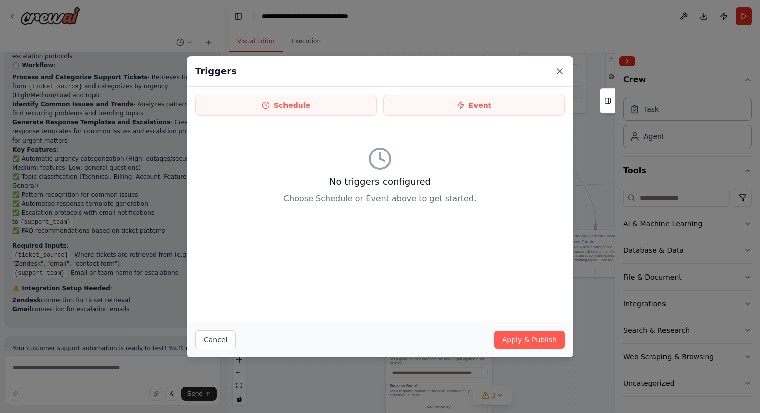
click at [562, 67] on icon at bounding box center [560, 71] width 10 height 10
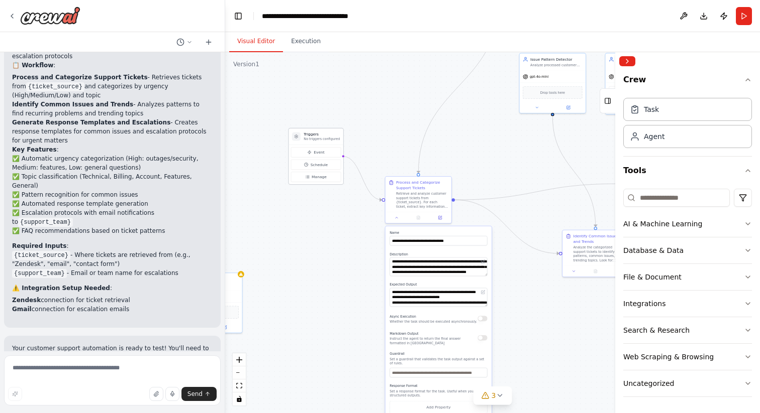
click at [321, 135] on h3 "Triggers" at bounding box center [321, 135] width 36 height 6
click at [316, 141] on p "No triggers configured" at bounding box center [321, 139] width 36 height 5
click at [316, 152] on span "Event" at bounding box center [319, 153] width 11 height 6
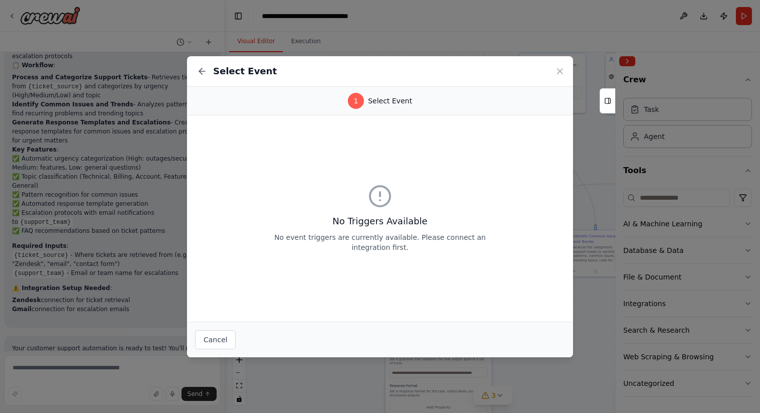
click at [359, 100] on div "1" at bounding box center [356, 101] width 16 height 16
click at [356, 102] on div "1" at bounding box center [356, 101] width 16 height 16
click at [371, 217] on h3 "No Triggers Available" at bounding box center [379, 222] width 225 height 14
click at [243, 76] on h2 "Select Event" at bounding box center [245, 71] width 64 height 14
click at [226, 71] on h2 "Select Event" at bounding box center [245, 71] width 64 height 14
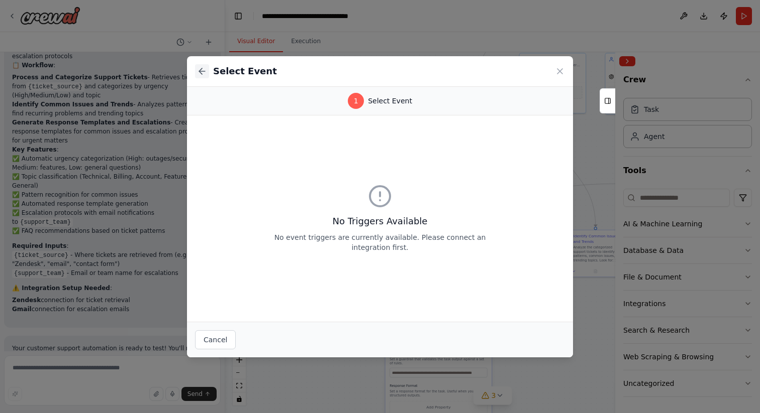
click at [200, 71] on icon at bounding box center [202, 71] width 6 height 0
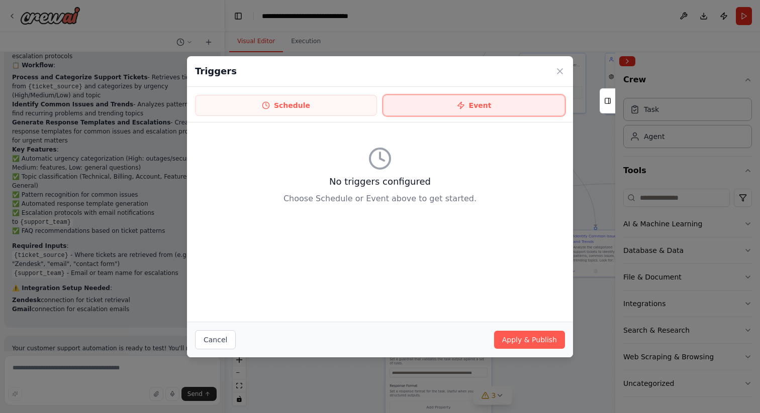
click at [478, 109] on button "Event" at bounding box center [474, 105] width 182 height 21
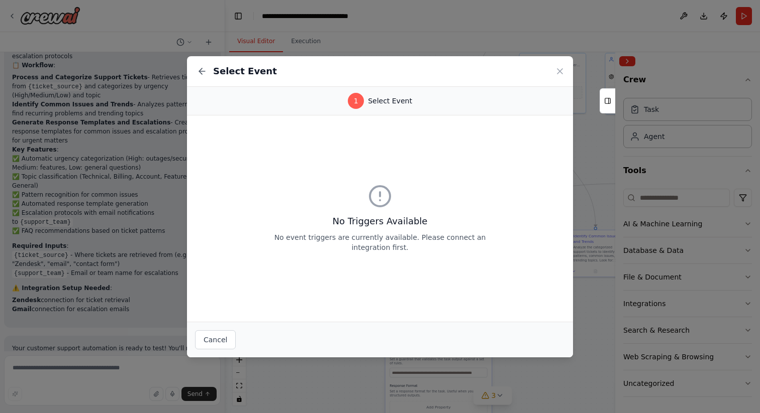
click at [357, 99] on div "1" at bounding box center [356, 101] width 16 height 16
click at [558, 68] on icon at bounding box center [560, 71] width 10 height 10
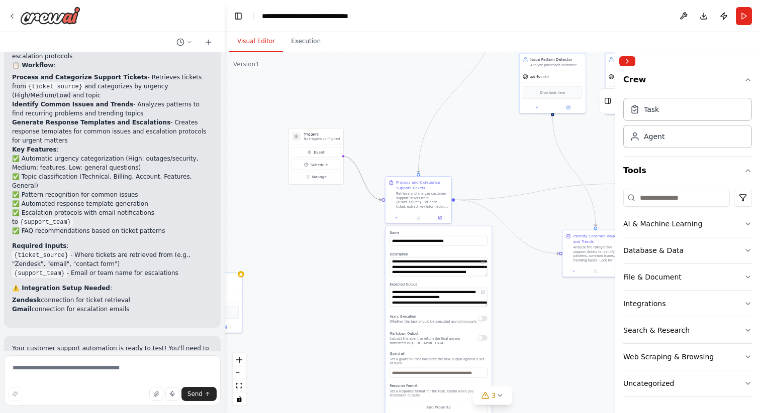
click at [363, 185] on icon "Edge from triggers to 38b49257-ba8d-4878-a33e-f2d467633cf0" at bounding box center [362, 178] width 39 height 44
click at [380, 203] on div ".deletable-edge-delete-btn { width: 20px; height: 20px; border: 0px solid #ffff…" at bounding box center [492, 232] width 535 height 361
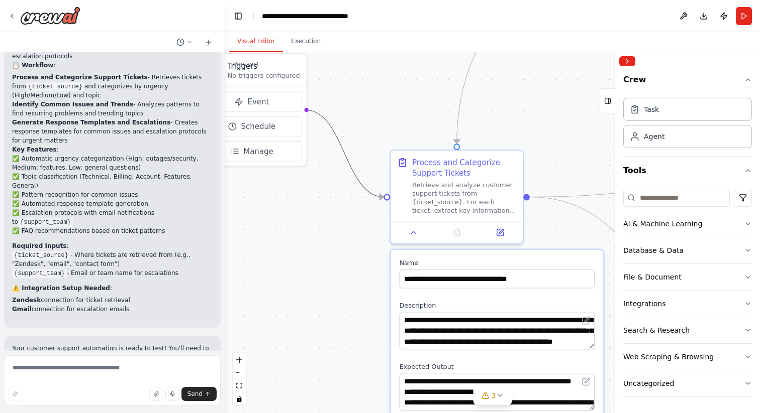
click at [347, 158] on icon "Edge from triggers to 38b49257-ba8d-4878-a33e-f2d467633cf0" at bounding box center [344, 153] width 78 height 87
click at [263, 123] on span "Schedule" at bounding box center [258, 126] width 35 height 11
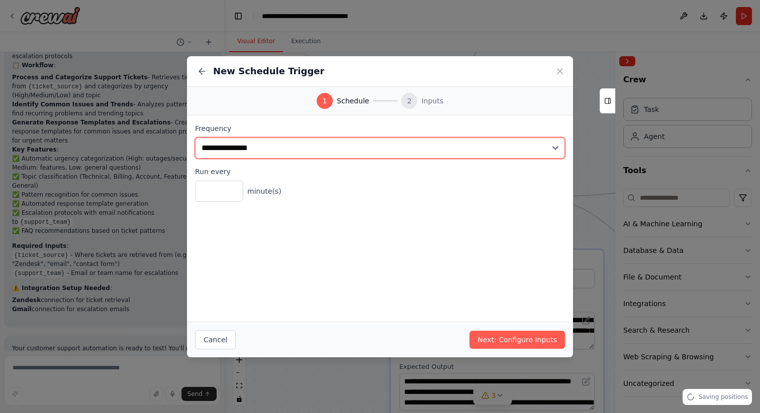
click at [253, 143] on select "**********" at bounding box center [380, 148] width 370 height 21
select select "*****"
click at [195, 138] on select "**********" at bounding box center [380, 148] width 370 height 21
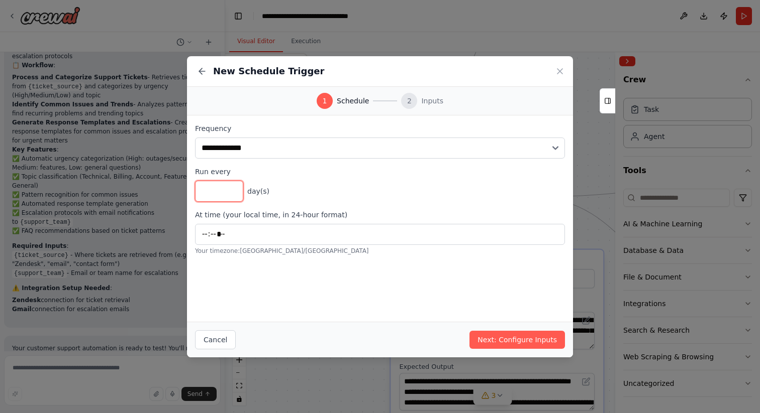
click at [234, 186] on input "*" at bounding box center [219, 191] width 48 height 21
type input "*"
click at [234, 186] on input "*" at bounding box center [219, 191] width 48 height 21
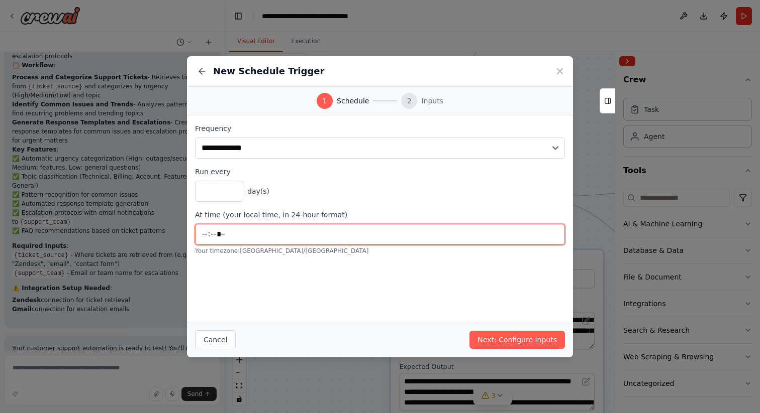
click at [244, 236] on input "*****" at bounding box center [380, 234] width 370 height 21
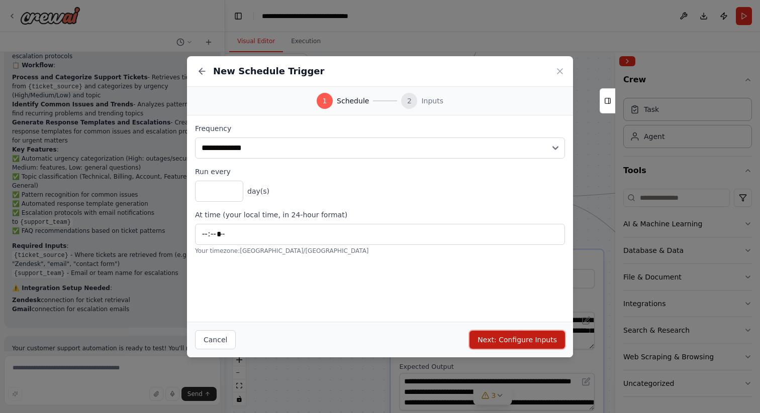
click at [508, 339] on button "Next: Configure Inputs" at bounding box center [516, 340] width 95 height 18
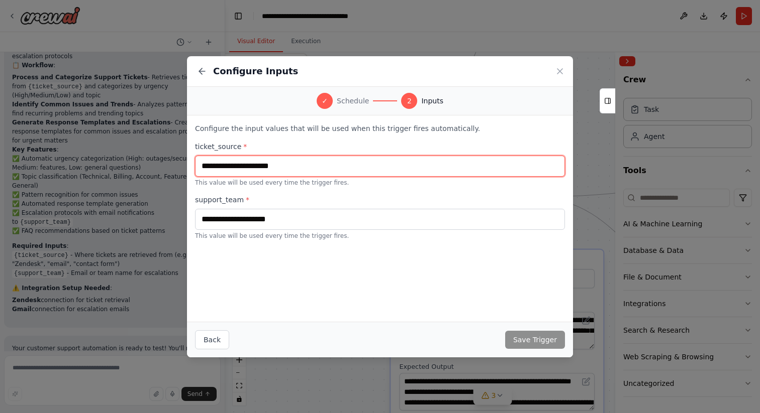
click at [287, 168] on input "text" at bounding box center [380, 166] width 370 height 21
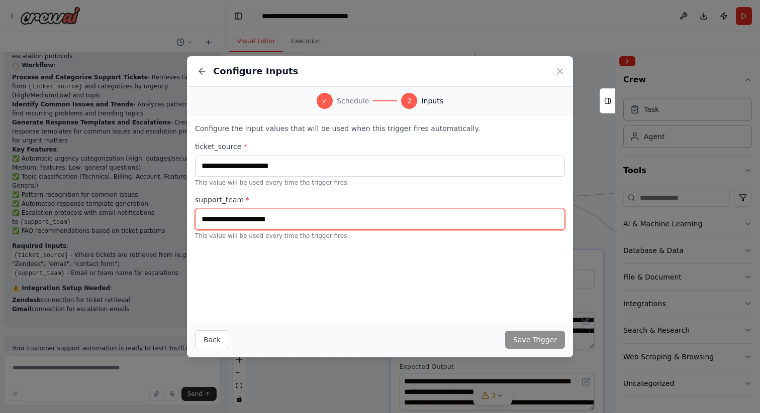
click at [283, 211] on input "text" at bounding box center [380, 219] width 370 height 21
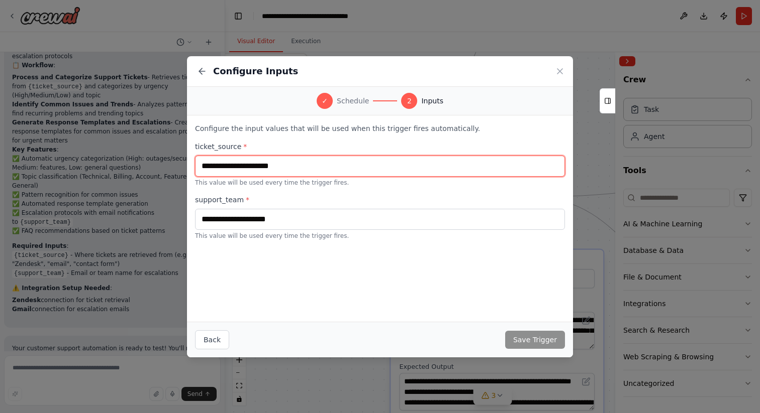
click at [272, 170] on input "text" at bounding box center [380, 166] width 370 height 21
type input "***"
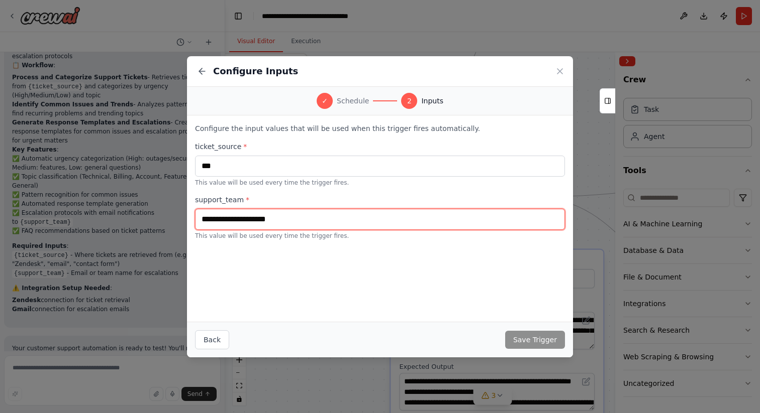
click at [256, 216] on input "text" at bounding box center [380, 219] width 370 height 21
type input "****"
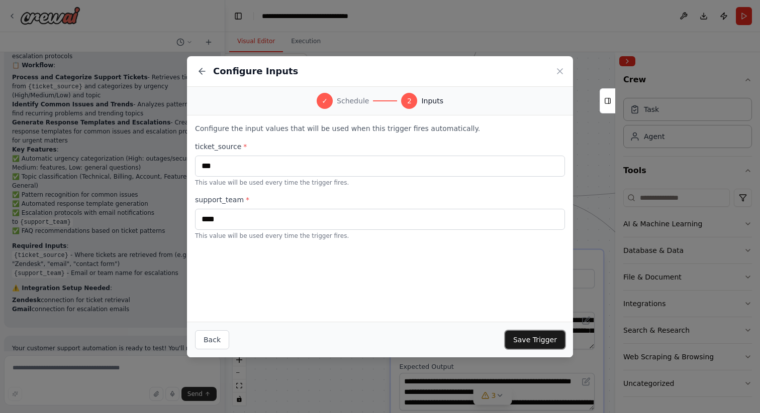
click at [549, 339] on button "Save Trigger" at bounding box center [535, 340] width 60 height 18
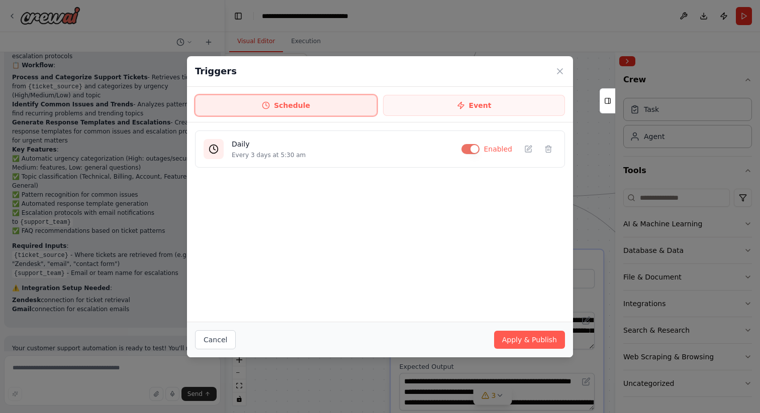
click at [315, 108] on button "Schedule" at bounding box center [286, 105] width 182 height 21
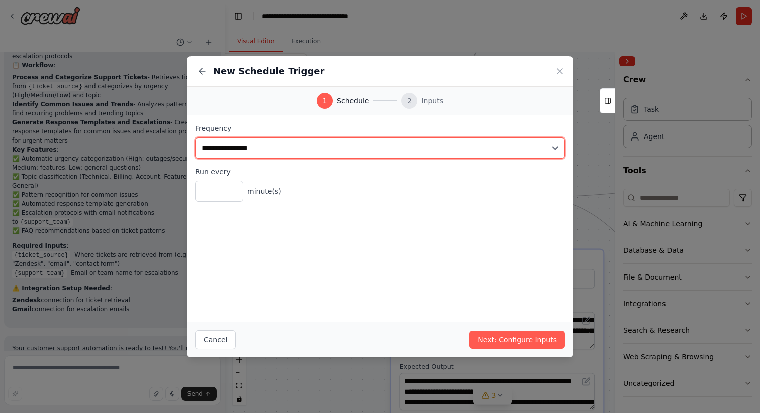
click at [257, 146] on select "**********" at bounding box center [380, 148] width 370 height 21
select select "*****"
click at [195, 138] on select "**********" at bounding box center [380, 148] width 370 height 21
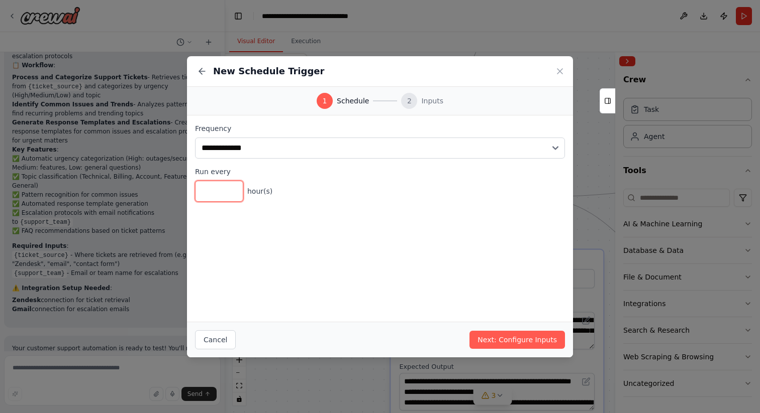
click at [236, 187] on input "*" at bounding box center [219, 191] width 48 height 21
type input "*"
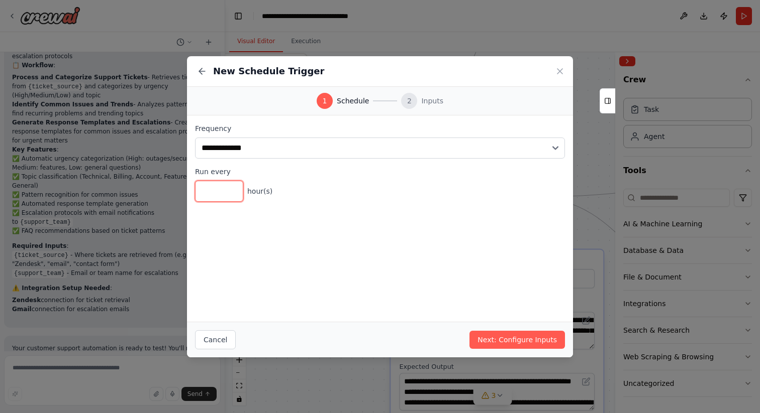
click at [236, 187] on input "*" at bounding box center [219, 191] width 48 height 21
click at [492, 338] on button "Next: Configure Inputs" at bounding box center [516, 340] width 95 height 18
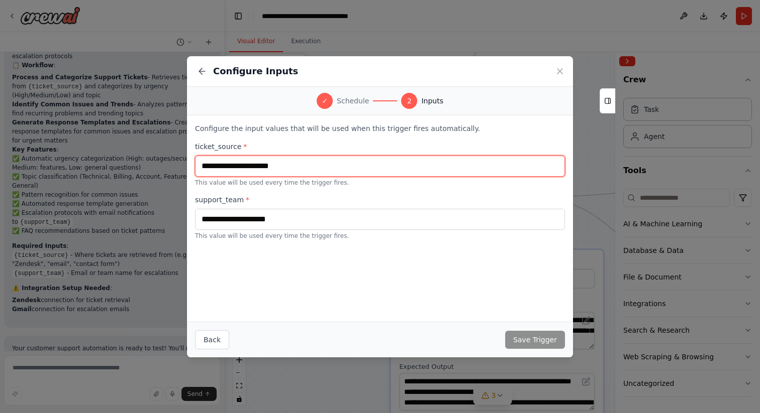
click at [235, 166] on input "text" at bounding box center [380, 166] width 370 height 21
type input "***"
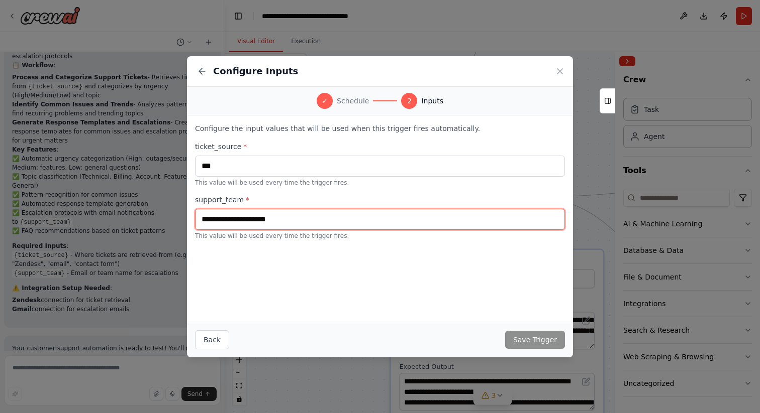
click at [256, 212] on input "text" at bounding box center [380, 219] width 370 height 21
type input "****"
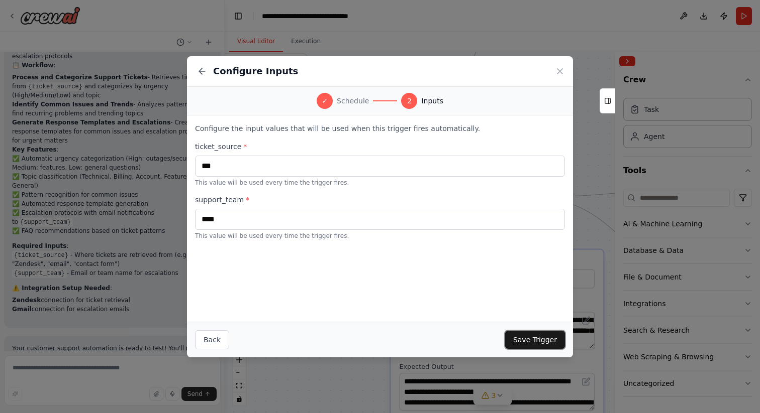
click at [523, 339] on button "Save Trigger" at bounding box center [535, 340] width 60 height 18
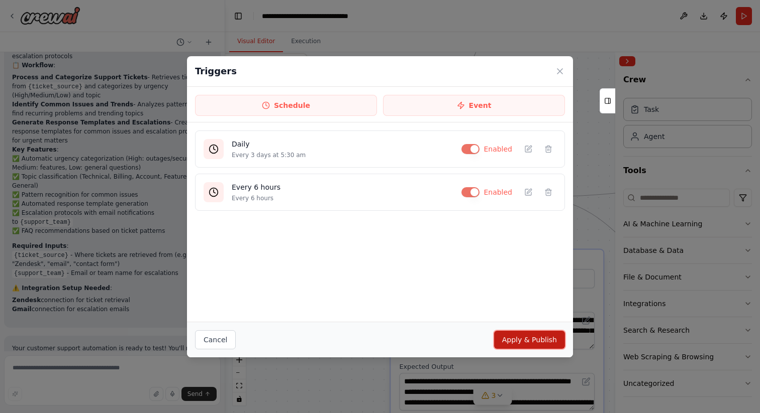
click at [521, 340] on button "Apply & Publish" at bounding box center [529, 340] width 71 height 18
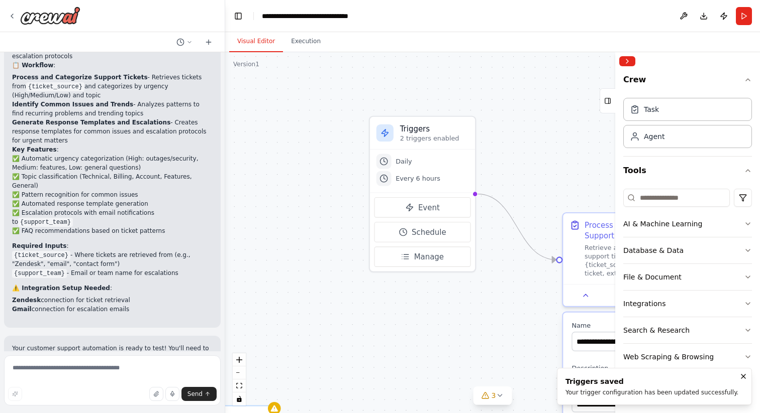
drag, startPoint x: 331, startPoint y: 233, endPoint x: 500, endPoint y: 294, distance: 180.5
click at [501, 295] on div ".deletable-edge-delete-btn { width: 20px; height: 20px; border: 0px solid #ffff…" at bounding box center [492, 232] width 535 height 361
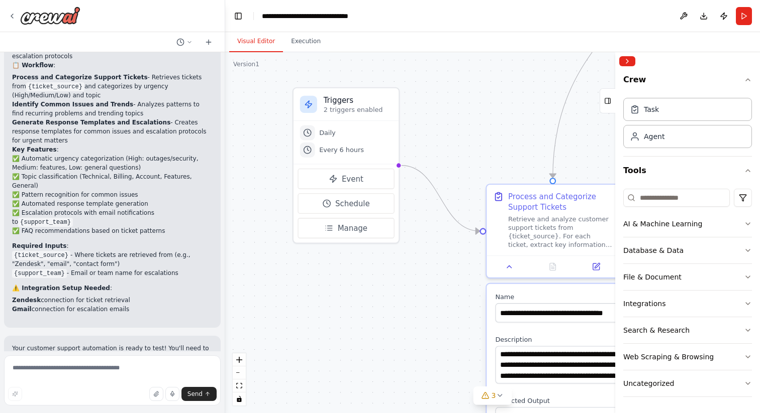
drag, startPoint x: 500, startPoint y: 169, endPoint x: 420, endPoint y: 139, distance: 86.2
click at [420, 139] on div ".deletable-edge-delete-btn { width: 20px; height: 20px; border: 0px solid #ffff…" at bounding box center [492, 232] width 535 height 361
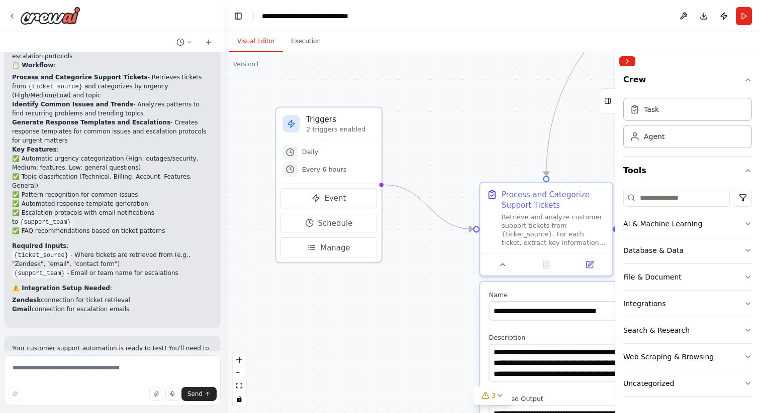
drag, startPoint x: 368, startPoint y: 104, endPoint x: 358, endPoint y: 123, distance: 21.8
click at [358, 124] on div "Triggers 2 triggers enabled" at bounding box center [340, 123] width 69 height 19
click at [526, 238] on div "Retrieve and analyze customer support tickets from {ticket_source}. For each ti…" at bounding box center [553, 228] width 104 height 34
click at [509, 262] on button at bounding box center [502, 262] width 37 height 13
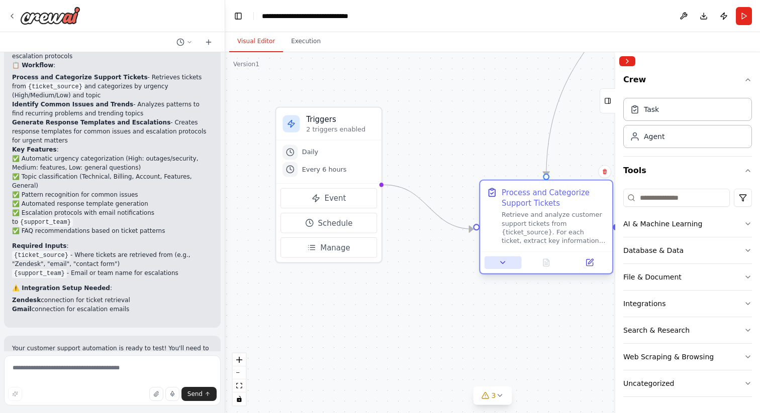
click at [509, 262] on button at bounding box center [502, 262] width 37 height 13
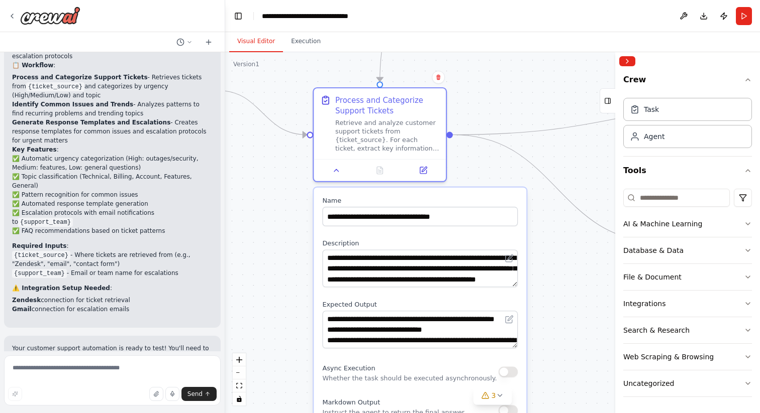
drag, startPoint x: 482, startPoint y: 164, endPoint x: 316, endPoint y: 70, distance: 191.3
click at [316, 70] on div ".deletable-edge-delete-btn { width: 20px; height: 20px; border: 0px solid #ffff…" at bounding box center [492, 232] width 535 height 361
click at [529, 155] on div ".deletable-edge-delete-btn { width: 20px; height: 20px; border: 0px solid #ffff…" at bounding box center [492, 232] width 535 height 361
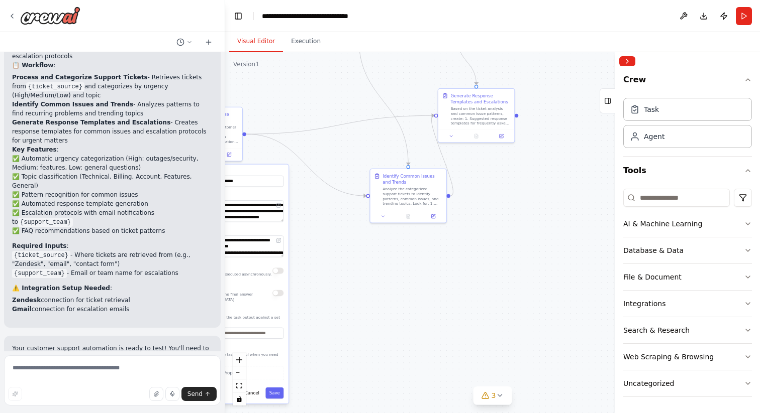
drag, startPoint x: 557, startPoint y: 159, endPoint x: 325, endPoint y: 147, distance: 232.4
click at [325, 147] on div ".deletable-edge-delete-btn { width: 20px; height: 20px; border: 0px solid #ffff…" at bounding box center [492, 232] width 535 height 361
click at [398, 195] on div "Analyze the categorized support tickets to identify patterns, common issues, an…" at bounding box center [413, 195] width 60 height 20
click at [384, 220] on div at bounding box center [409, 215] width 76 height 13
click at [384, 218] on button at bounding box center [383, 216] width 21 height 8
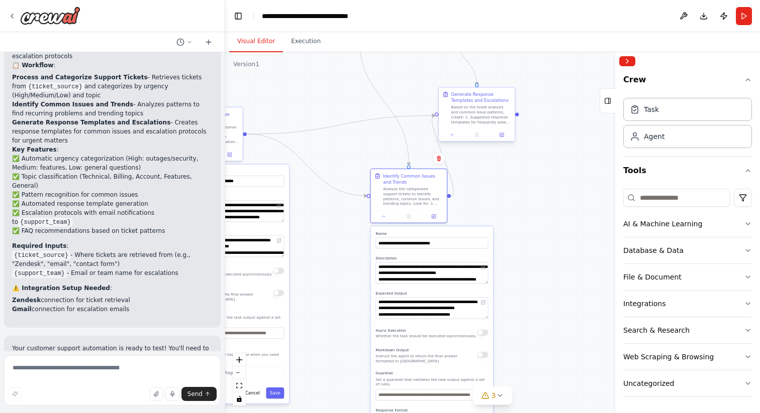
click at [477, 119] on div "Based on the ticket analysis and common issue patterns, create: 1. Suggested re…" at bounding box center [481, 115] width 60 height 20
click at [451, 134] on icon at bounding box center [451, 134] width 3 height 1
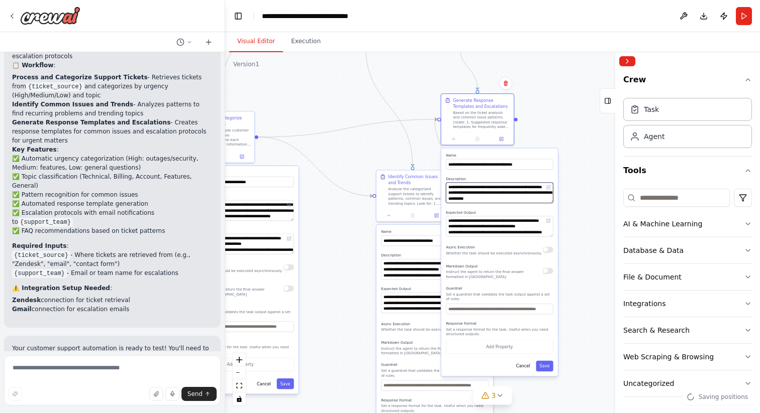
click at [490, 197] on textarea "**********" at bounding box center [499, 193] width 107 height 21
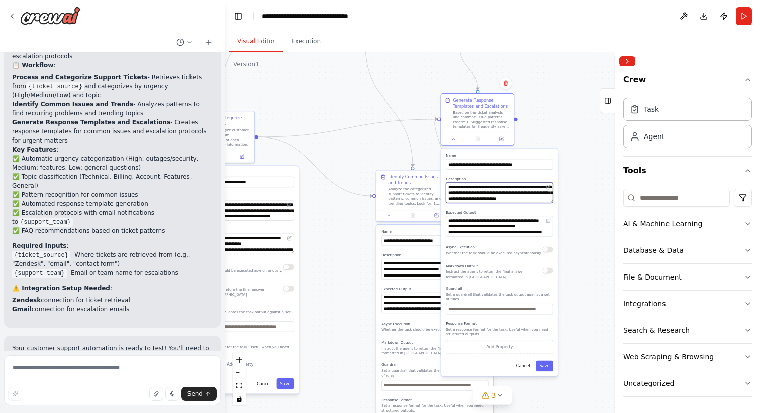
scroll to position [121, 0]
click at [498, 228] on textarea "**********" at bounding box center [499, 226] width 107 height 21
click at [474, 227] on textarea "**********" at bounding box center [499, 226] width 107 height 21
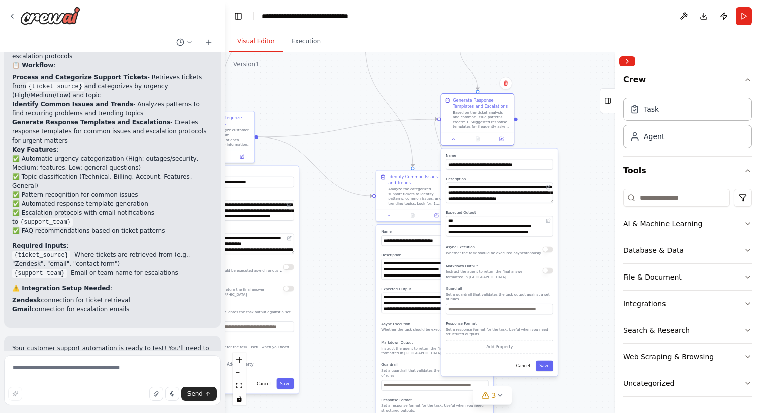
click at [567, 121] on div ".deletable-edge-delete-btn { width: 20px; height: 20px; border: 0px solid #ffff…" at bounding box center [492, 232] width 535 height 361
click at [455, 137] on icon at bounding box center [453, 138] width 5 height 5
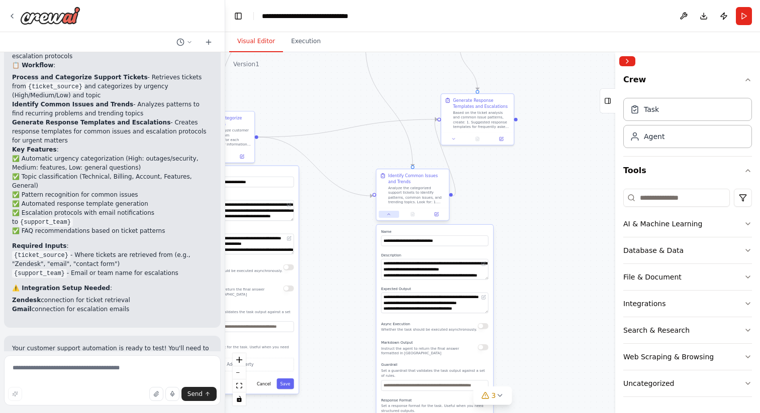
click at [389, 214] on icon at bounding box center [388, 214] width 3 height 1
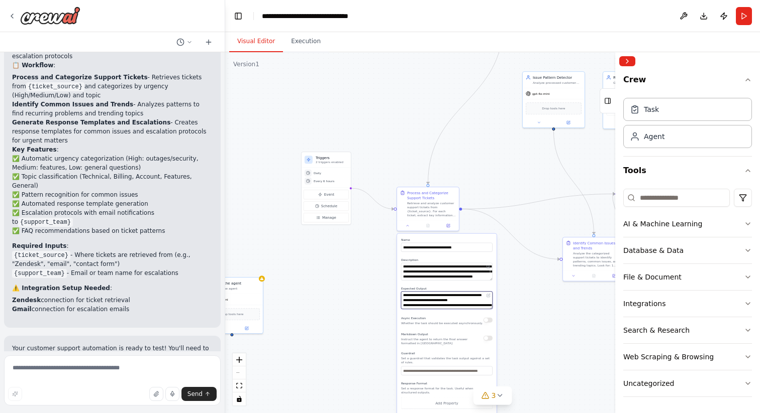
drag, startPoint x: 338, startPoint y: 235, endPoint x: 537, endPoint y: 306, distance: 210.9
click at [537, 307] on div ".deletable-edge-delete-btn { width: 20px; height: 20px; border: 0px solid #ffff…" at bounding box center [492, 232] width 535 height 361
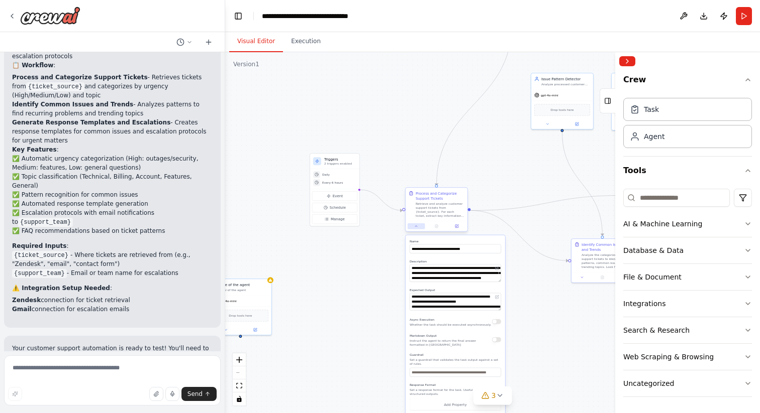
click at [415, 227] on icon at bounding box center [416, 227] width 4 height 4
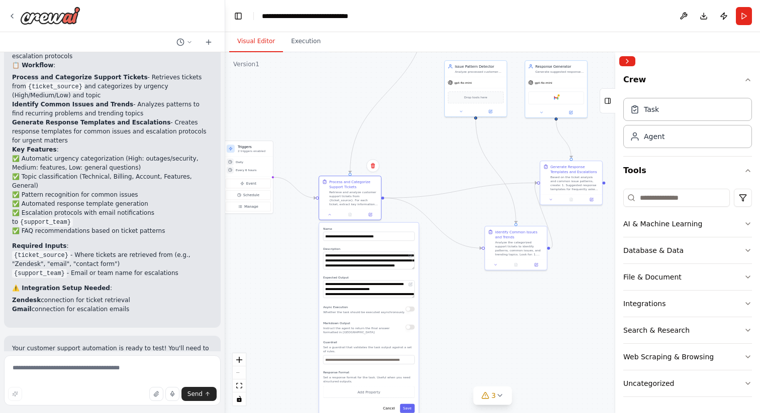
drag, startPoint x: 388, startPoint y: 135, endPoint x: 301, endPoint y: 120, distance: 87.6
click at [301, 121] on div ".deletable-edge-delete-btn { width: 20px; height: 20px; border: 0px solid #ffff…" at bounding box center [492, 232] width 535 height 361
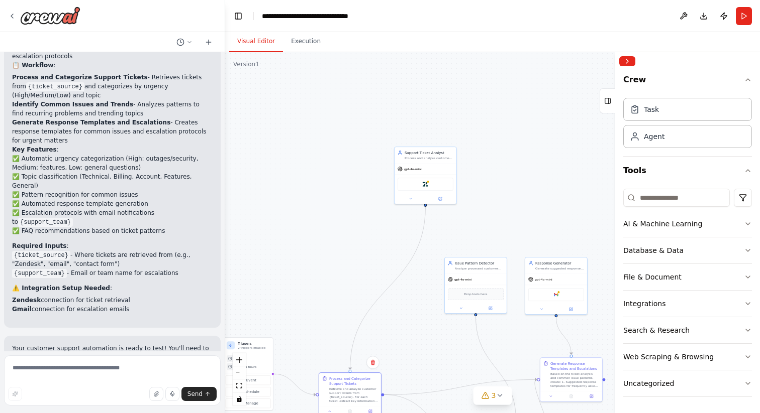
drag, startPoint x: 312, startPoint y: 128, endPoint x: 312, endPoint y: 324, distance: 195.9
click at [312, 325] on div ".deletable-edge-delete-btn { width: 20px; height: 20px; border: 0px solid #ffff…" at bounding box center [492, 232] width 535 height 361
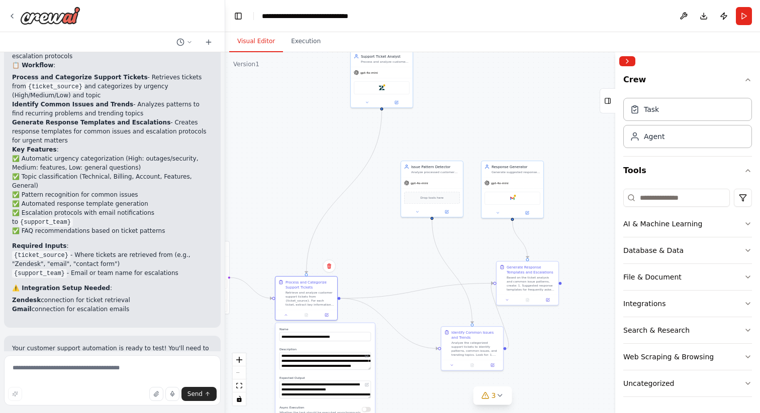
drag, startPoint x: 340, startPoint y: 198, endPoint x: 296, endPoint y: 103, distance: 105.0
click at [296, 103] on div ".deletable-edge-delete-btn { width: 20px; height: 20px; border: 0px solid #ffff…" at bounding box center [492, 232] width 535 height 361
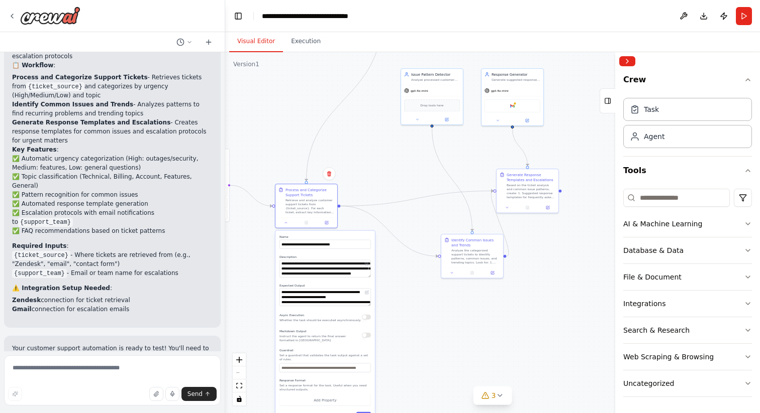
drag, startPoint x: 293, startPoint y: 171, endPoint x: 292, endPoint y: 80, distance: 90.9
click at [292, 80] on div ".deletable-edge-delete-btn { width: 20px; height: 20px; border: 0px solid #ffff…" at bounding box center [492, 232] width 535 height 361
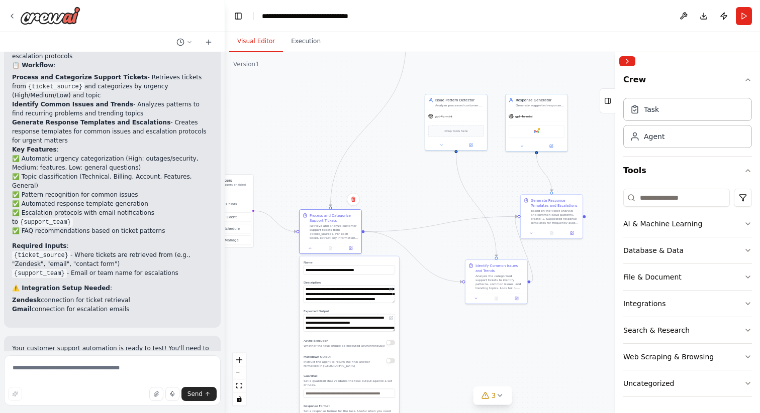
drag, startPoint x: 353, startPoint y: 172, endPoint x: 377, endPoint y: 196, distance: 34.5
click at [377, 197] on div ".deletable-edge-delete-btn { width: 20px; height: 20px; border: 0px solid #ffff…" at bounding box center [492, 232] width 535 height 361
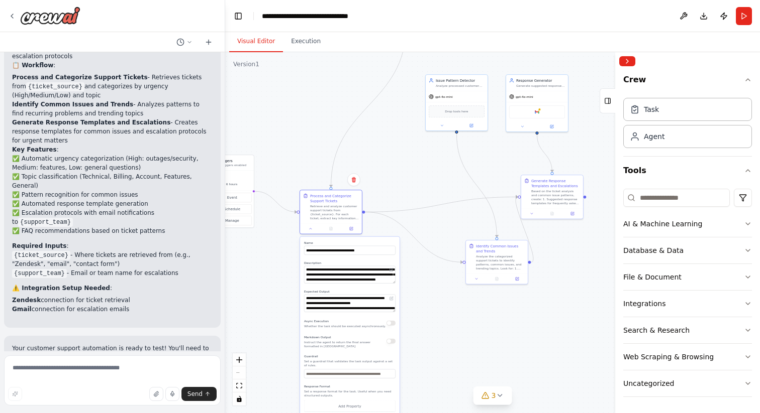
drag, startPoint x: 281, startPoint y: 318, endPoint x: 296, endPoint y: 240, distance: 79.8
click at [297, 240] on div ".deletable-edge-delete-btn { width: 20px; height: 20px; border: 0px solid #ffff…" at bounding box center [492, 232] width 535 height 361
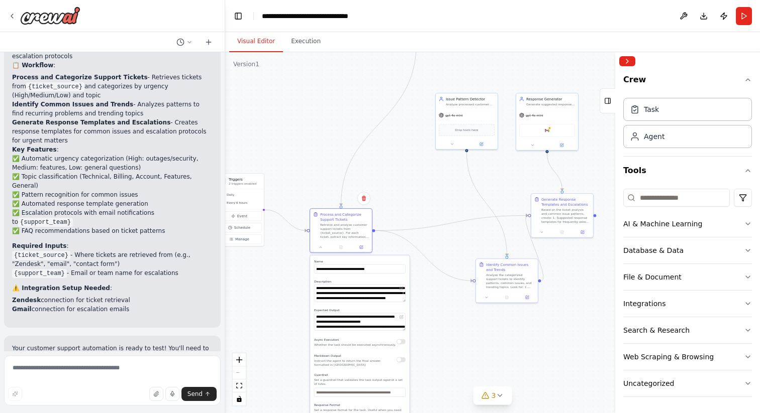
drag, startPoint x: 448, startPoint y: 232, endPoint x: 443, endPoint y: 307, distance: 75.5
click at [443, 308] on div ".deletable-edge-delete-btn { width: 20px; height: 20px; border: 0px solid #ffff…" at bounding box center [492, 232] width 535 height 361
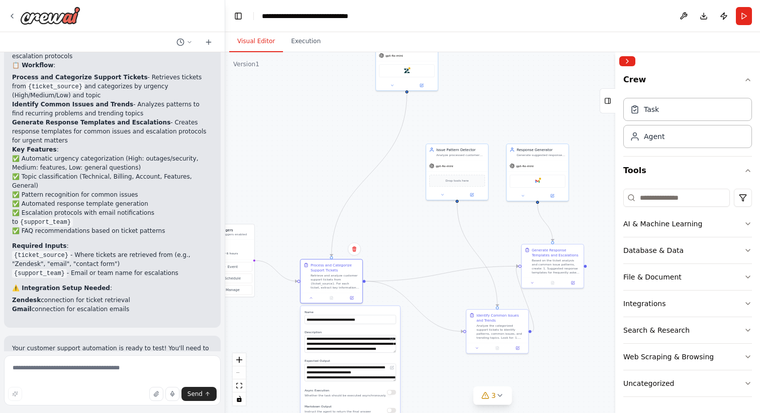
drag, startPoint x: 391, startPoint y: 215, endPoint x: 381, endPoint y: 266, distance: 52.6
click at [381, 266] on div ".deletable-edge-delete-btn { width: 20px; height: 20px; border: 0px solid #ffff…" at bounding box center [492, 232] width 535 height 361
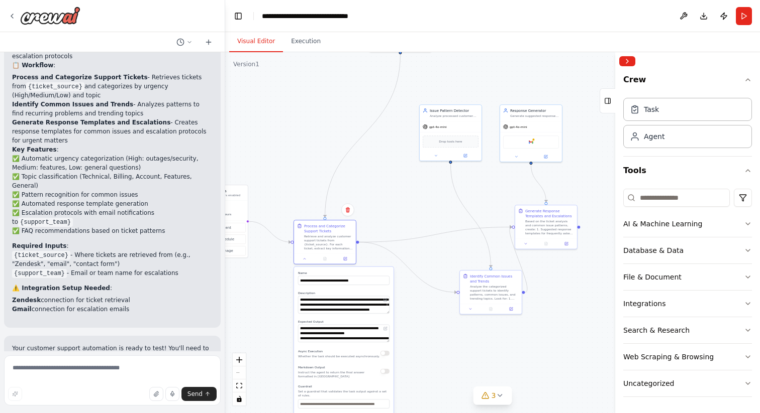
drag, startPoint x: 382, startPoint y: 253, endPoint x: 372, endPoint y: 202, distance: 52.1
click at [372, 201] on div ".deletable-edge-delete-btn { width: 20px; height: 20px; border: 0px solid #ffff…" at bounding box center [492, 232] width 535 height 361
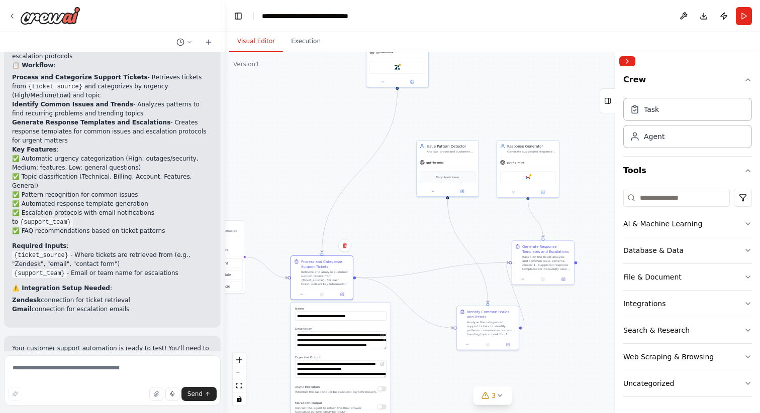
drag, startPoint x: 398, startPoint y: 119, endPoint x: 393, endPoint y: 201, distance: 82.6
click at [393, 201] on div ".deletable-edge-delete-btn { width: 20px; height: 20px; border: 0px solid #ffff…" at bounding box center [492, 232] width 535 height 361
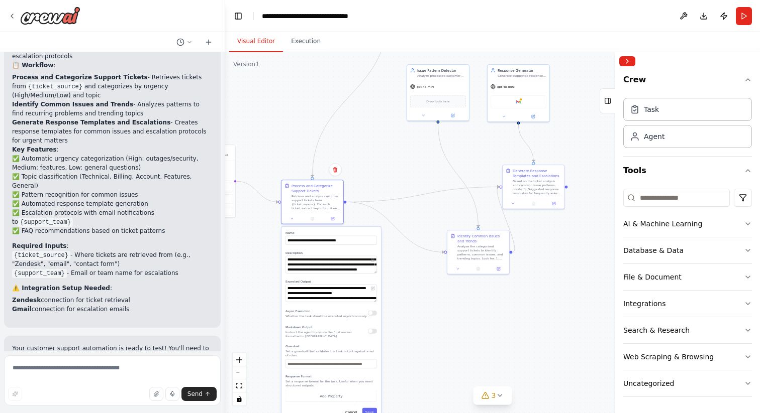
drag, startPoint x: 384, startPoint y: 265, endPoint x: 379, endPoint y: 155, distance: 109.6
click at [379, 155] on div ".deletable-edge-delete-btn { width: 20px; height: 20px; border: 0px solid #ffff…" at bounding box center [492, 232] width 535 height 361
click at [310, 196] on div "Retrieve and analyze customer support tickets from {ticket_source}. For each ti…" at bounding box center [315, 202] width 49 height 16
click at [489, 245] on div "Analyze the categorized support tickets to identify patterns, common issues, an…" at bounding box center [481, 252] width 49 height 16
click at [520, 193] on div "Based on the ticket analysis and common issue patterns, create: 1. Suggested re…" at bounding box center [536, 187] width 49 height 16
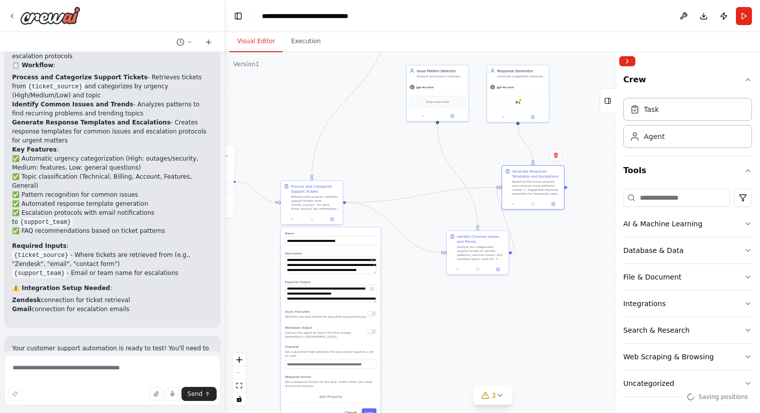
drag, startPoint x: 483, startPoint y: 155, endPoint x: 483, endPoint y: 177, distance: 21.6
click at [483, 177] on div ".deletable-edge-delete-btn { width: 20px; height: 20px; border: 0px solid #ffff…" at bounding box center [492, 232] width 535 height 361
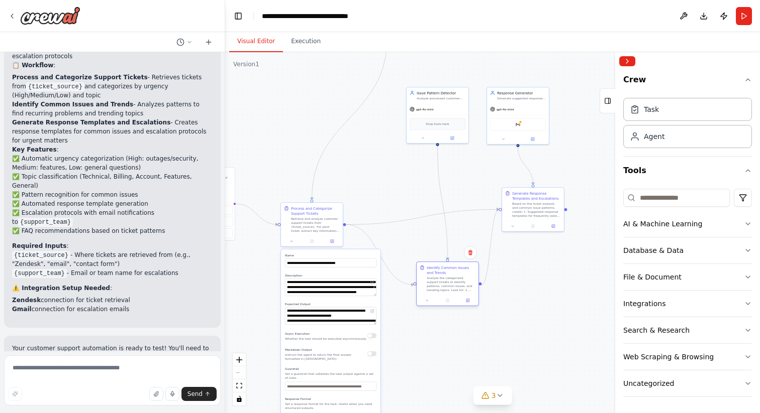
drag, startPoint x: 471, startPoint y: 278, endPoint x: 442, endPoint y: 288, distance: 30.5
click at [442, 289] on div "Analyze the categorized support tickets to identify patterns, common issues, an…" at bounding box center [451, 284] width 49 height 16
click at [485, 175] on div ".deletable-edge-delete-btn { width: 20px; height: 20px; border: 0px solid #ffff…" at bounding box center [492, 232] width 535 height 361
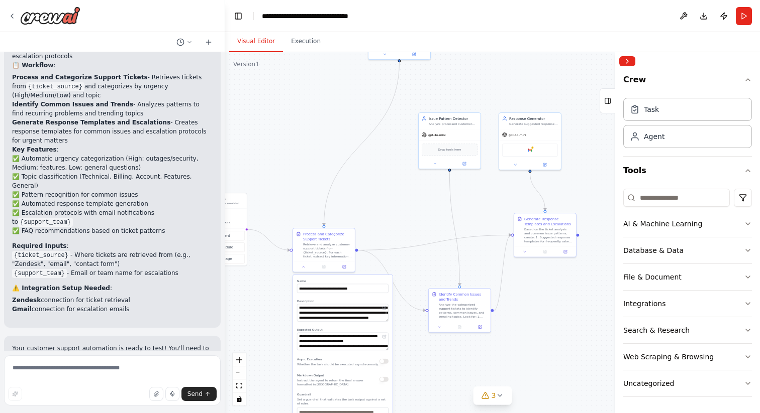
drag, startPoint x: 360, startPoint y: 184, endPoint x: 372, endPoint y: 210, distance: 28.8
click at [372, 210] on div ".deletable-edge-delete-btn { width: 20px; height: 20px; border: 0px solid #ffff…" at bounding box center [492, 232] width 535 height 361
